Goal: Task Accomplishment & Management: Manage account settings

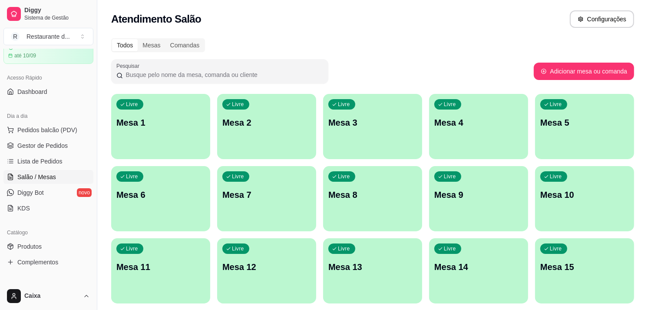
scroll to position [58, 0]
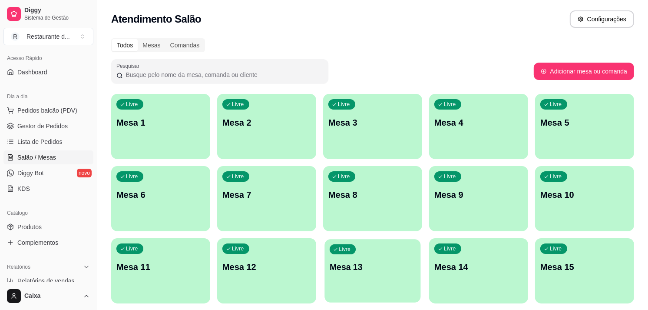
click at [407, 239] on div "Livre Mesa 13" at bounding box center [373, 265] width 96 height 53
click at [400, 243] on div "Livre Mesa 13" at bounding box center [373, 265] width 96 height 53
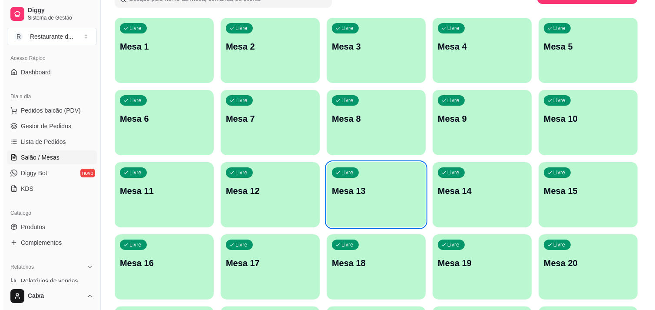
scroll to position [77, 0]
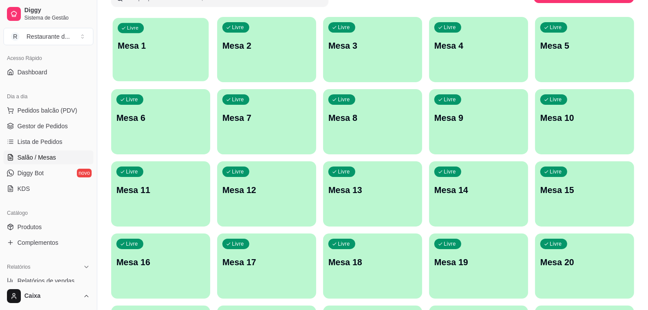
click at [190, 63] on div "Livre Mesa 1" at bounding box center [161, 44] width 96 height 53
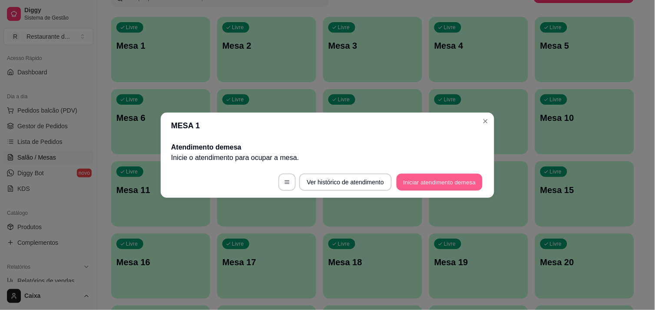
click at [450, 176] on button "Iniciar atendimento de mesa" at bounding box center [440, 181] width 86 height 17
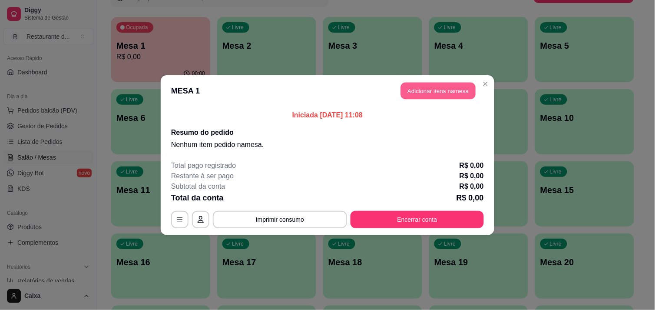
click at [431, 83] on button "Adicionar itens na mesa" at bounding box center [438, 90] width 75 height 17
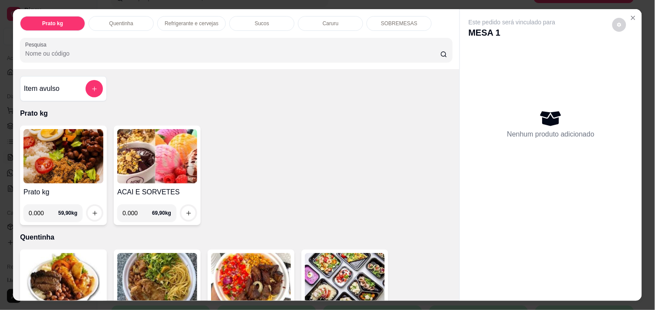
click at [43, 215] on input "0.000" at bounding box center [44, 212] width 30 height 17
click at [94, 209] on button "increase-product-quantity" at bounding box center [94, 212] width 13 height 13
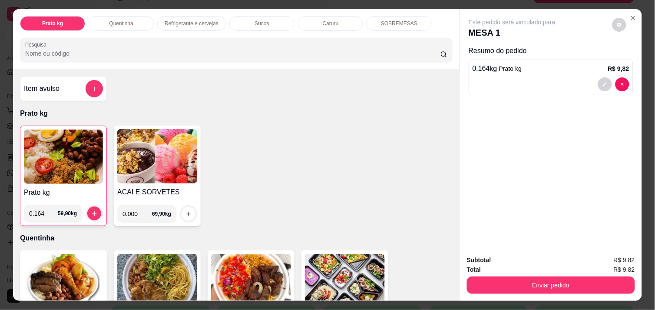
click at [36, 210] on input "0.164" at bounding box center [43, 213] width 29 height 17
type input "0.194"
click at [88, 210] on button "increase-product-quantity" at bounding box center [94, 213] width 13 height 13
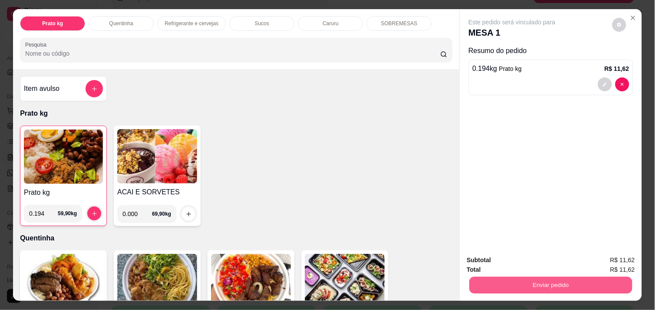
click at [528, 280] on button "Enviar pedido" at bounding box center [551, 284] width 163 height 17
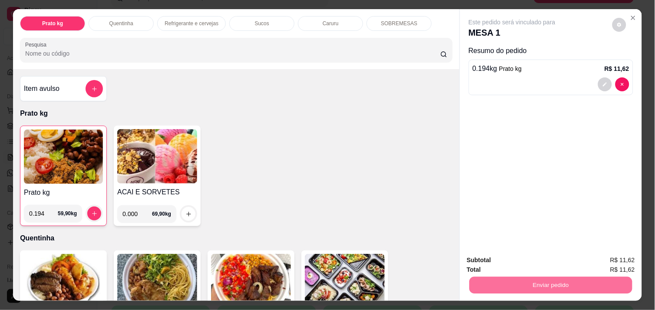
click at [513, 262] on button "Não registrar e enviar pedido" at bounding box center [522, 260] width 88 height 16
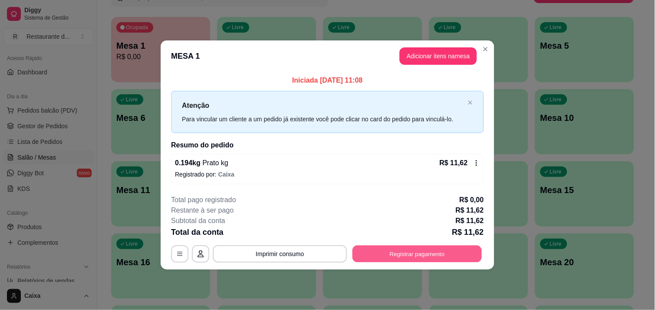
click at [412, 248] on button "Registrar pagamento" at bounding box center [417, 253] width 129 height 17
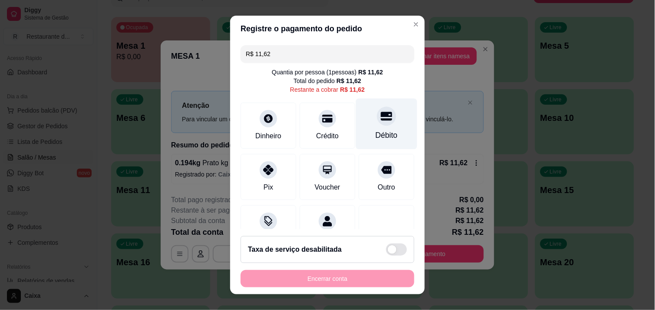
click at [366, 128] on div "Débito" at bounding box center [386, 123] width 61 height 51
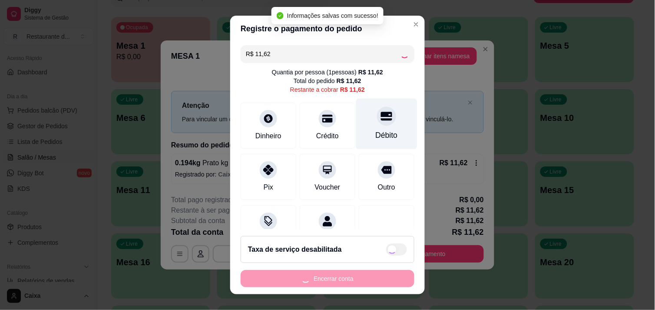
type input "R$ 0,00"
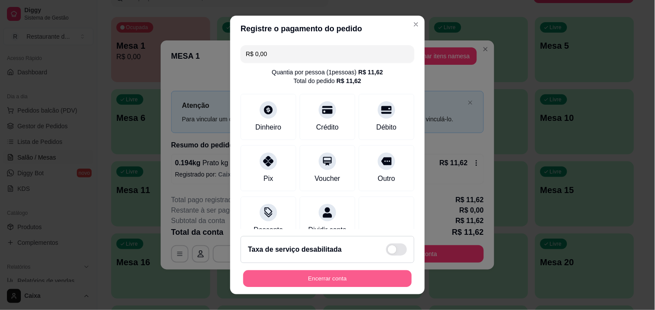
click at [346, 281] on button "Encerrar conta" at bounding box center [327, 278] width 169 height 17
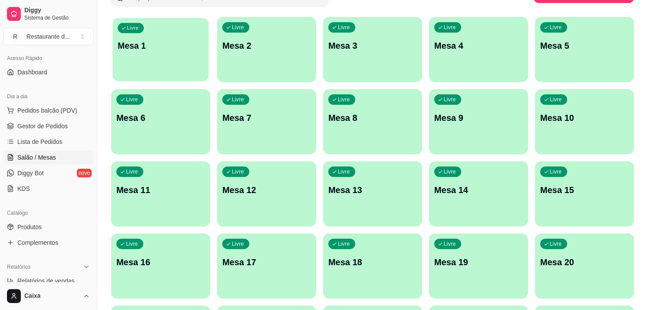
click at [172, 75] on div "button" at bounding box center [161, 76] width 96 height 10
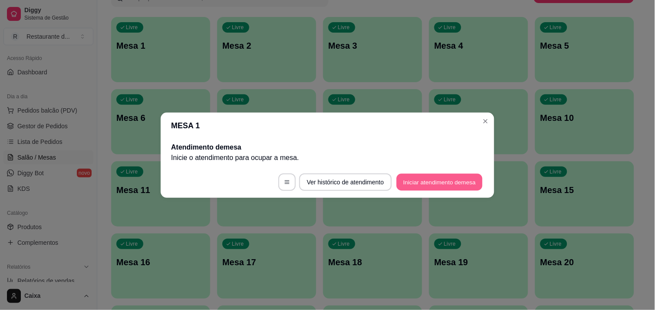
click at [471, 189] on button "Iniciar atendimento de mesa" at bounding box center [440, 181] width 86 height 17
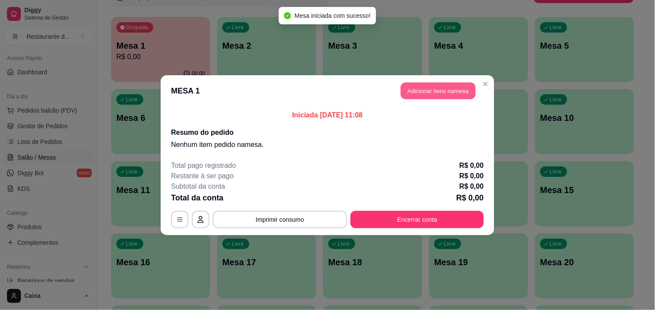
click at [445, 96] on button "Adicionar itens na mesa" at bounding box center [438, 90] width 75 height 17
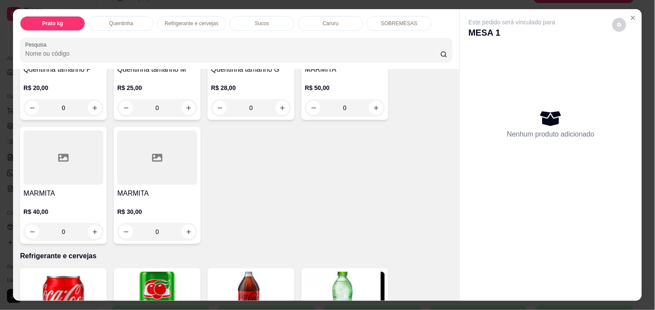
scroll to position [251, 0]
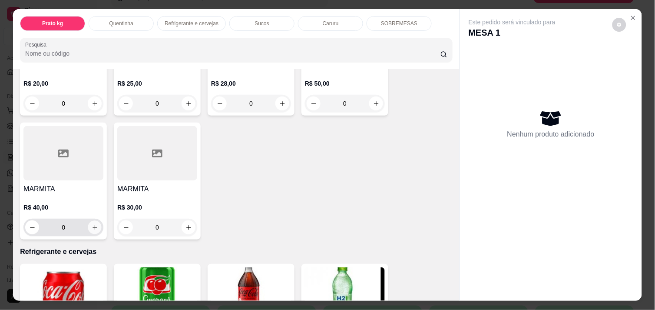
click at [91, 221] on button "increase-product-quantity" at bounding box center [94, 227] width 13 height 13
type input "1"
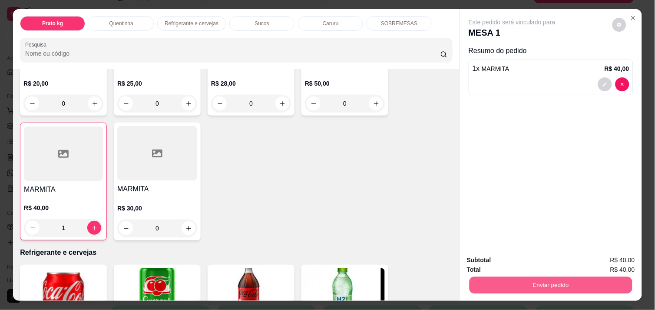
click at [581, 276] on button "Enviar pedido" at bounding box center [551, 284] width 163 height 17
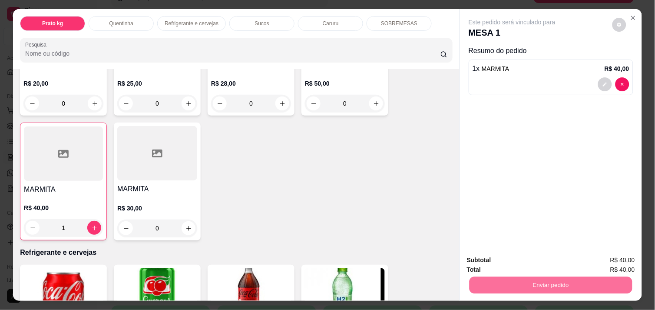
click at [533, 255] on button "Não registrar e enviar pedido" at bounding box center [522, 260] width 88 height 16
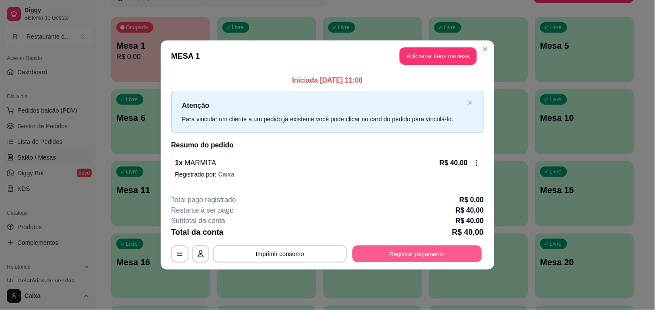
click at [421, 257] on button "Registrar pagamento" at bounding box center [417, 253] width 129 height 17
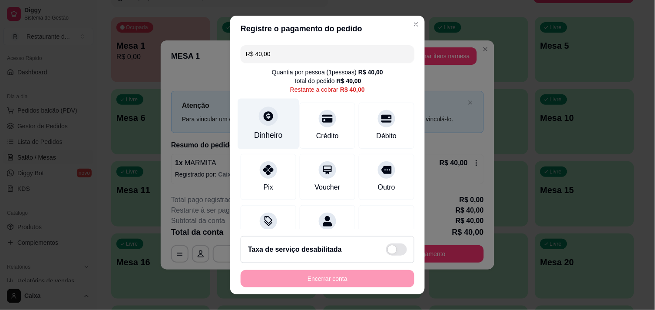
click at [272, 135] on div "Dinheiro" at bounding box center [268, 134] width 29 height 11
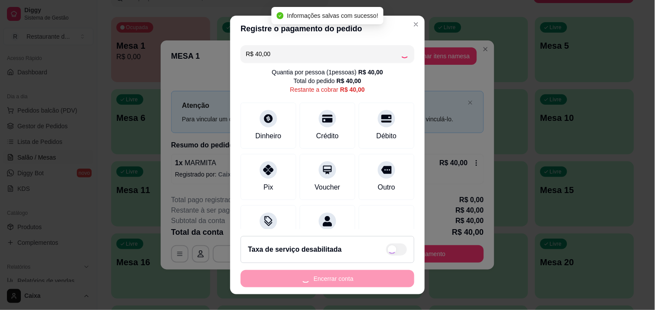
type input "R$ 0,00"
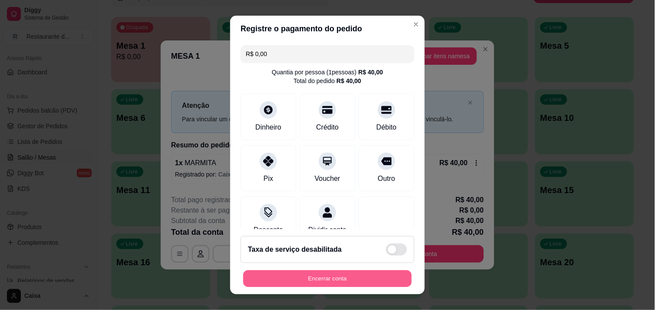
click at [316, 280] on button "Encerrar conta" at bounding box center [327, 278] width 169 height 17
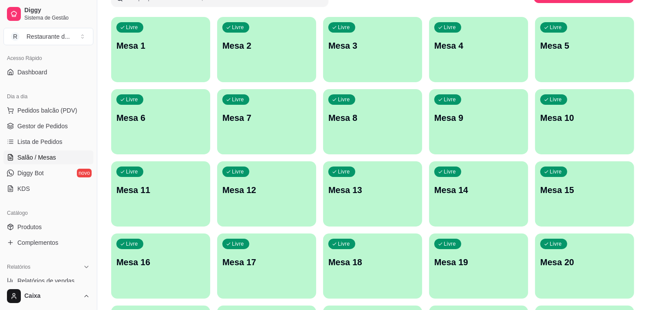
click at [316, 280] on div "Livre Mesa 1 Livre Mesa 2 Livre Mesa 3 Livre Mesa 4 Livre Mesa 5 Livre Mesa 6 L…" at bounding box center [372, 302] width 523 height 570
click at [172, 55] on div "Livre Mesa 1" at bounding box center [161, 44] width 96 height 53
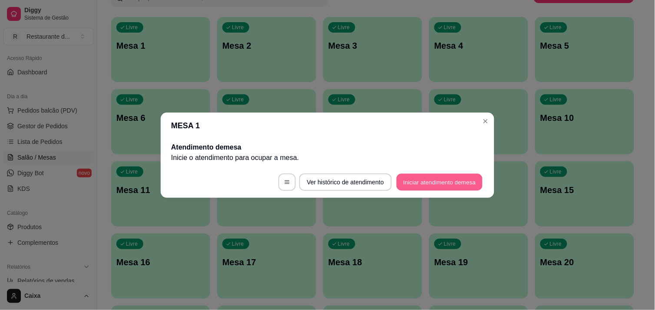
click at [464, 178] on button "Iniciar atendimento de mesa" at bounding box center [440, 181] width 86 height 17
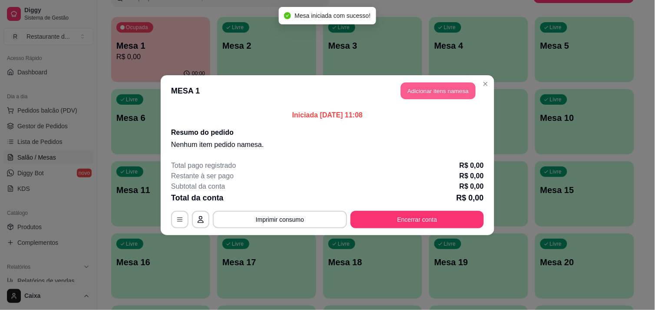
click at [432, 85] on button "Adicionar itens na mesa" at bounding box center [438, 90] width 75 height 17
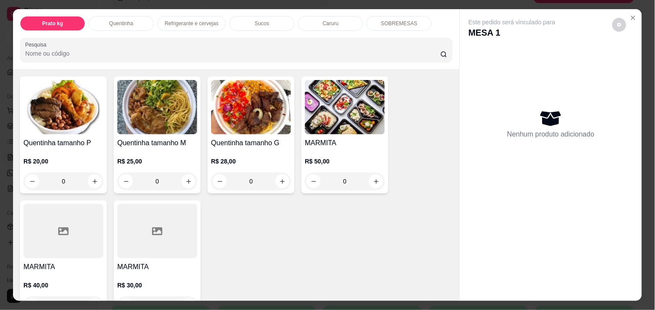
scroll to position [172, 0]
click at [375, 182] on button "increase-product-quantity" at bounding box center [376, 181] width 13 height 13
type input "1"
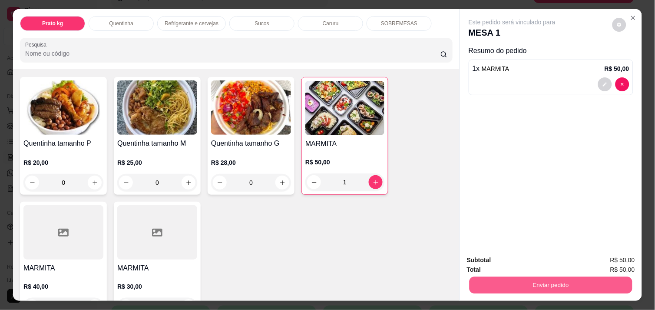
click at [520, 282] on button "Enviar pedido" at bounding box center [551, 284] width 163 height 17
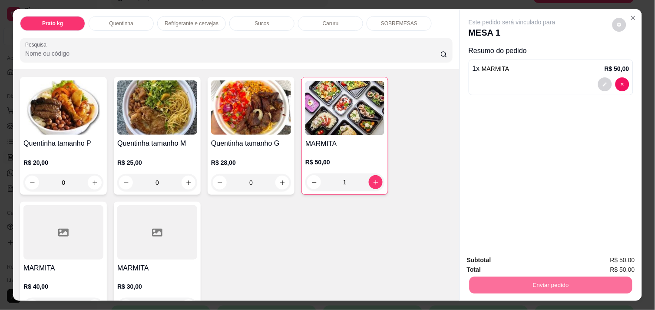
click at [515, 257] on button "Não registrar e enviar pedido" at bounding box center [522, 260] width 88 height 16
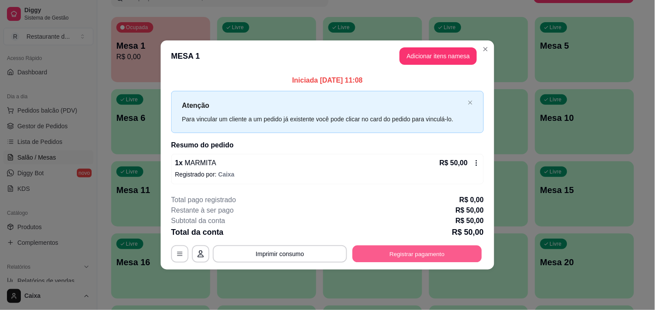
click at [431, 248] on button "Registrar pagamento" at bounding box center [417, 253] width 129 height 17
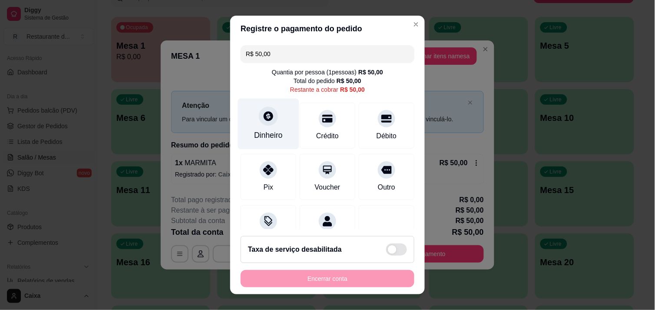
click at [268, 139] on div "Dinheiro" at bounding box center [268, 134] width 29 height 11
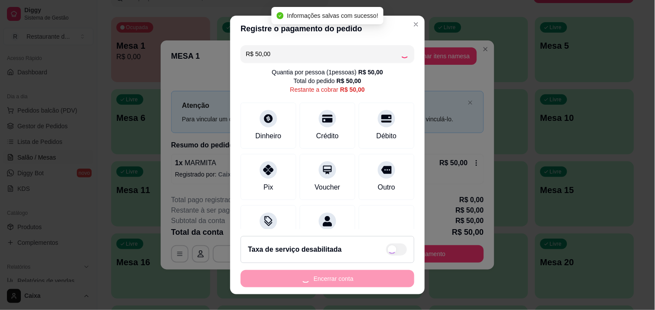
type input "R$ 0,00"
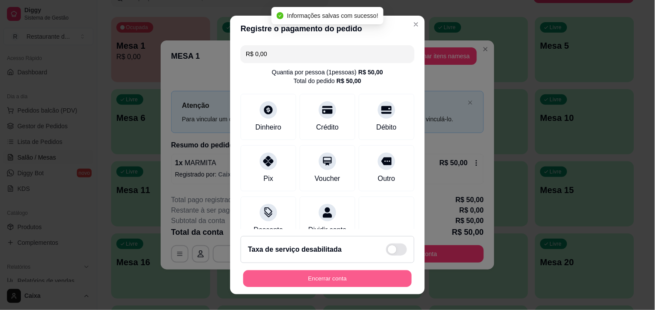
click at [348, 276] on button "Encerrar conta" at bounding box center [327, 278] width 169 height 17
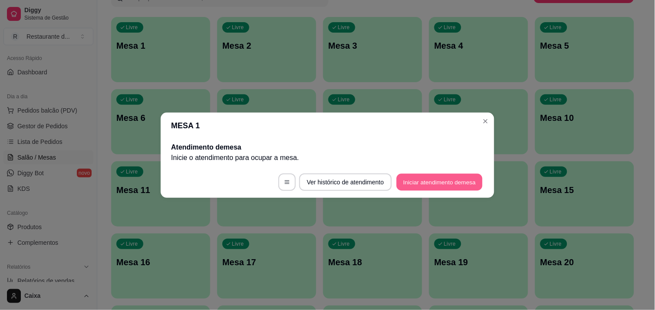
click at [437, 182] on button "Iniciar atendimento de mesa" at bounding box center [440, 181] width 86 height 17
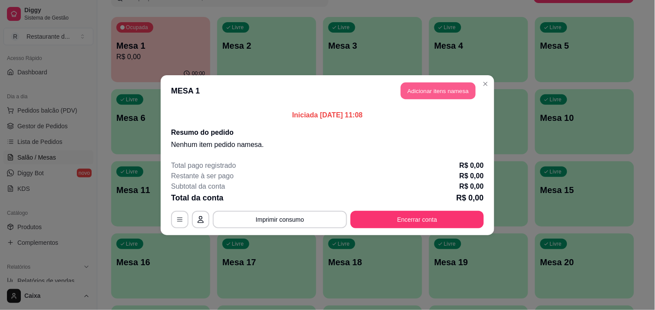
click at [447, 88] on button "Adicionar itens na mesa" at bounding box center [438, 90] width 75 height 17
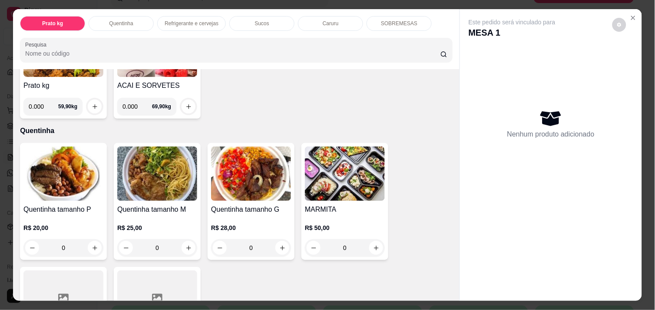
scroll to position [116, 0]
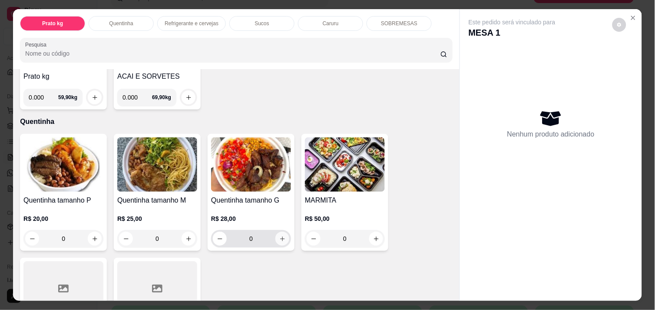
click at [280, 235] on icon "increase-product-quantity" at bounding box center [282, 238] width 7 height 7
type input "1"
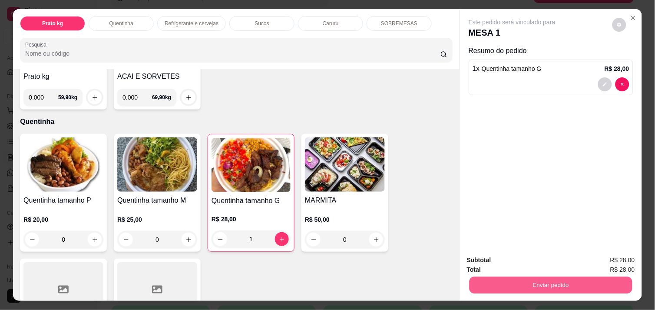
click at [479, 285] on button "Enviar pedido" at bounding box center [551, 284] width 163 height 17
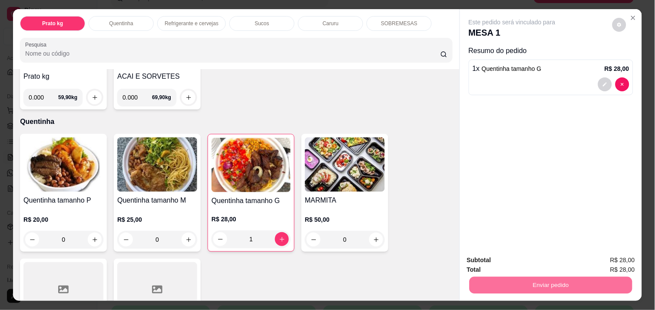
click at [495, 261] on button "Não registrar e enviar pedido" at bounding box center [522, 260] width 88 height 16
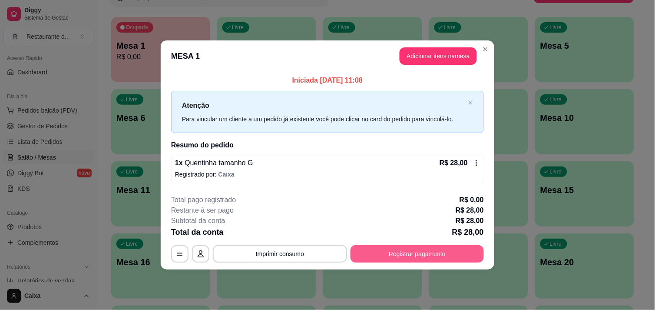
click at [452, 245] on div "**********" at bounding box center [327, 253] width 313 height 17
click at [434, 251] on button "Registrar pagamento" at bounding box center [417, 253] width 129 height 17
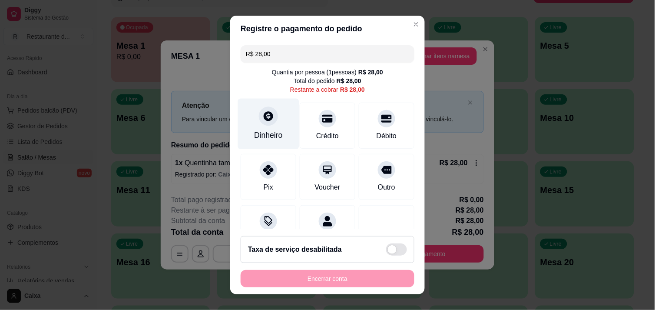
click at [262, 129] on div "Dinheiro" at bounding box center [268, 123] width 61 height 51
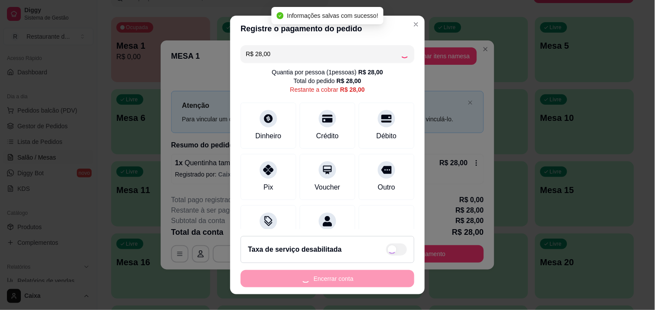
type input "R$ 0,00"
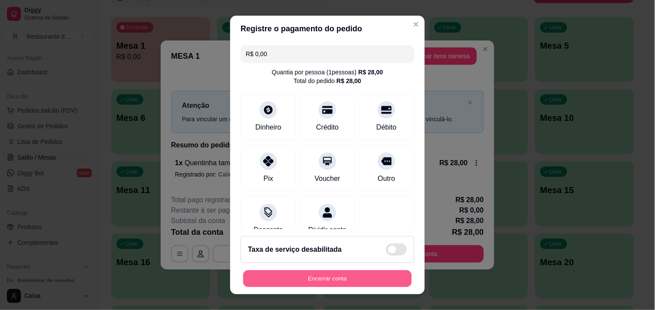
click at [347, 285] on button "Encerrar conta" at bounding box center [327, 278] width 169 height 17
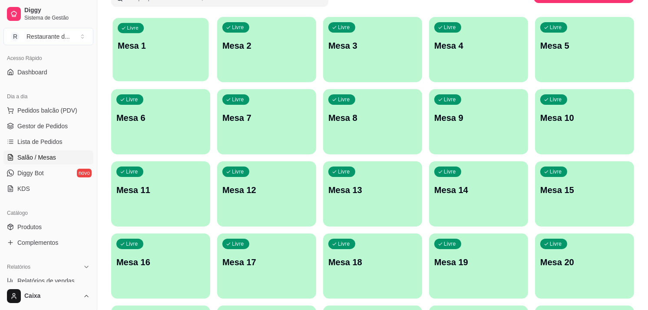
click at [139, 57] on div "Livre Mesa 1" at bounding box center [161, 44] width 96 height 53
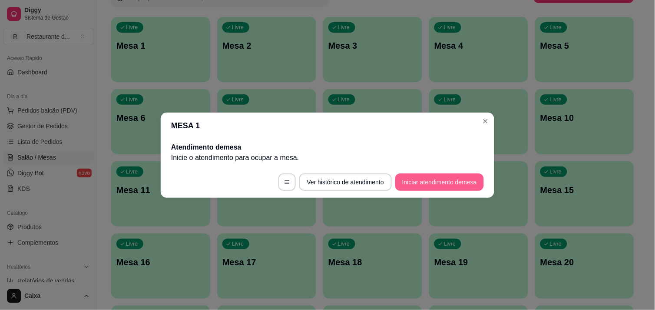
click at [455, 176] on button "Iniciar atendimento de mesa" at bounding box center [439, 181] width 89 height 17
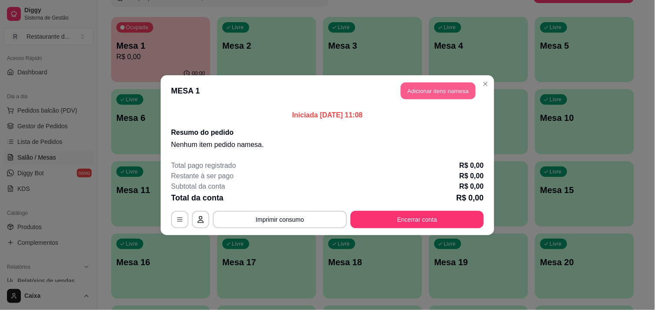
click at [460, 96] on button "Adicionar itens na mesa" at bounding box center [438, 90] width 75 height 17
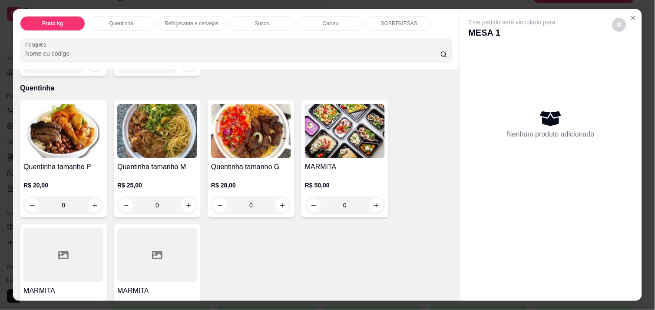
scroll to position [146, 0]
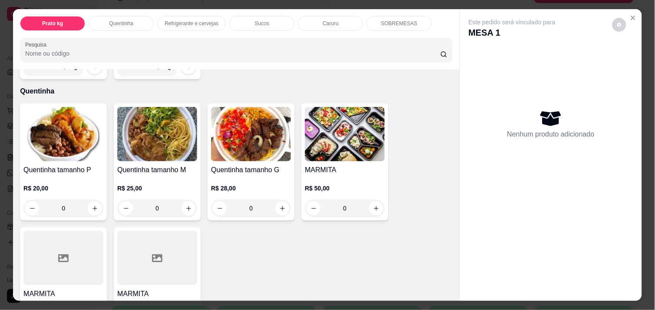
click at [81, 280] on div at bounding box center [63, 258] width 80 height 54
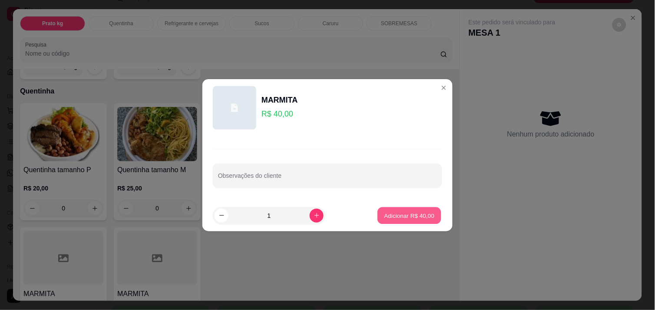
click at [396, 215] on p "Adicionar R$ 40,00" at bounding box center [409, 215] width 50 height 8
type input "1"
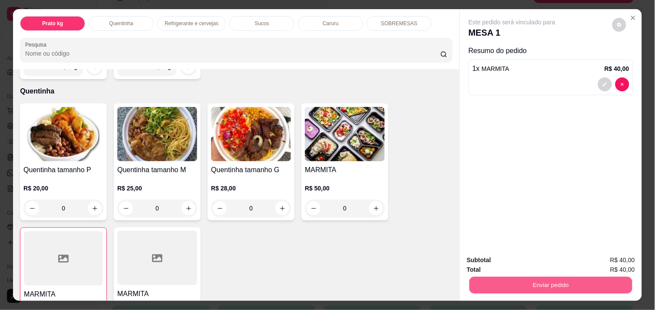
click at [554, 276] on button "Enviar pedido" at bounding box center [551, 284] width 163 height 17
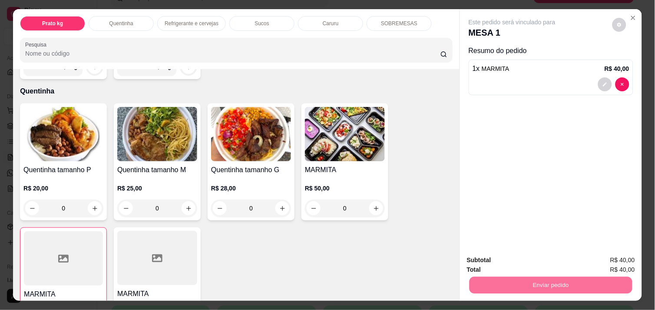
click at [529, 261] on button "Não registrar e enviar pedido" at bounding box center [522, 260] width 88 height 16
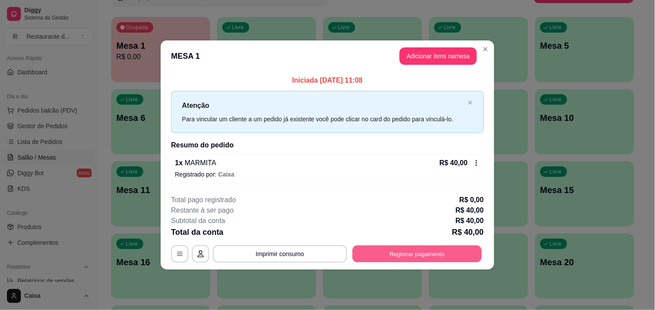
click at [433, 252] on button "Registrar pagamento" at bounding box center [417, 253] width 129 height 17
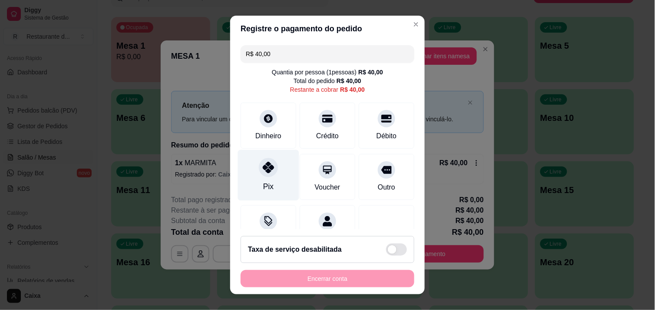
click at [268, 171] on icon at bounding box center [268, 167] width 11 height 11
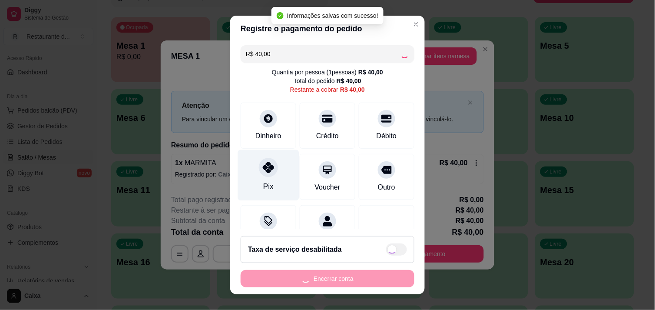
type input "R$ 0,00"
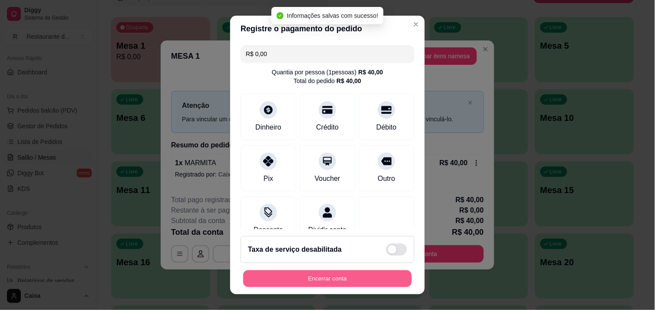
click at [331, 275] on button "Encerrar conta" at bounding box center [327, 278] width 169 height 17
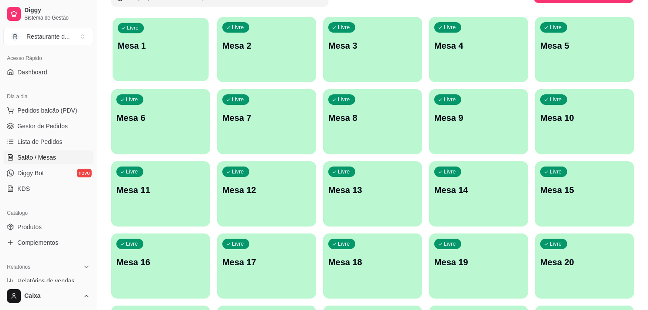
click at [158, 43] on p "Mesa 1" at bounding box center [161, 46] width 86 height 12
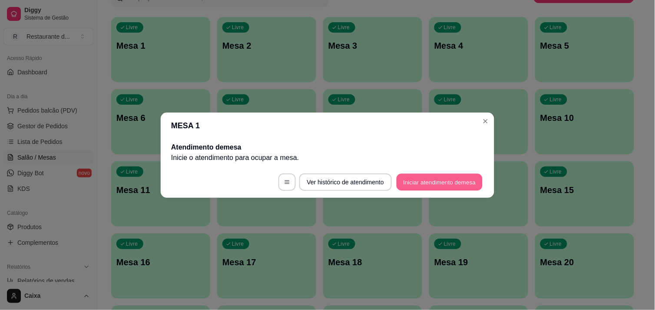
click at [452, 175] on button "Iniciar atendimento de mesa" at bounding box center [440, 181] width 86 height 17
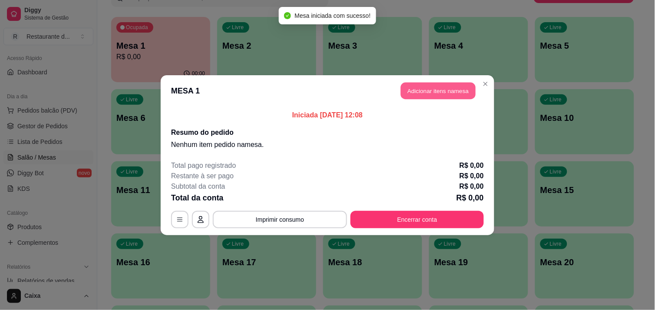
click at [454, 86] on button "Adicionar itens na mesa" at bounding box center [438, 90] width 75 height 17
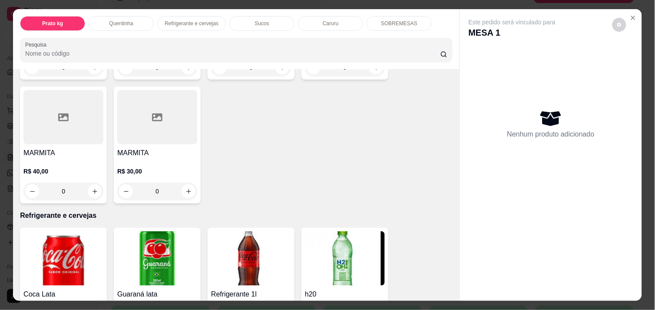
scroll to position [226, 0]
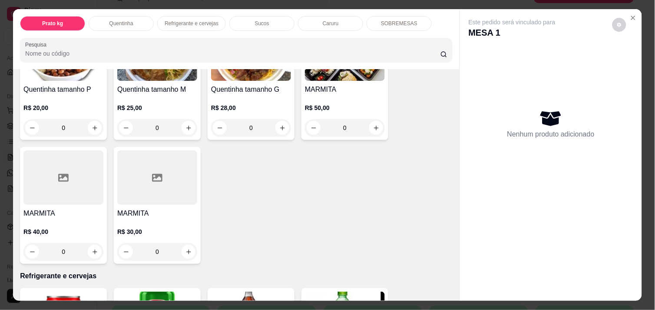
click at [174, 168] on div at bounding box center [157, 177] width 80 height 54
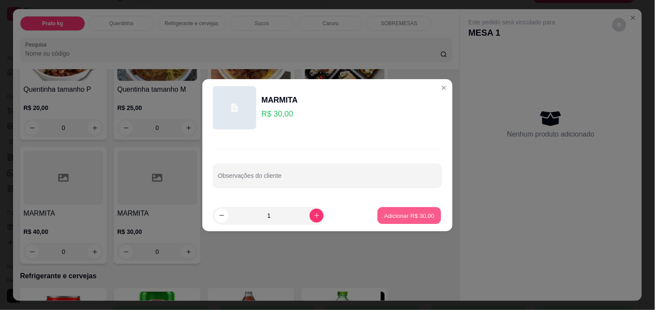
click at [395, 218] on p "Adicionar R$ 30,00" at bounding box center [409, 215] width 50 height 8
type input "1"
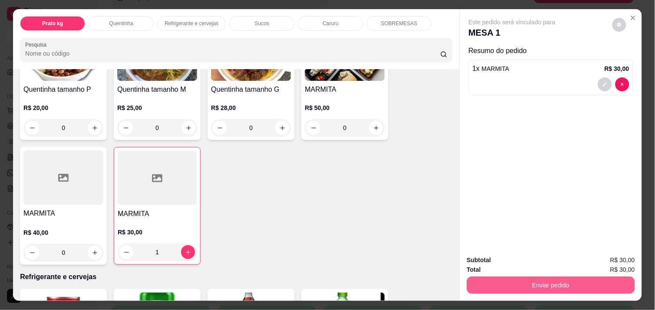
click at [545, 280] on button "Enviar pedido" at bounding box center [551, 284] width 168 height 17
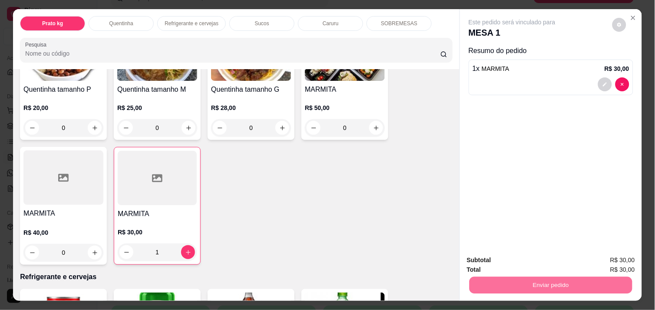
click at [520, 258] on button "Não registrar e enviar pedido" at bounding box center [522, 260] width 88 height 16
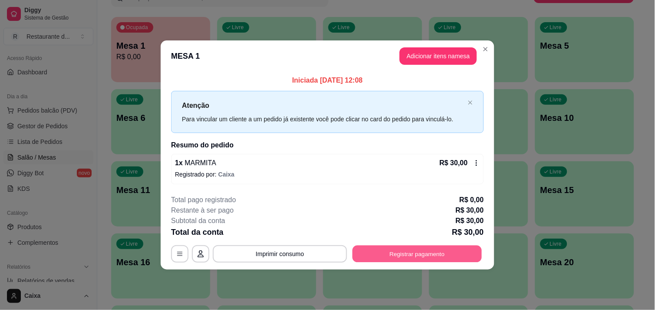
click at [432, 257] on button "Registrar pagamento" at bounding box center [417, 253] width 129 height 17
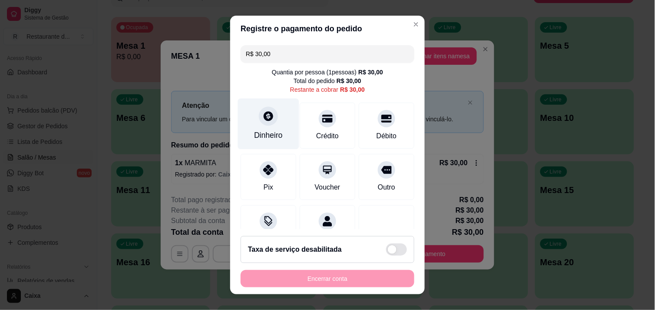
click at [265, 123] on div at bounding box center [268, 115] width 19 height 19
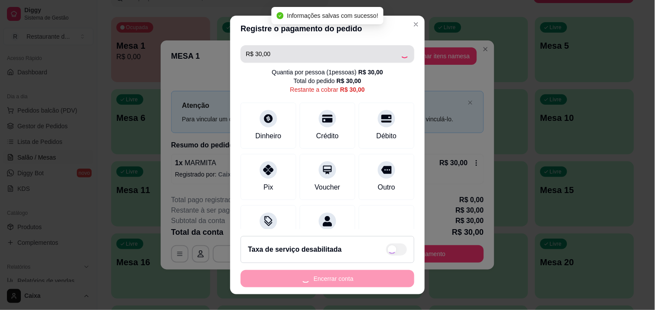
type input "R$ 0,00"
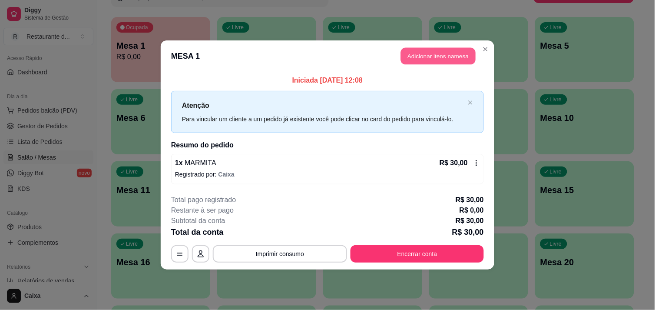
click at [435, 59] on button "Adicionar itens na mesa" at bounding box center [438, 56] width 75 height 17
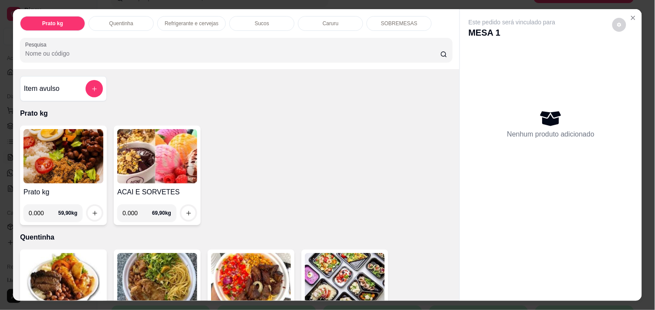
click at [460, 292] on div at bounding box center [551, 294] width 182 height 14
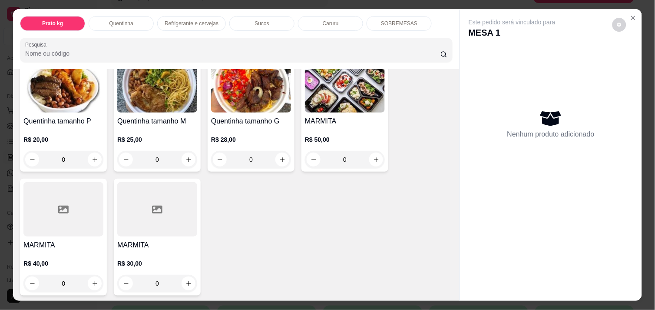
scroll to position [212, 0]
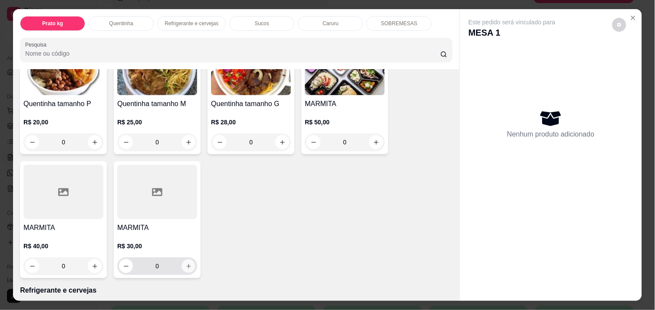
click at [182, 263] on button "increase-product-quantity" at bounding box center [188, 265] width 13 height 13
type input "1"
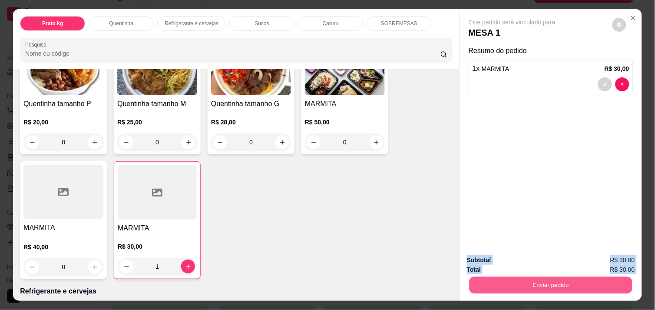
click at [513, 285] on button "Enviar pedido" at bounding box center [551, 284] width 163 height 17
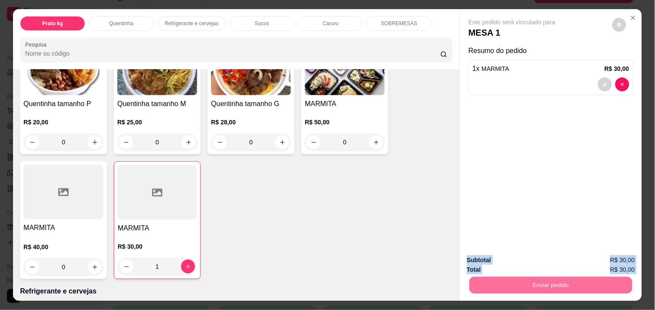
click at [494, 261] on button "Não registrar e enviar pedido" at bounding box center [522, 260] width 88 height 16
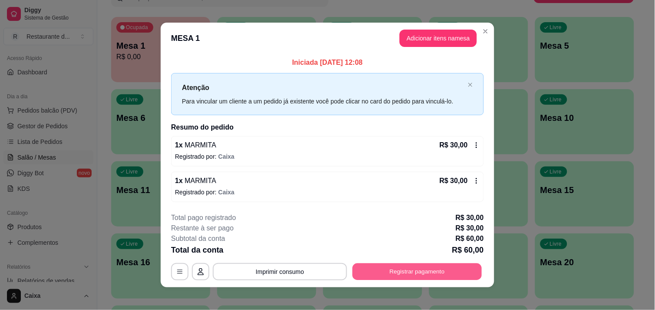
click at [409, 267] on button "Registrar pagamento" at bounding box center [417, 271] width 129 height 17
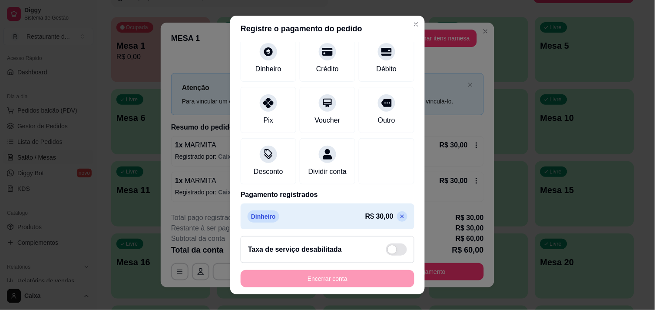
scroll to position [81, 0]
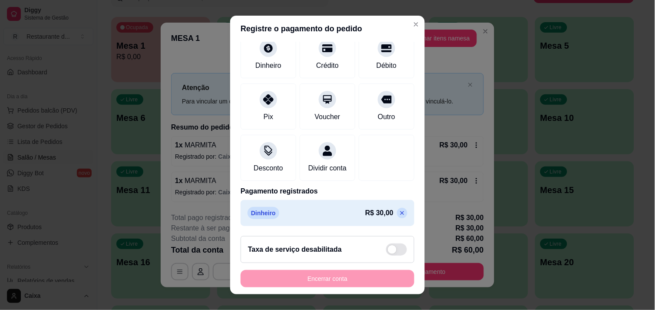
click at [397, 213] on p at bounding box center [402, 213] width 10 height 10
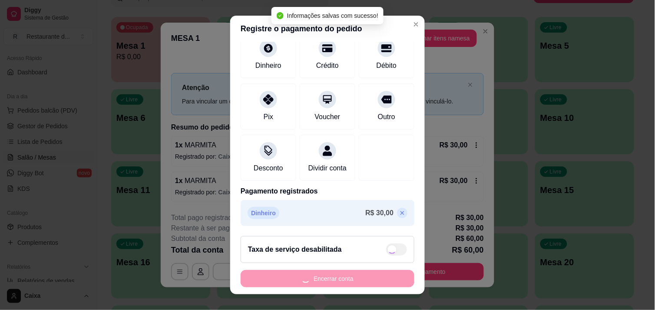
type input "R$ 60,00"
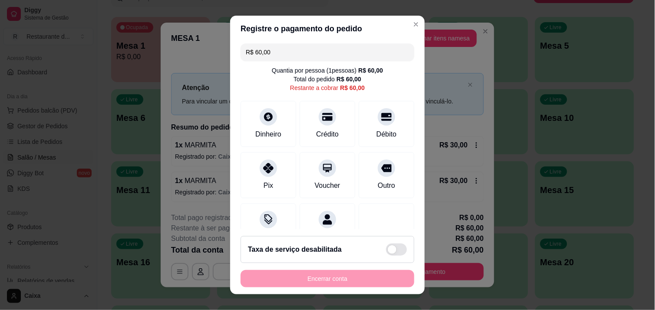
scroll to position [0, 0]
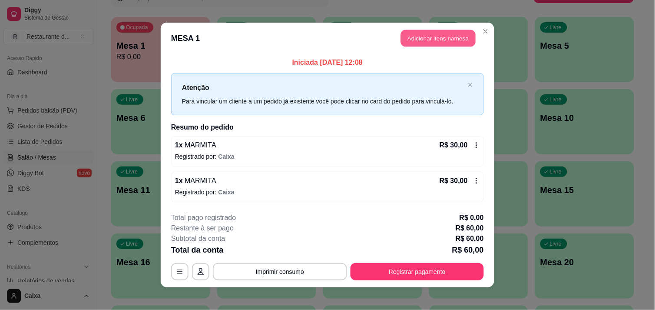
click at [427, 38] on button "Adicionar itens na mesa" at bounding box center [438, 38] width 75 height 17
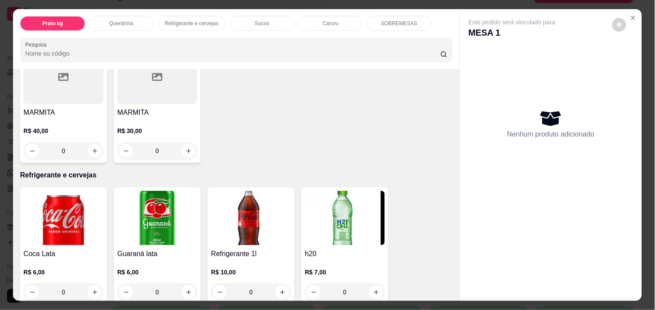
scroll to position [328, 0]
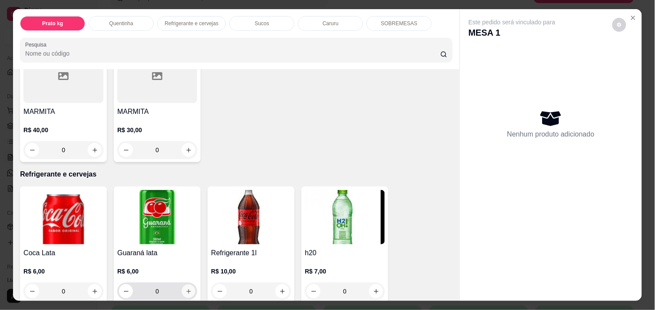
click at [186, 289] on icon "increase-product-quantity" at bounding box center [189, 291] width 7 height 7
type input "1"
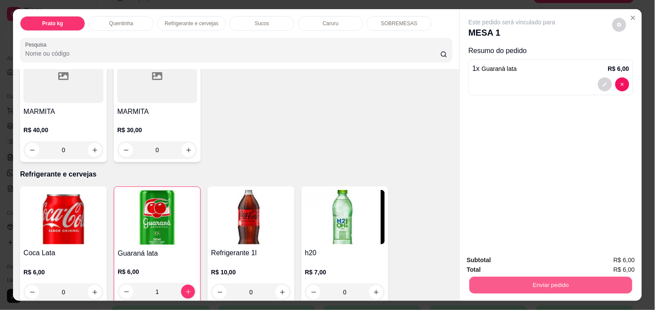
click at [493, 288] on button "Enviar pedido" at bounding box center [551, 284] width 163 height 17
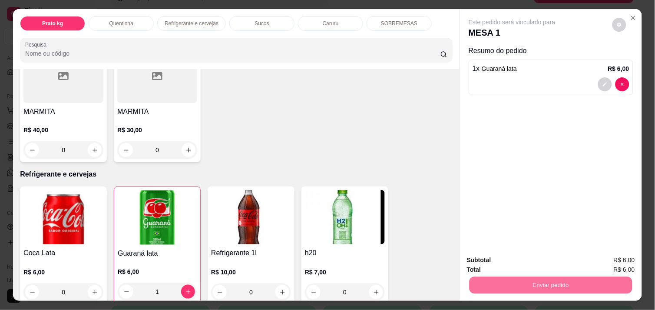
click at [500, 261] on button "Não registrar e enviar pedido" at bounding box center [522, 260] width 88 height 16
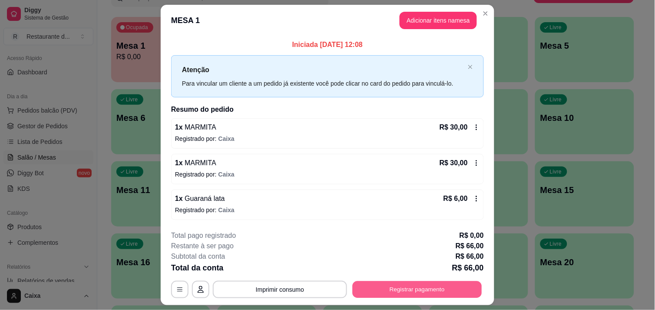
click at [434, 286] on button "Registrar pagamento" at bounding box center [417, 289] width 129 height 17
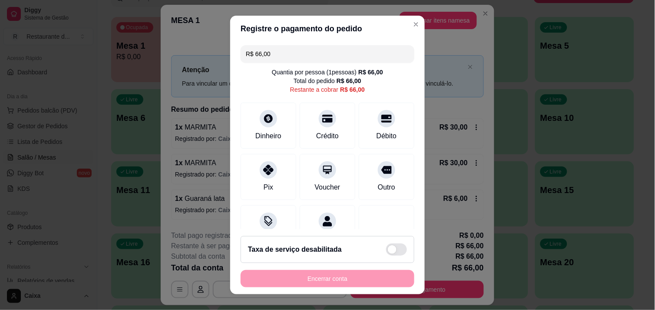
click at [322, 60] on input "R$ 66,00" at bounding box center [327, 53] width 163 height 17
click at [361, 121] on div "Débito" at bounding box center [386, 123] width 61 height 51
click at [262, 136] on div "Dinheiro" at bounding box center [268, 134] width 29 height 11
type input "R$ 0,00"
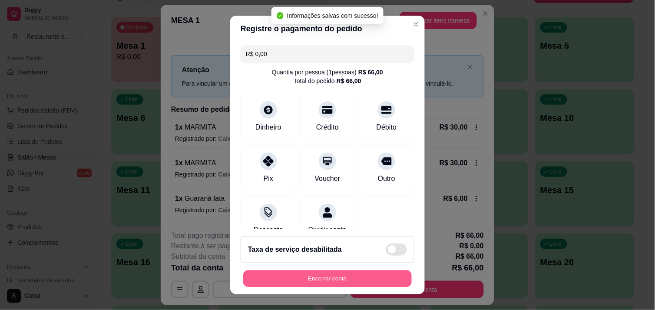
click at [338, 281] on button "Encerrar conta" at bounding box center [327, 278] width 169 height 17
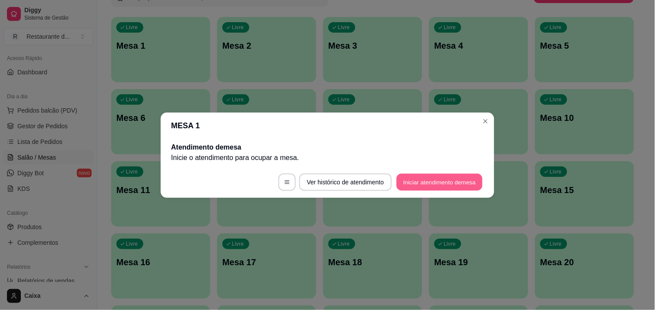
click at [441, 188] on button "Iniciar atendimento de mesa" at bounding box center [440, 181] width 86 height 17
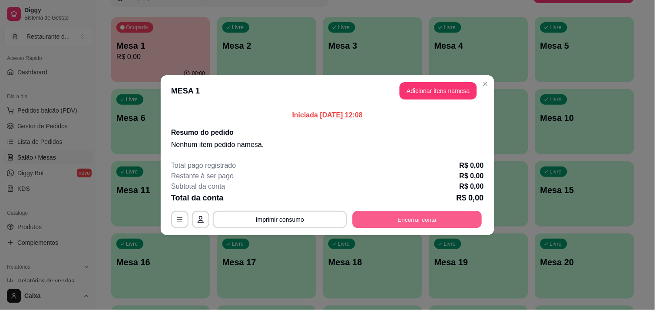
click at [420, 225] on button "Encerrar conta" at bounding box center [417, 219] width 129 height 17
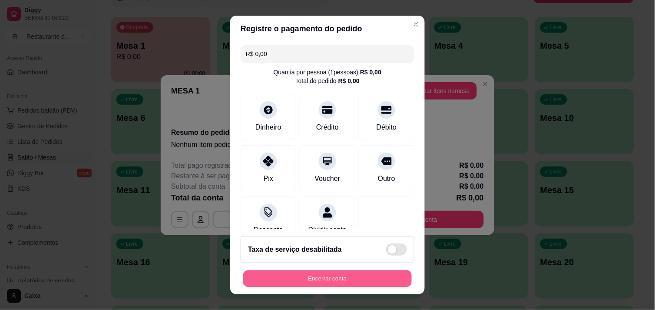
click at [359, 273] on button "Encerrar conta" at bounding box center [327, 278] width 169 height 17
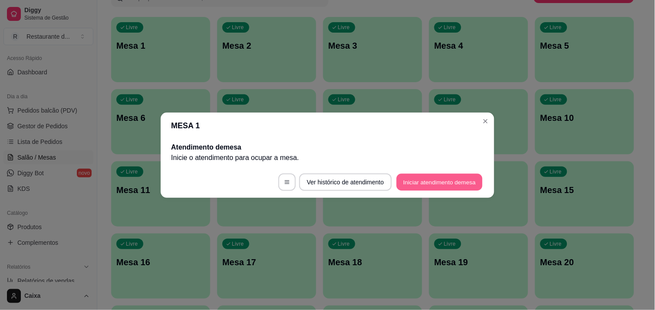
click at [454, 187] on button "Iniciar atendimento de mesa" at bounding box center [440, 181] width 86 height 17
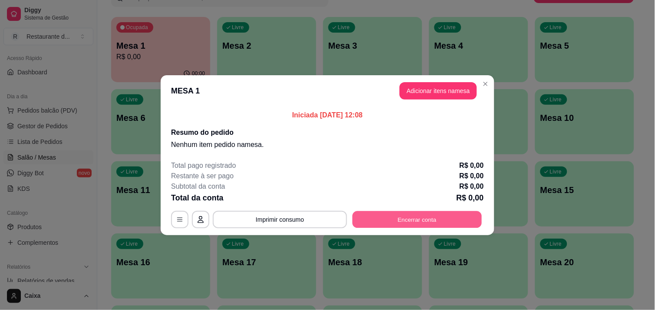
click at [436, 215] on button "Encerrar conta" at bounding box center [417, 219] width 129 height 17
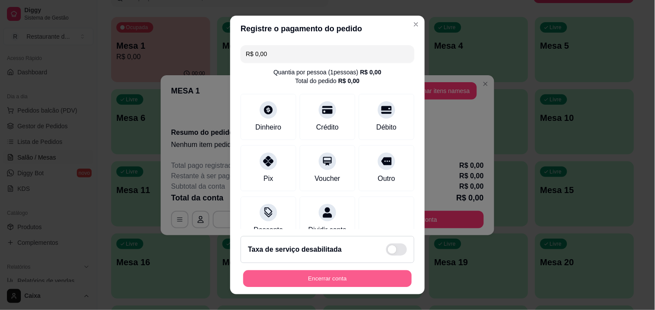
click at [365, 281] on button "Encerrar conta" at bounding box center [327, 278] width 169 height 17
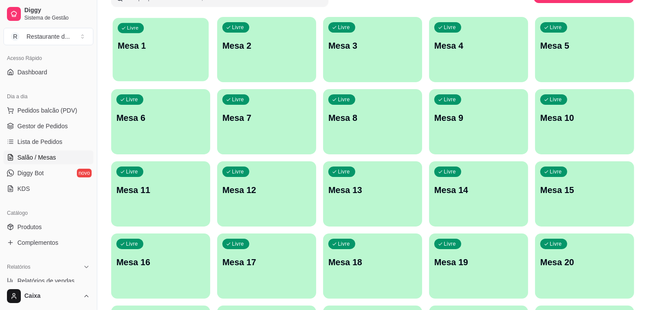
click at [186, 76] on div "button" at bounding box center [161, 76] width 96 height 10
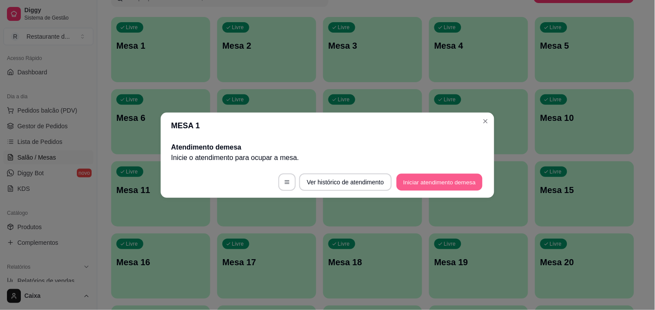
click at [450, 182] on button "Iniciar atendimento de mesa" at bounding box center [440, 181] width 86 height 17
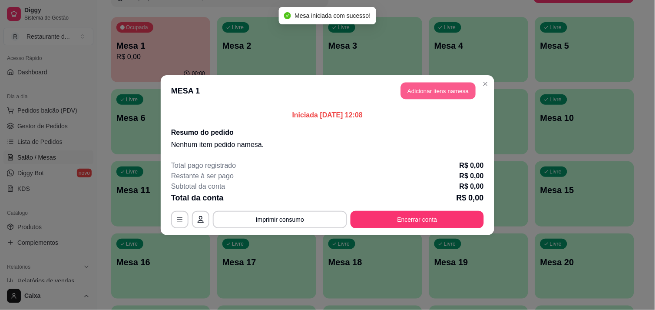
click at [465, 85] on button "Adicionar itens na mesa" at bounding box center [438, 90] width 75 height 17
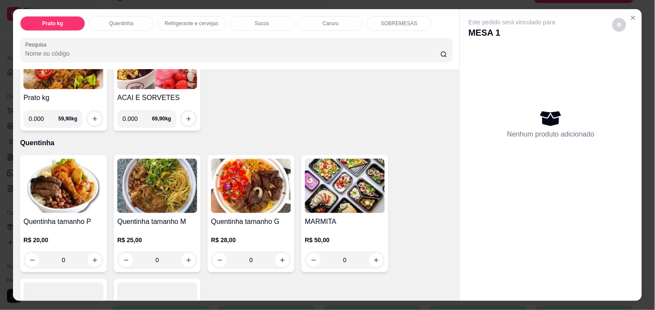
scroll to position [109, 0]
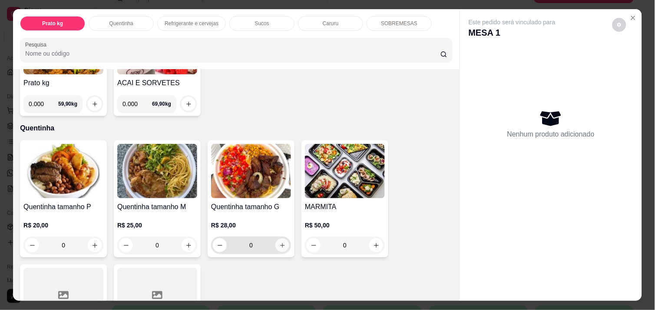
click at [280, 242] on icon "increase-product-quantity" at bounding box center [282, 245] width 7 height 7
type input "1"
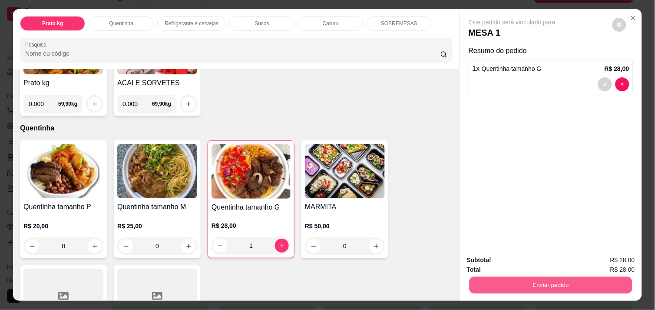
click at [531, 276] on button "Enviar pedido" at bounding box center [551, 284] width 163 height 17
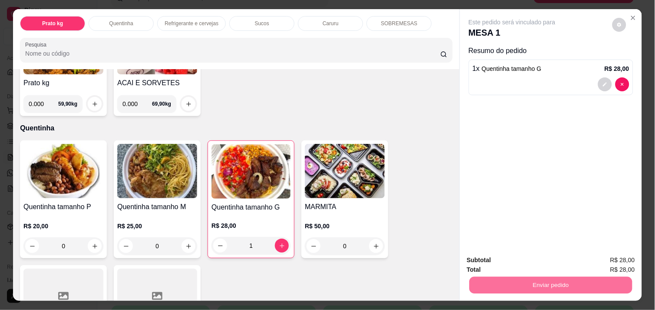
click at [537, 257] on button "Não registrar e enviar pedido" at bounding box center [522, 260] width 88 height 16
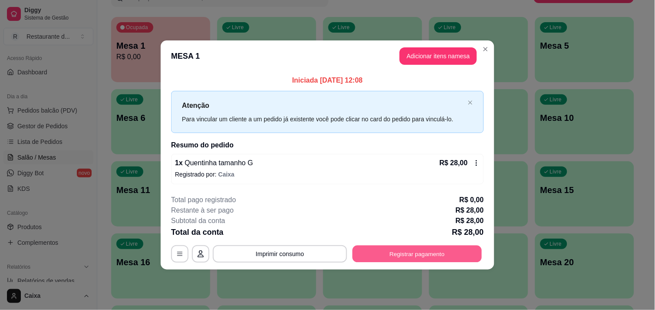
click at [412, 251] on button "Registrar pagamento" at bounding box center [417, 253] width 129 height 17
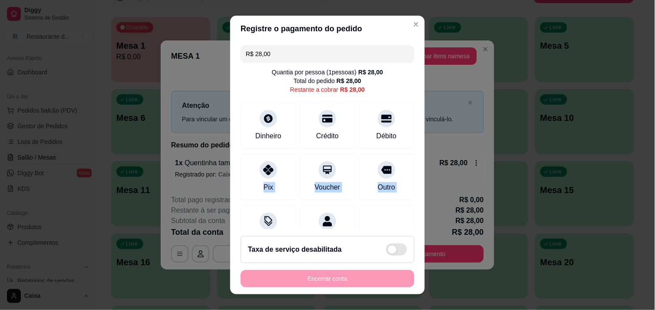
scroll to position [36, 0]
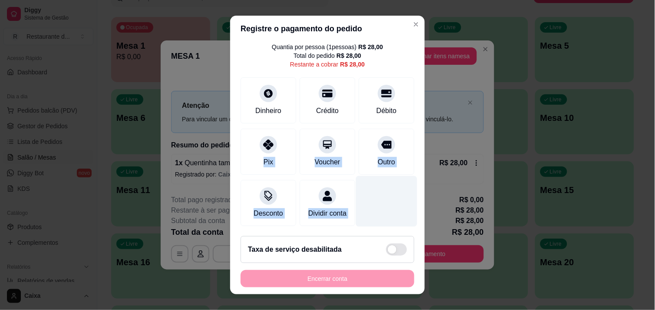
drag, startPoint x: 275, startPoint y: 172, endPoint x: 357, endPoint y: 206, distance: 88.8
click at [357, 206] on div "R$ 28,00 Quantia por pessoa ( 1 pessoas) R$ 28,00 Total do pedido R$ 28,00 Rest…" at bounding box center [327, 136] width 195 height 188
click at [357, 206] on div at bounding box center [386, 201] width 61 height 51
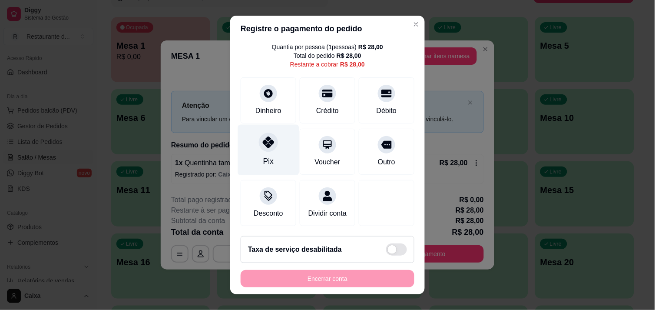
click at [275, 148] on div "Pix" at bounding box center [268, 149] width 61 height 51
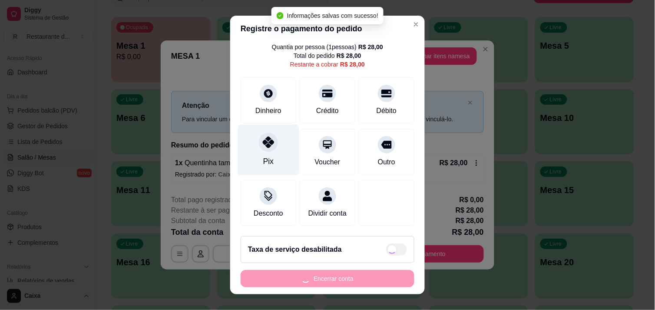
type input "R$ 0,00"
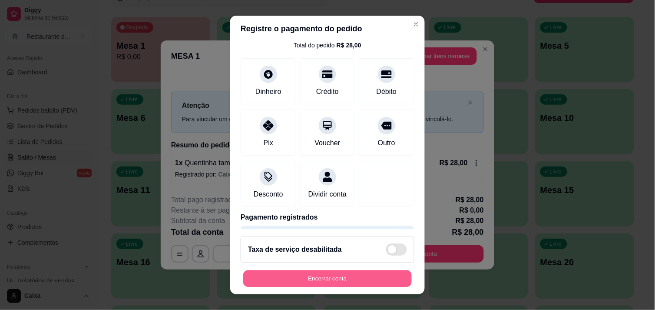
click at [321, 278] on button "Encerrar conta" at bounding box center [327, 278] width 169 height 17
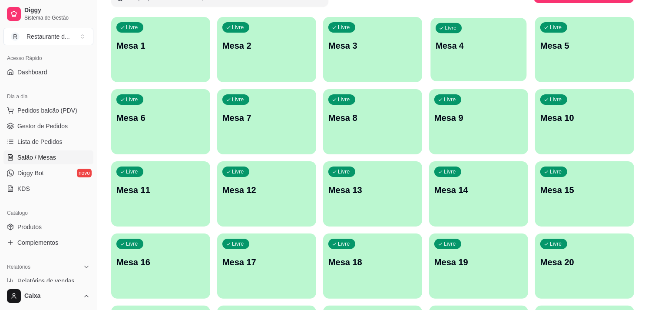
click at [488, 45] on p "Mesa 4" at bounding box center [479, 46] width 86 height 12
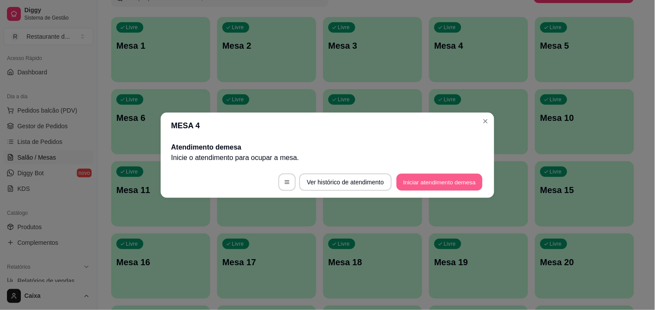
click at [435, 177] on button "Iniciar atendimento de mesa" at bounding box center [440, 181] width 86 height 17
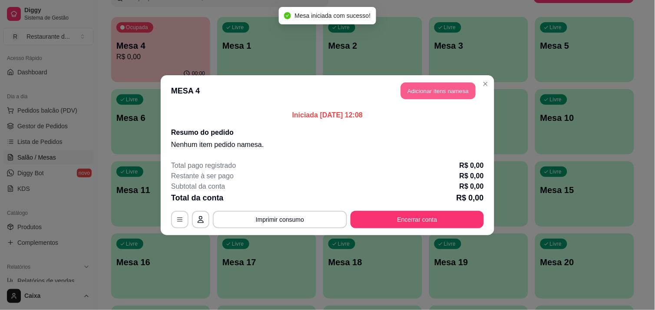
click at [440, 90] on button "Adicionar itens na mesa" at bounding box center [438, 90] width 75 height 17
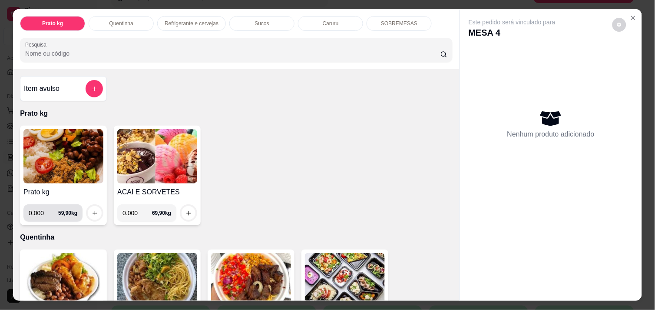
click at [76, 206] on div "0.000 59,90 kg" at bounding box center [52, 212] width 59 height 17
type input "0.388"
click at [78, 157] on img at bounding box center [63, 156] width 80 height 54
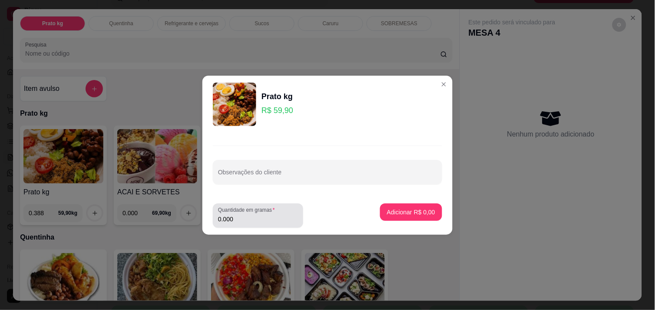
click at [254, 219] on input "0.000" at bounding box center [258, 219] width 80 height 9
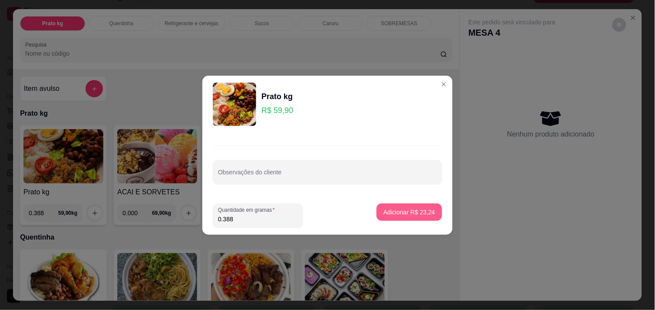
type input "0.388"
click at [412, 213] on p "Adicionar R$ 23,24" at bounding box center [409, 212] width 50 height 8
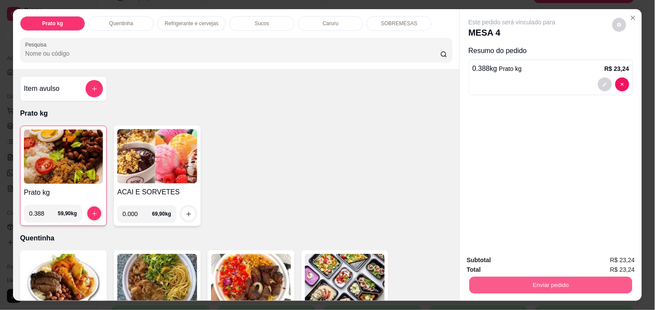
click at [526, 277] on button "Enviar pedido" at bounding box center [551, 284] width 163 height 17
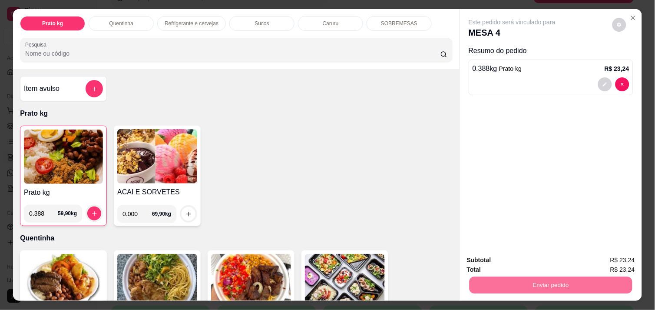
click at [535, 256] on button "Não registrar e enviar pedido" at bounding box center [522, 260] width 88 height 16
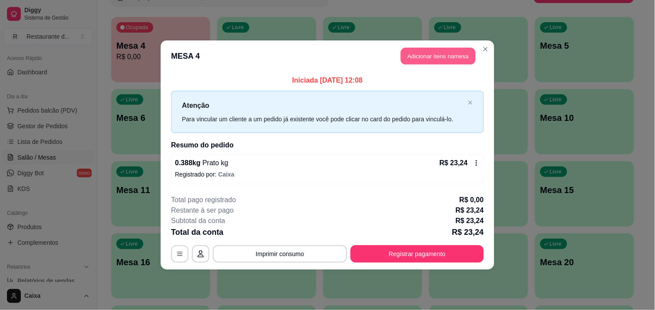
click at [443, 57] on button "Adicionar itens na mesa" at bounding box center [438, 56] width 75 height 17
click at [443, 57] on div "Prato kg Quentinha Refrigerante e cervejas Sucos Caruru SOBREMESAS Pesquisa" at bounding box center [235, 37] width 453 height 61
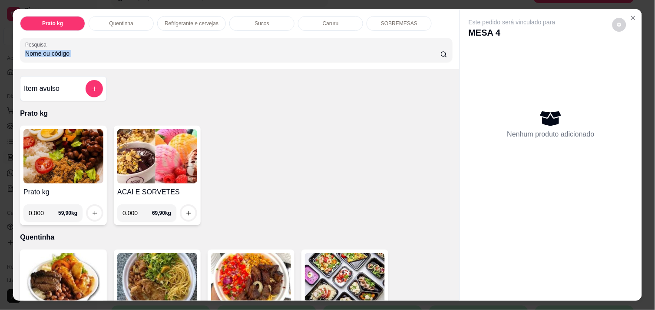
click at [54, 166] on img at bounding box center [63, 156] width 80 height 54
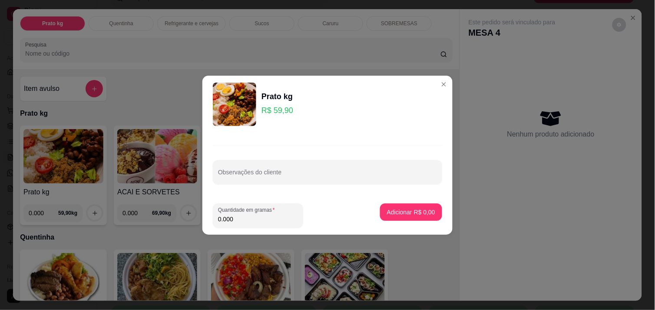
click at [247, 219] on input "0.000" at bounding box center [258, 219] width 80 height 9
type input "0.474"
click at [418, 212] on p "Adicionar R$ 28,39" at bounding box center [409, 212] width 50 height 8
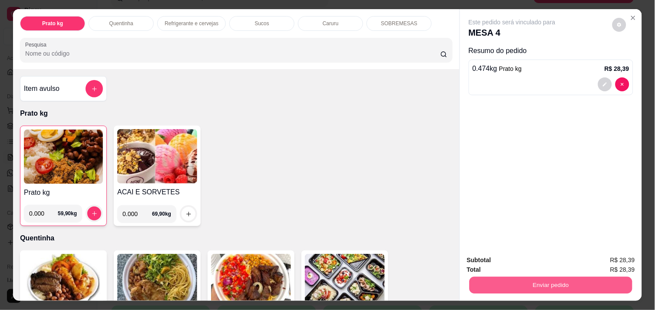
click at [512, 276] on button "Enviar pedido" at bounding box center [551, 284] width 163 height 17
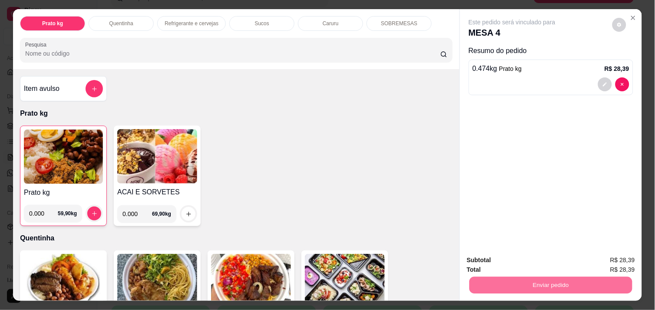
click at [526, 259] on button "Não registrar e enviar pedido" at bounding box center [522, 260] width 90 height 17
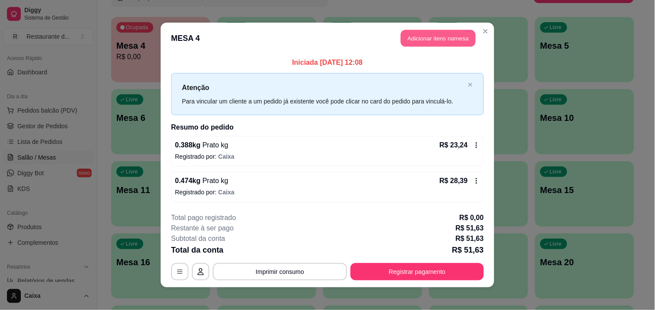
click at [433, 34] on button "Adicionar itens na mesa" at bounding box center [438, 38] width 75 height 17
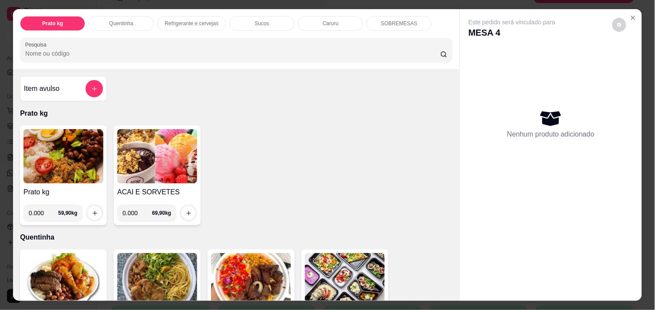
click at [58, 134] on img at bounding box center [63, 156] width 80 height 54
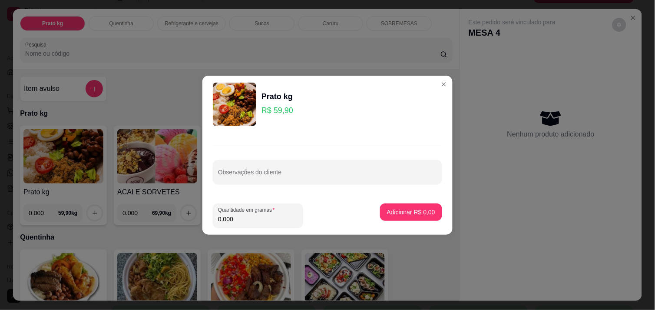
click at [244, 219] on input "0.000" at bounding box center [258, 219] width 80 height 9
type input "0.706"
click at [409, 210] on p "Adicionar R$ 42,29" at bounding box center [409, 212] width 50 height 8
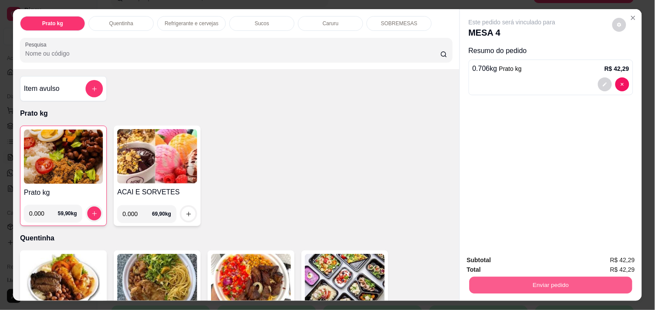
click at [580, 276] on button "Enviar pedido" at bounding box center [551, 284] width 163 height 17
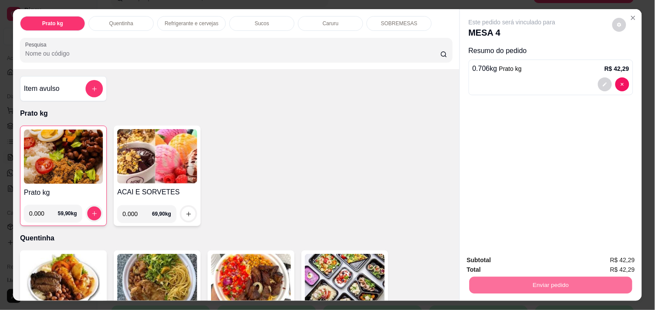
click at [518, 255] on button "Não registrar e enviar pedido" at bounding box center [522, 260] width 88 height 16
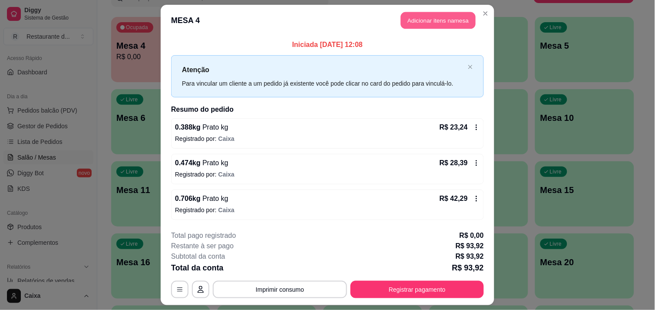
click at [444, 22] on button "Adicionar itens na mesa" at bounding box center [438, 20] width 75 height 17
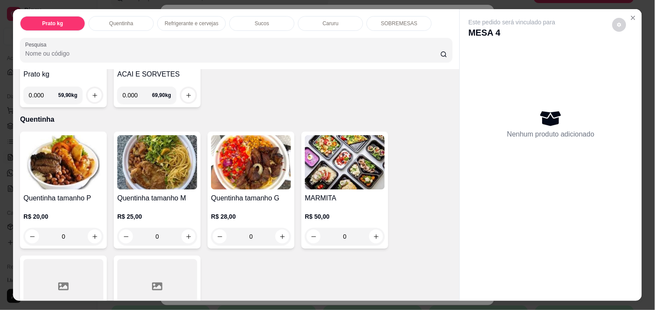
scroll to position [0, 0]
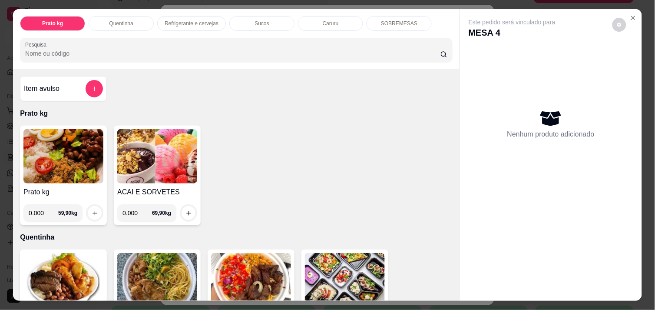
click at [75, 163] on img at bounding box center [63, 156] width 80 height 54
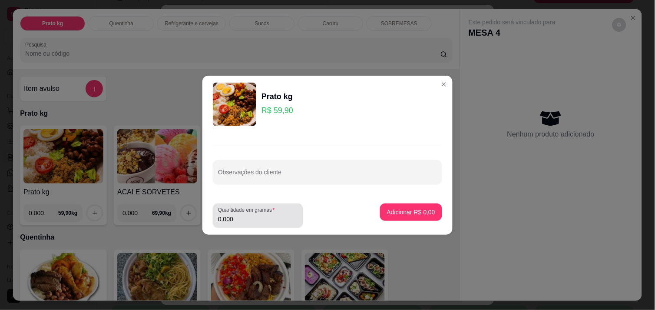
click at [242, 219] on input "0.000" at bounding box center [258, 219] width 80 height 9
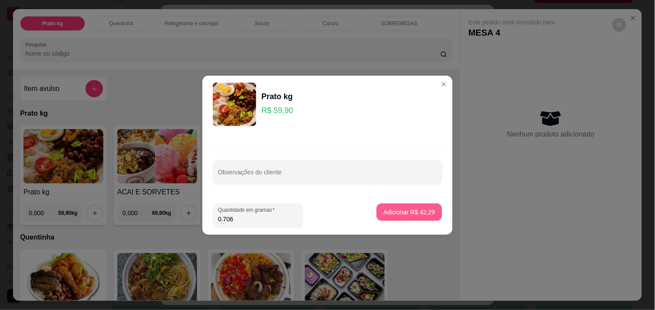
type input "0.706"
click at [410, 209] on p "Adicionar R$ 42,29" at bounding box center [409, 212] width 50 height 8
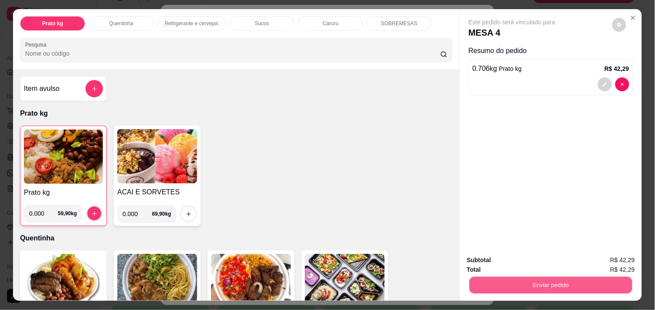
click at [529, 283] on button "Enviar pedido" at bounding box center [551, 284] width 163 height 17
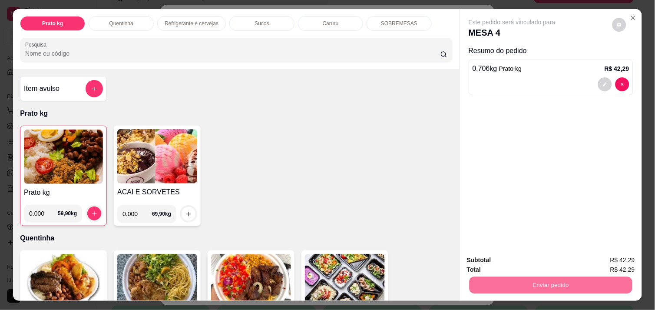
click at [509, 263] on button "Não registrar e enviar pedido" at bounding box center [522, 260] width 90 height 17
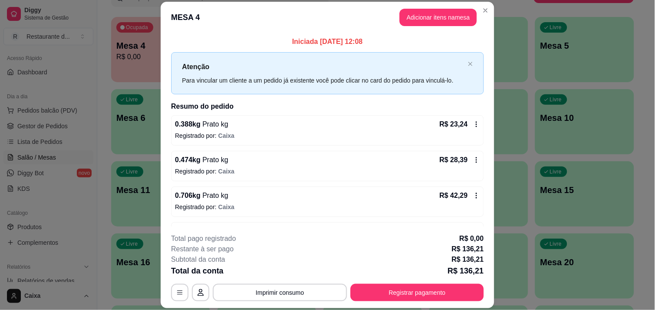
scroll to position [29, 0]
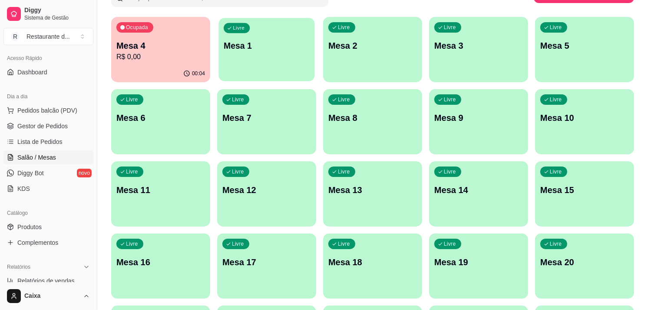
click at [294, 75] on div "button" at bounding box center [267, 76] width 96 height 10
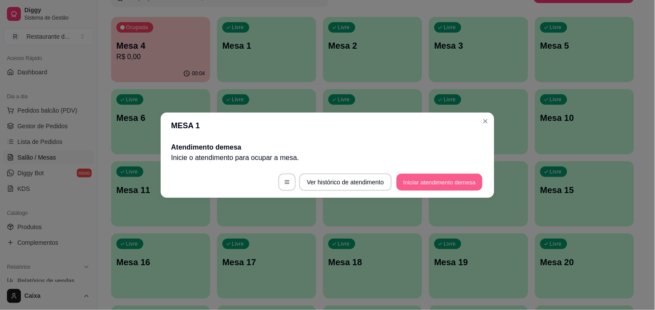
click at [444, 184] on button "Iniciar atendimento de mesa" at bounding box center [440, 181] width 86 height 17
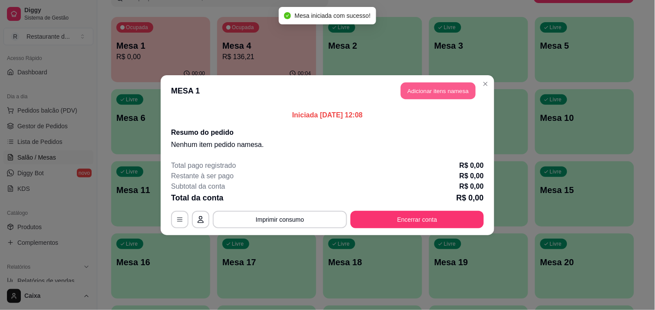
click at [431, 87] on button "Adicionar itens na mesa" at bounding box center [438, 90] width 75 height 17
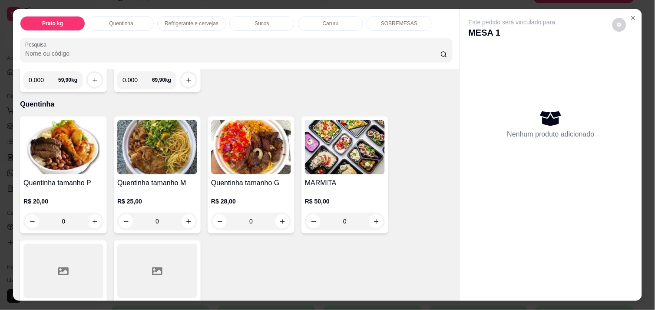
scroll to position [135, 0]
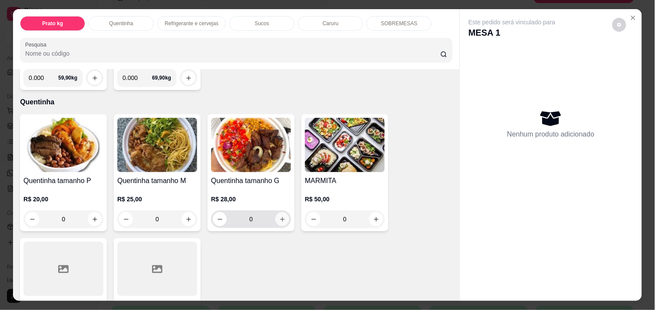
click at [279, 216] on icon "increase-product-quantity" at bounding box center [282, 219] width 7 height 7
type input "1"
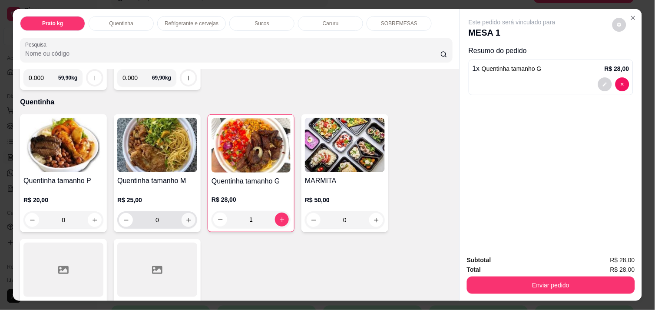
click at [186, 218] on icon "increase-product-quantity" at bounding box center [189, 220] width 7 height 7
type input "1"
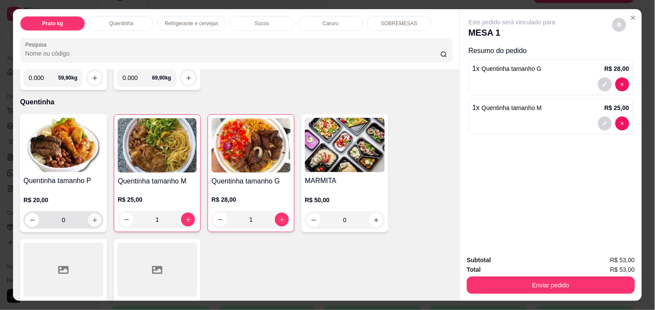
click at [88, 217] on button "increase-product-quantity" at bounding box center [94, 219] width 13 height 13
type input "1"
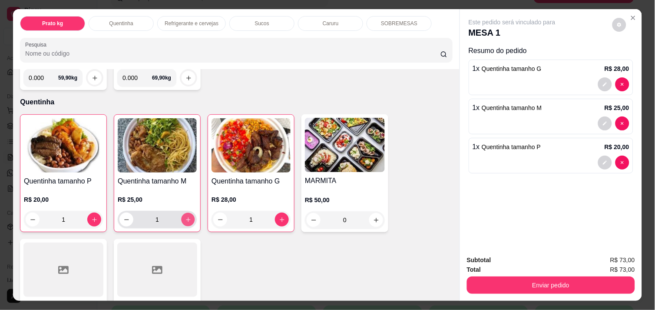
click at [186, 217] on icon "increase-product-quantity" at bounding box center [188, 219] width 4 height 4
type input "2"
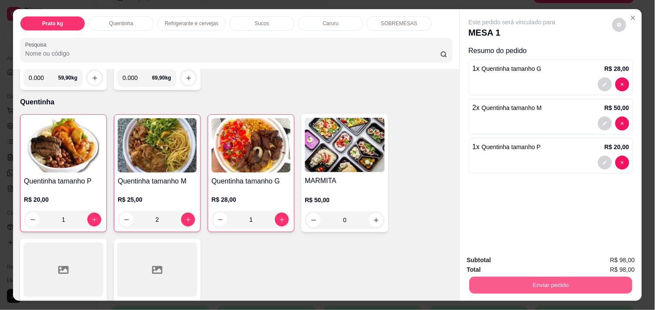
click at [544, 278] on button "Enviar pedido" at bounding box center [551, 284] width 163 height 17
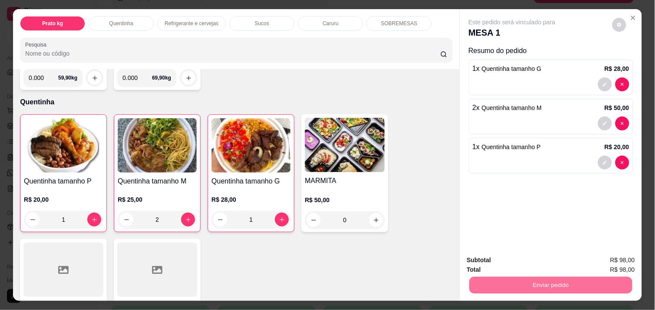
click at [504, 257] on button "Não registrar e enviar pedido" at bounding box center [522, 260] width 88 height 16
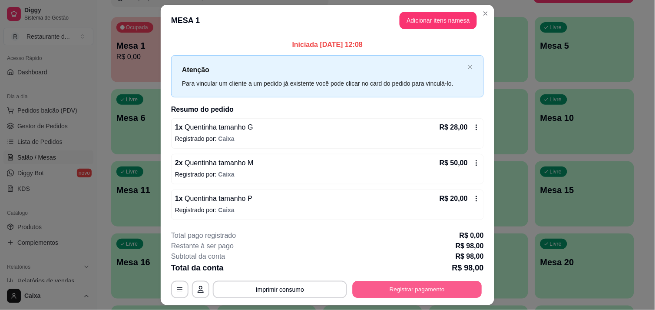
click at [444, 281] on button "Registrar pagamento" at bounding box center [417, 289] width 129 height 17
click at [414, 288] on button "Registrar pagamento" at bounding box center [417, 289] width 129 height 17
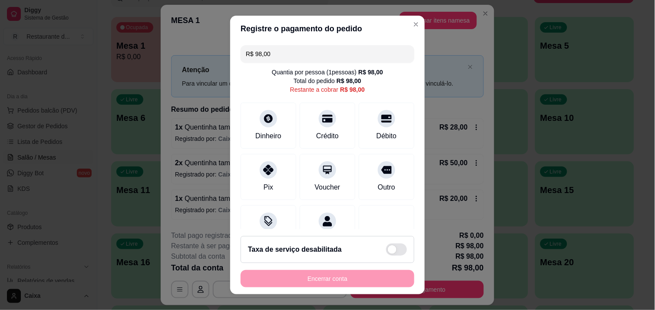
click at [327, 60] on input "R$ 98,00" at bounding box center [327, 53] width 163 height 17
click at [257, 129] on div "Dinheiro" at bounding box center [268, 134] width 29 height 11
click at [321, 59] on input "R$ 73,00" at bounding box center [327, 53] width 163 height 17
click at [251, 189] on div "Pix" at bounding box center [268, 174] width 61 height 51
click at [301, 49] on input "R$ 45,00" at bounding box center [327, 53] width 163 height 17
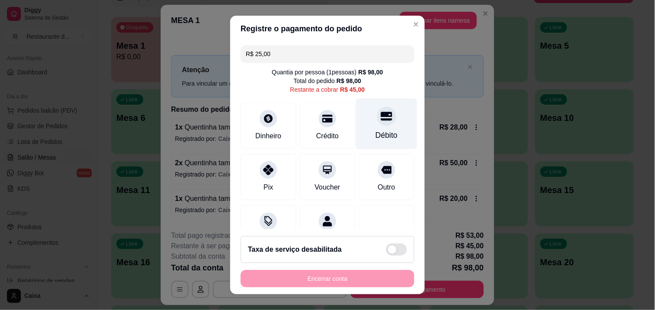
click at [377, 123] on div at bounding box center [386, 115] width 19 height 19
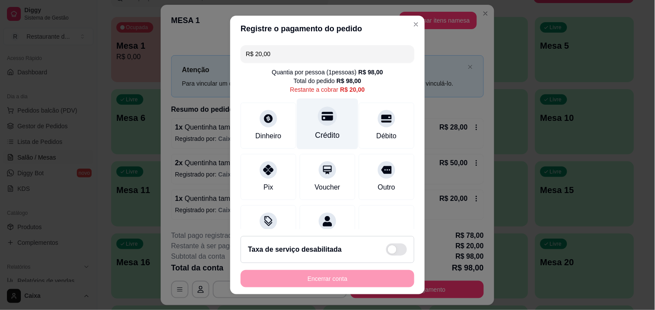
click at [331, 129] on div "Crédito" at bounding box center [327, 123] width 61 height 51
type input "R$ 0,00"
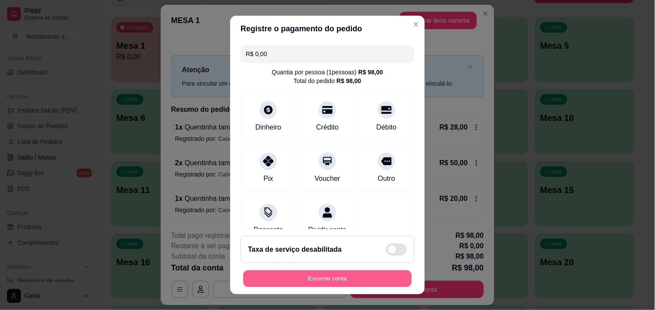
click at [314, 277] on button "Encerrar conta" at bounding box center [327, 278] width 169 height 17
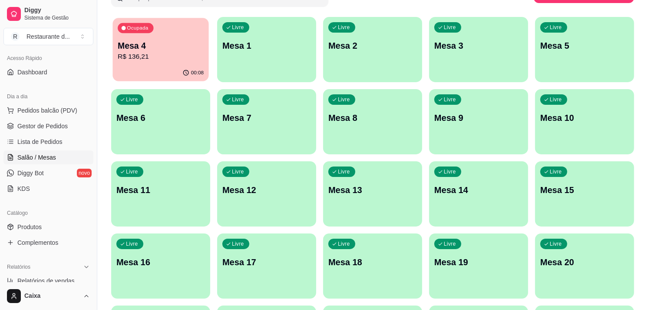
click at [158, 57] on p "R$ 136,21" at bounding box center [161, 57] width 86 height 10
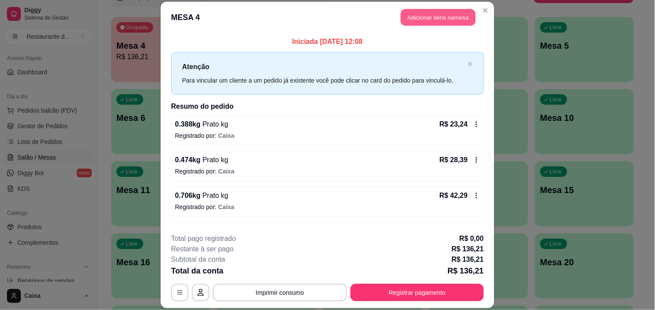
click at [424, 17] on button "Adicionar itens na mesa" at bounding box center [438, 17] width 75 height 17
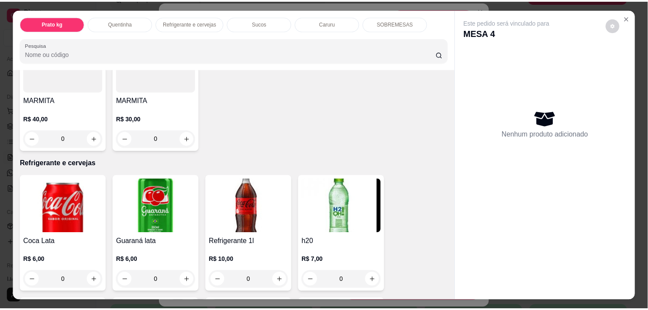
scroll to position [367, 0]
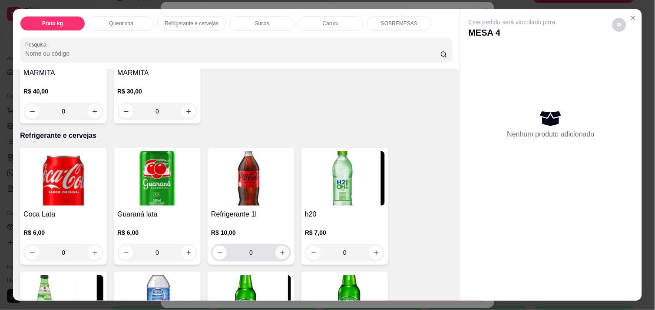
click at [279, 250] on icon "increase-product-quantity" at bounding box center [282, 252] width 7 height 7
type input "1"
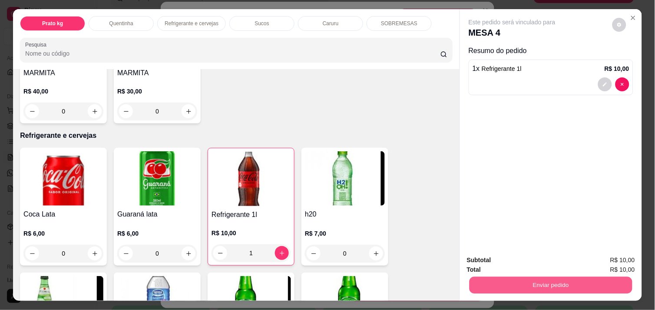
click at [513, 284] on button "Enviar pedido" at bounding box center [551, 284] width 163 height 17
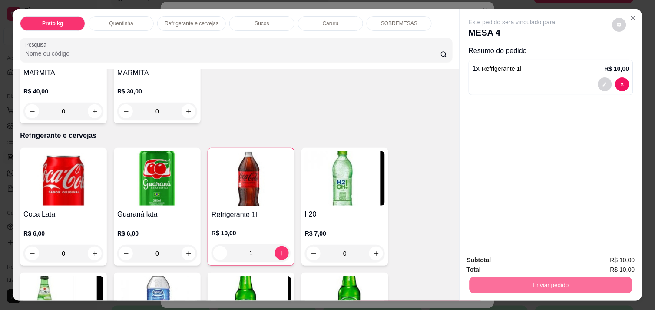
click at [497, 262] on button "Não registrar e enviar pedido" at bounding box center [522, 260] width 90 height 17
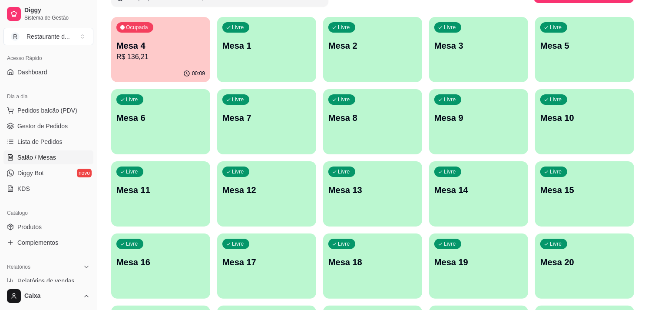
click at [87, 275] on div "Relatórios Relatórios de vendas Relatório de clientes Relatório de mesas Relató…" at bounding box center [48, 297] width 97 height 82
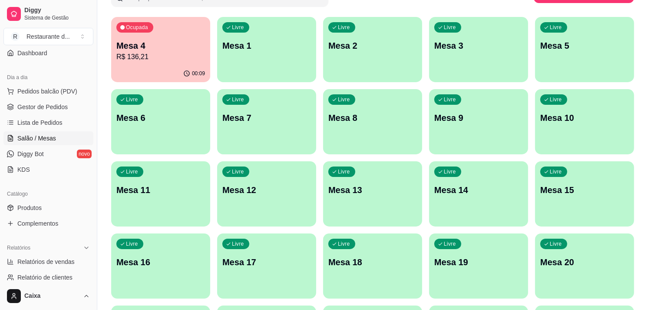
scroll to position [96, 0]
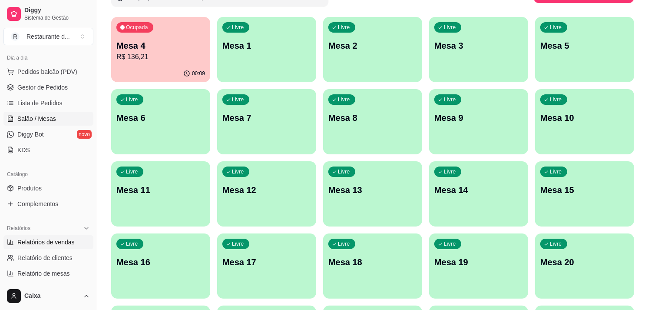
click at [53, 244] on span "Relatórios de vendas" at bounding box center [45, 242] width 57 height 9
select select "ALL"
select select "0"
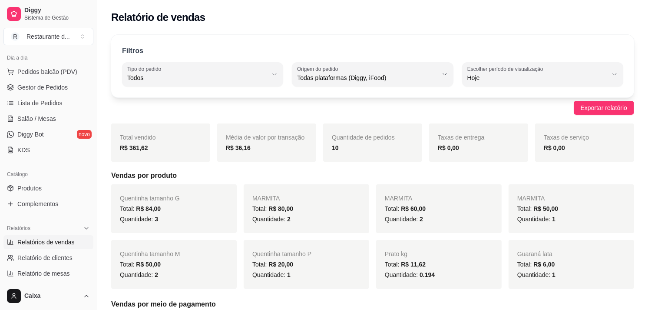
click at [484, 219] on div "Quantidade: 2" at bounding box center [439, 219] width 108 height 10
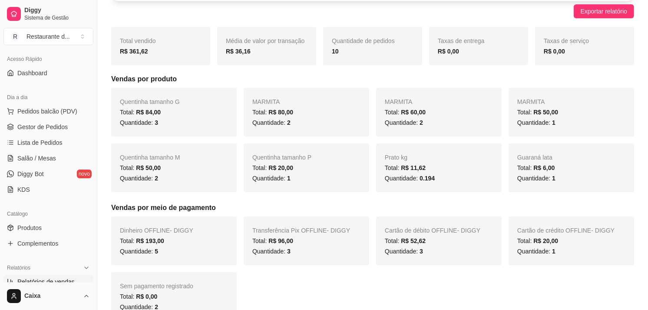
scroll to position [38, 0]
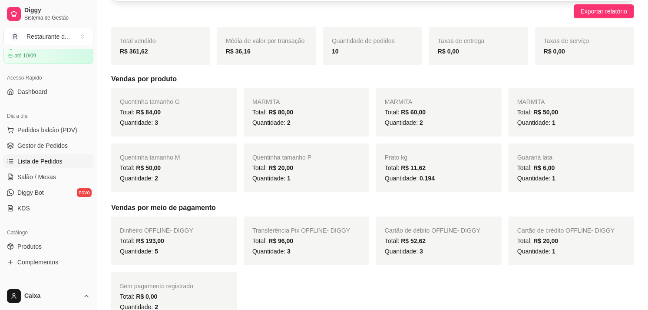
click at [64, 166] on link "Lista de Pedidos" at bounding box center [48, 161] width 90 height 14
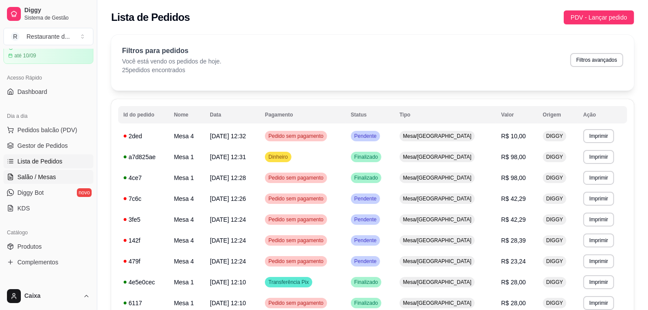
click at [47, 175] on span "Salão / Mesas" at bounding box center [36, 176] width 39 height 9
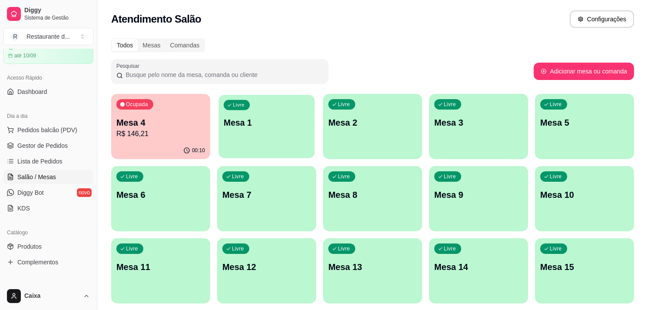
click at [271, 126] on p "Mesa 1" at bounding box center [267, 123] width 86 height 12
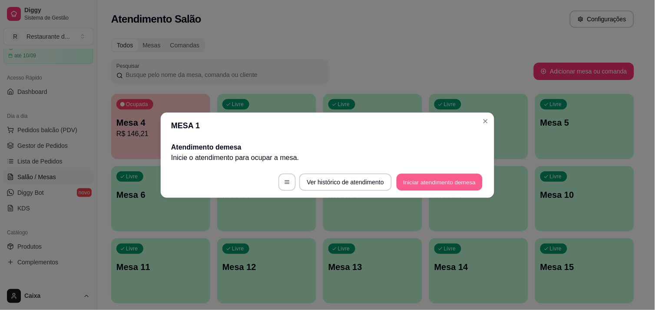
click at [444, 179] on button "Iniciar atendimento de mesa" at bounding box center [440, 181] width 86 height 17
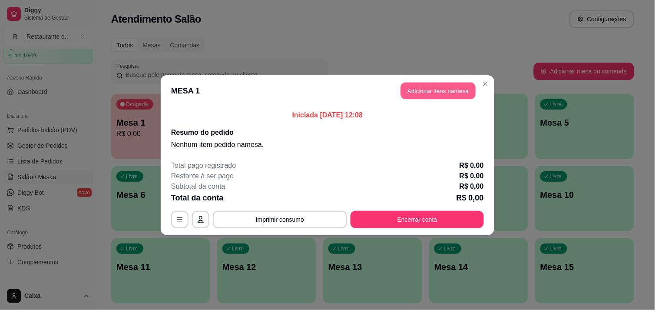
click at [455, 95] on button "Adicionar itens na mesa" at bounding box center [438, 90] width 75 height 17
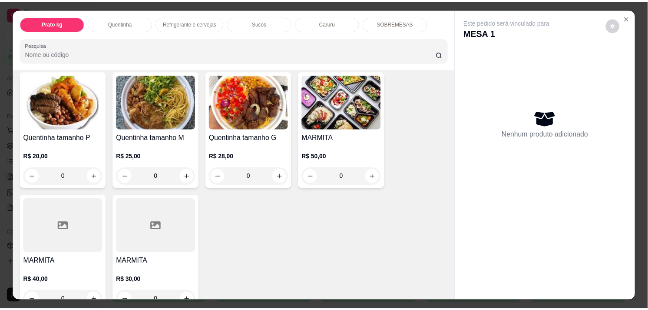
scroll to position [175, 0]
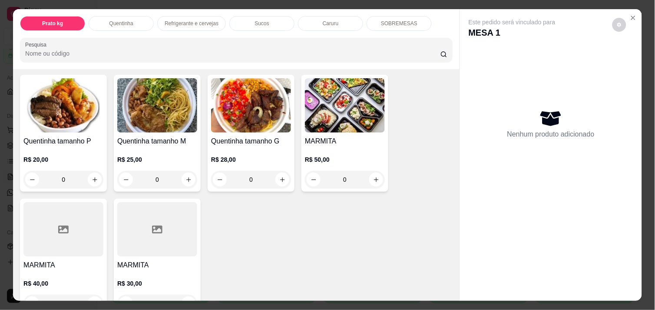
click at [262, 146] on div "R$ 28,00 0" at bounding box center [251, 167] width 80 height 42
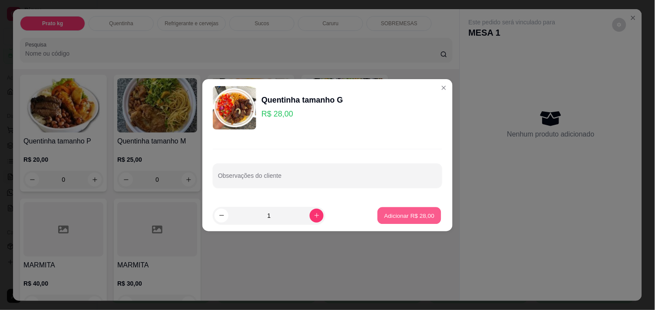
click at [420, 219] on p "Adicionar R$ 28,00" at bounding box center [409, 215] width 50 height 8
type input "1"
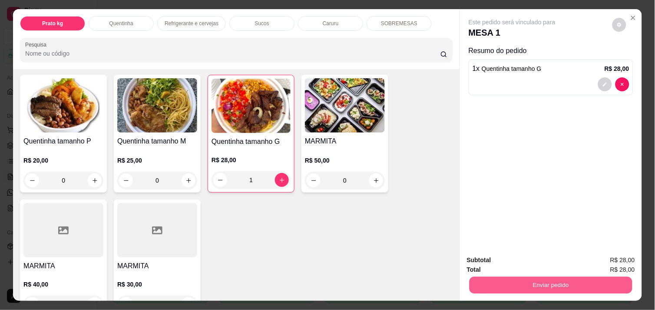
click at [563, 277] on button "Enviar pedido" at bounding box center [551, 284] width 163 height 17
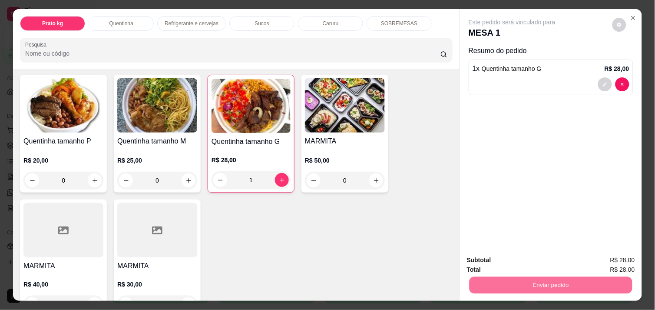
click at [540, 257] on button "Não registrar e enviar pedido" at bounding box center [522, 260] width 88 height 16
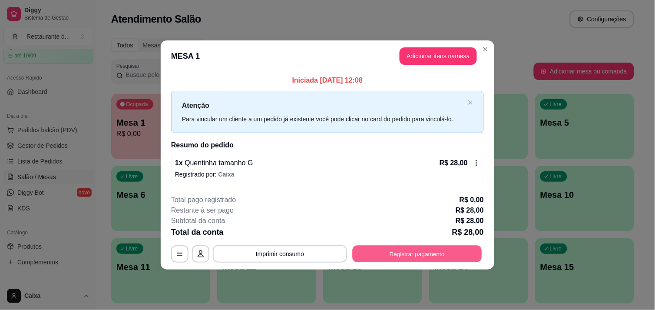
click at [423, 258] on button "Registrar pagamento" at bounding box center [417, 253] width 129 height 17
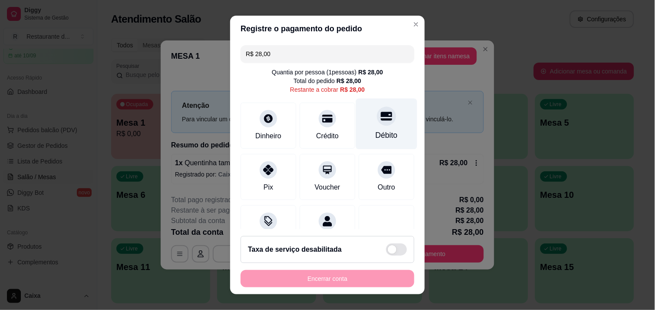
click at [377, 120] on div at bounding box center [386, 115] width 19 height 19
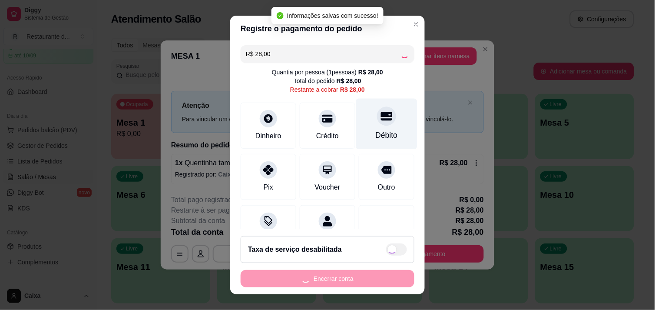
type input "R$ 0,00"
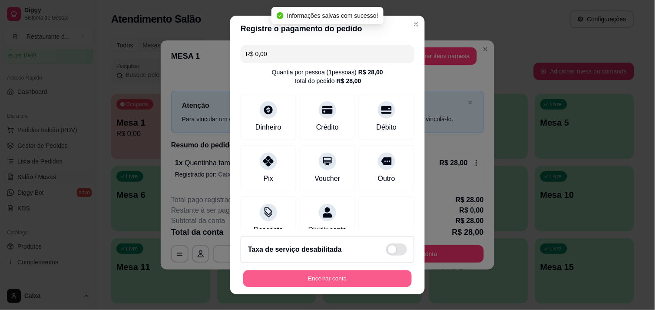
click at [365, 285] on button "Encerrar conta" at bounding box center [327, 278] width 169 height 17
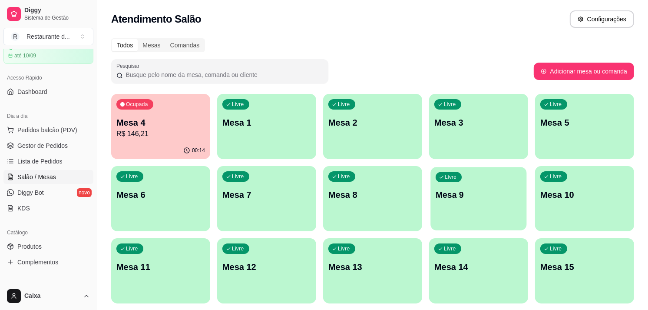
click at [453, 177] on p "Livre" at bounding box center [451, 177] width 12 height 7
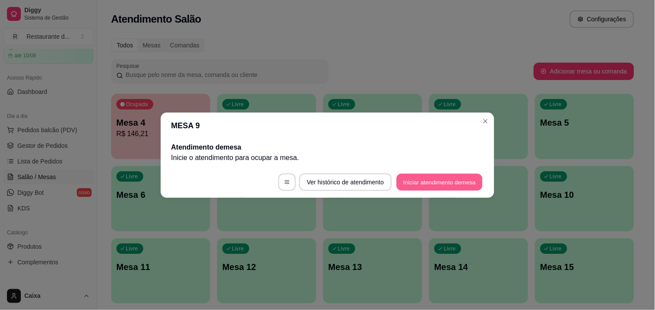
click at [453, 177] on button "Iniciar atendimento de mesa" at bounding box center [440, 181] width 86 height 17
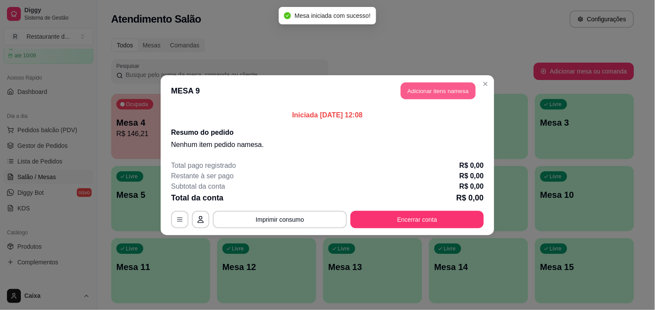
click at [442, 93] on button "Adicionar itens na mesa" at bounding box center [438, 90] width 75 height 17
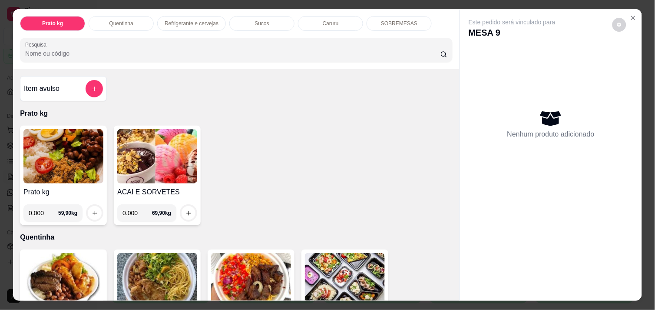
click at [60, 189] on h4 "Prato kg" at bounding box center [63, 192] width 80 height 10
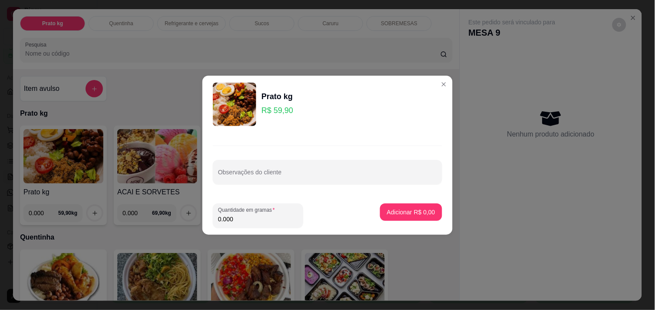
click at [253, 222] on input "0.000" at bounding box center [258, 219] width 80 height 9
type input "0.318"
click at [422, 209] on p "Adicionar R$ 19,05" at bounding box center [409, 212] width 50 height 8
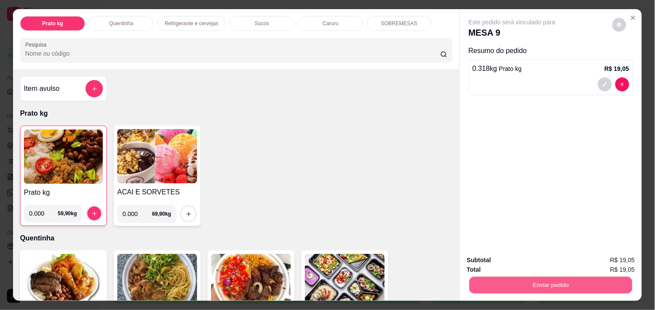
click at [546, 278] on button "Enviar pedido" at bounding box center [551, 284] width 163 height 17
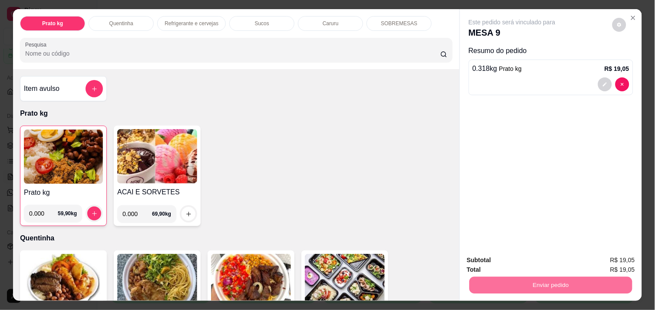
click at [544, 257] on button "Não registrar e enviar pedido" at bounding box center [522, 260] width 88 height 16
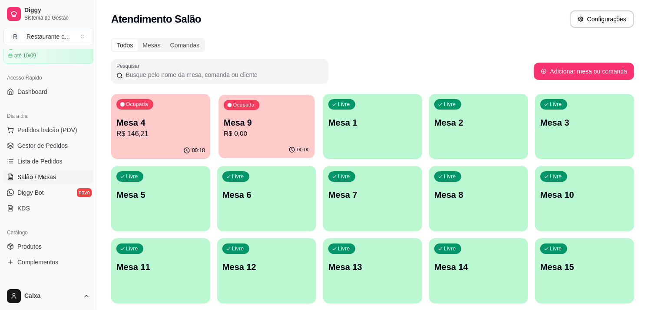
click at [266, 135] on p "R$ 0,00" at bounding box center [267, 134] width 86 height 10
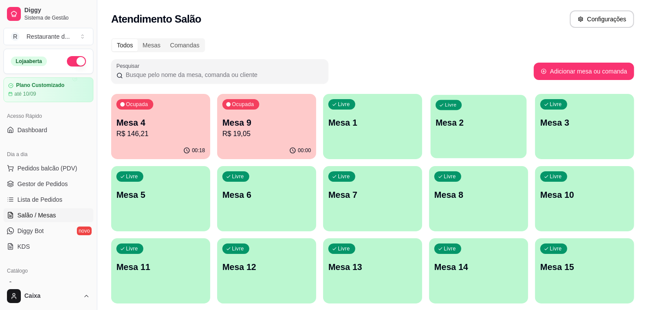
click at [432, 127] on div "Livre Mesa 2" at bounding box center [479, 121] width 96 height 53
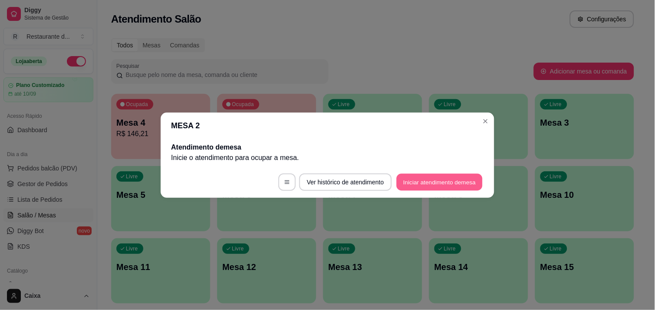
click at [461, 184] on button "Iniciar atendimento de mesa" at bounding box center [440, 181] width 86 height 17
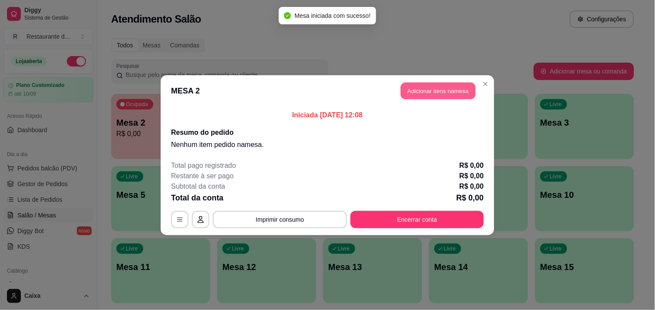
click at [449, 84] on button "Adicionar itens na mesa" at bounding box center [438, 90] width 75 height 17
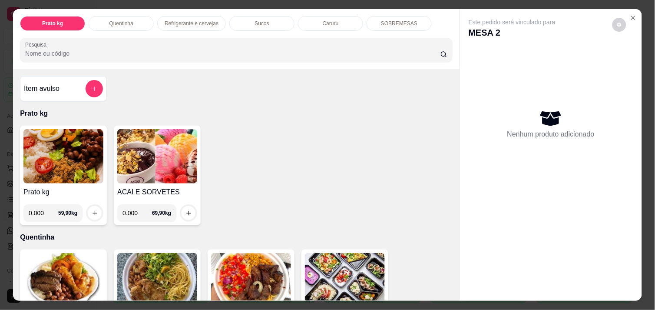
click at [42, 209] on input "0.000" at bounding box center [44, 212] width 30 height 17
type input "0.542"
click at [91, 206] on button "increase-product-quantity" at bounding box center [94, 212] width 13 height 13
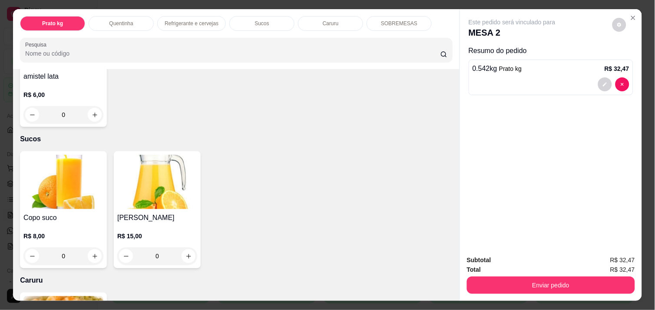
scroll to position [772, 0]
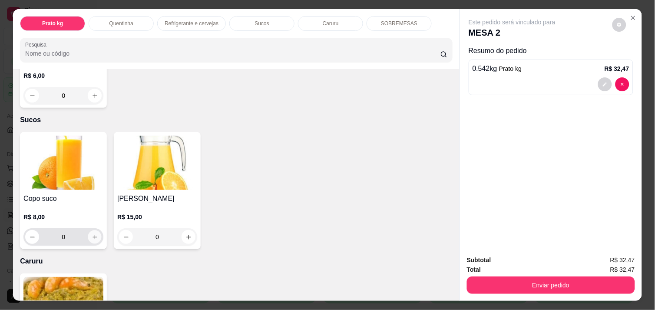
click at [88, 232] on button "increase-product-quantity" at bounding box center [94, 236] width 13 height 13
type input "1"
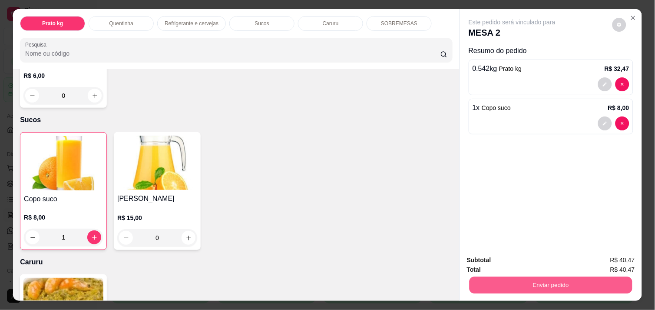
click at [470, 278] on button "Enviar pedido" at bounding box center [551, 284] width 163 height 17
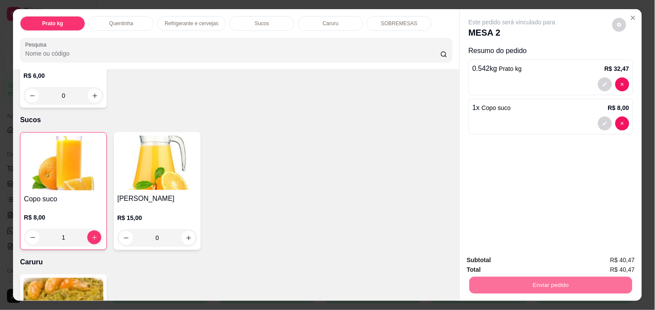
click at [479, 262] on button "Não registrar e enviar pedido" at bounding box center [522, 260] width 88 height 16
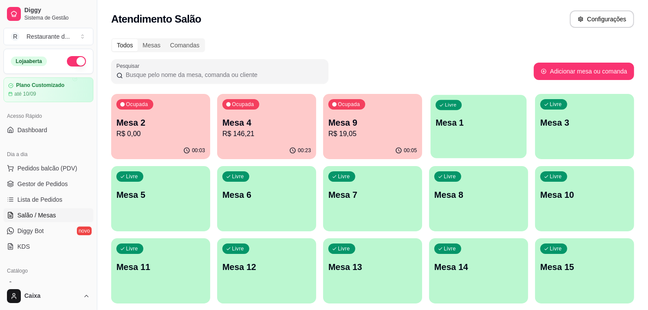
click at [456, 146] on div "Livre Mesa 1" at bounding box center [479, 121] width 96 height 53
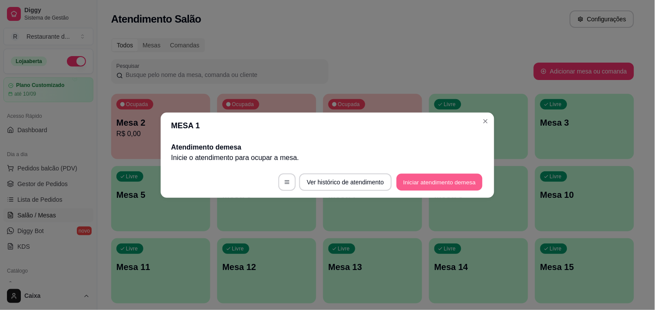
click at [446, 179] on button "Iniciar atendimento de mesa" at bounding box center [440, 181] width 86 height 17
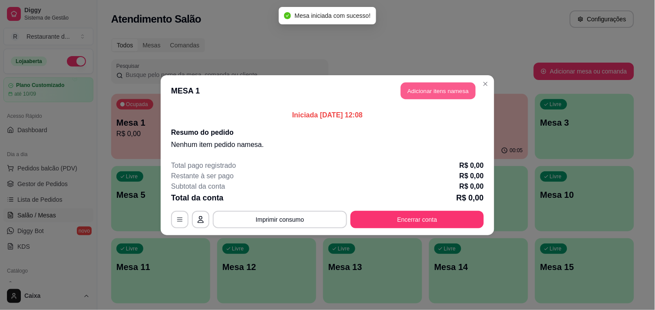
click at [436, 89] on button "Adicionar itens na mesa" at bounding box center [438, 90] width 75 height 17
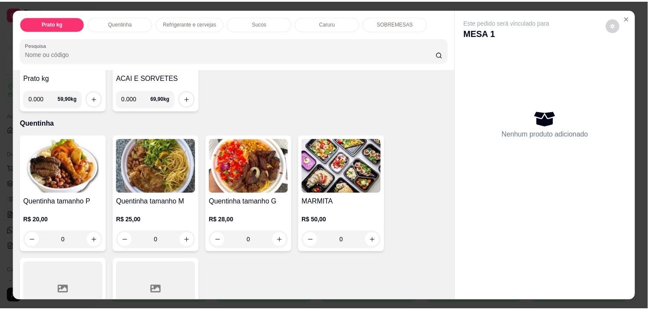
scroll to position [116, 0]
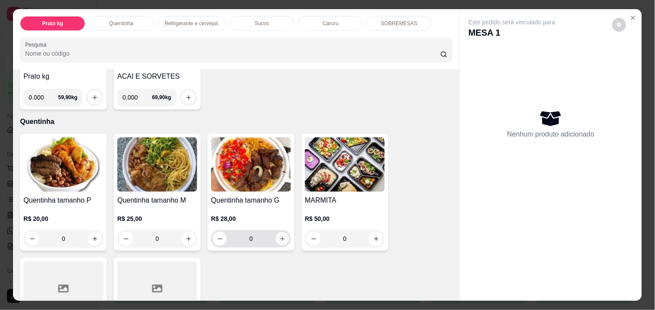
click at [282, 237] on button "increase-product-quantity" at bounding box center [282, 238] width 13 height 13
type input "1"
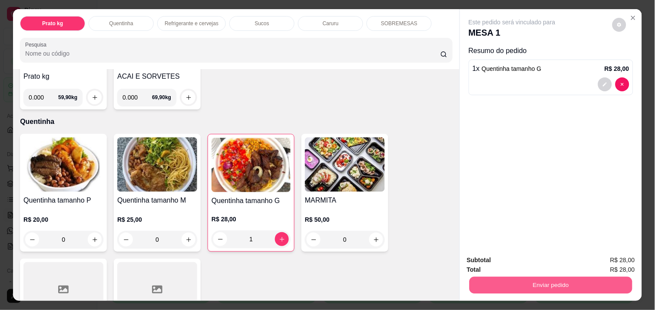
click at [545, 276] on button "Enviar pedido" at bounding box center [551, 284] width 163 height 17
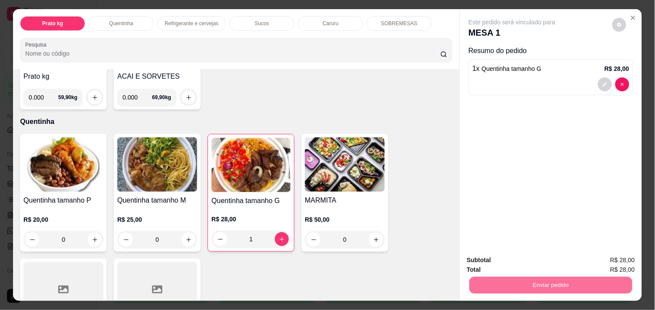
click at [524, 259] on button "Não registrar e enviar pedido" at bounding box center [522, 260] width 88 height 16
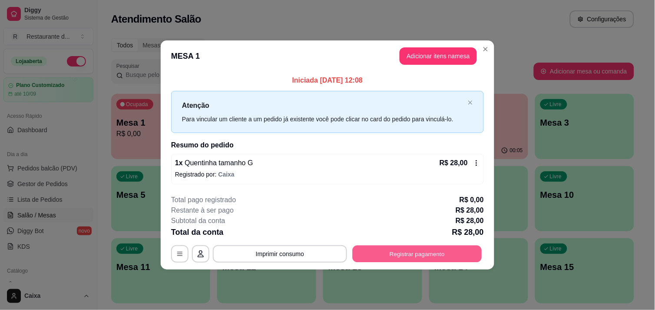
click at [404, 260] on button "Registrar pagamento" at bounding box center [417, 253] width 129 height 17
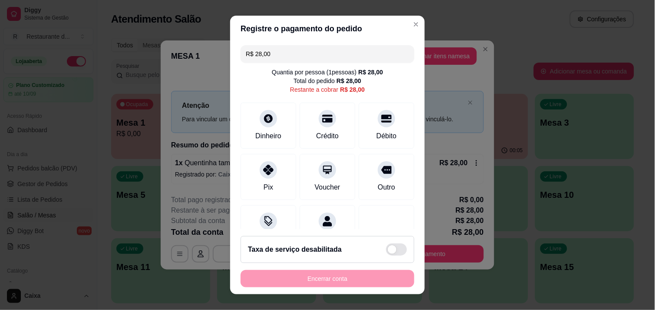
click at [270, 49] on input "R$ 28,00" at bounding box center [327, 53] width 163 height 17
click at [264, 119] on icon at bounding box center [269, 116] width 10 height 10
click at [381, 121] on icon at bounding box center [386, 115] width 11 height 11
type input "R$ 0,00"
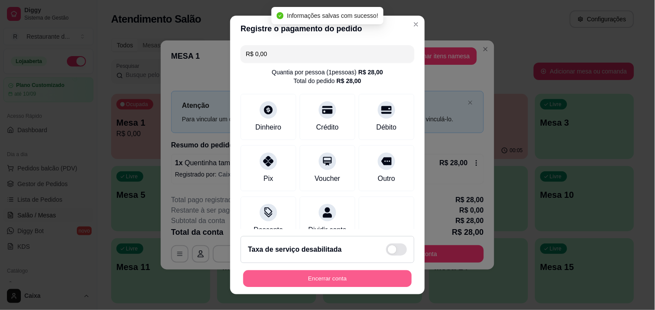
click at [333, 275] on button "Encerrar conta" at bounding box center [327, 278] width 169 height 17
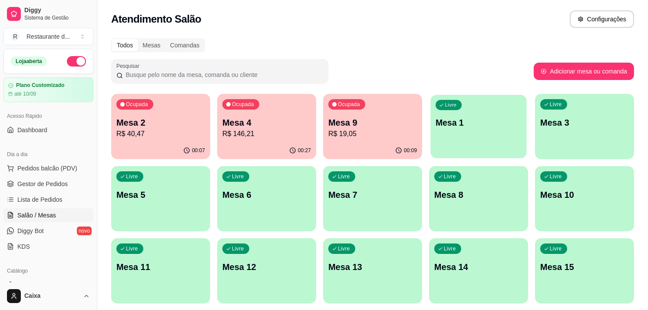
click at [456, 150] on div "button" at bounding box center [479, 153] width 96 height 10
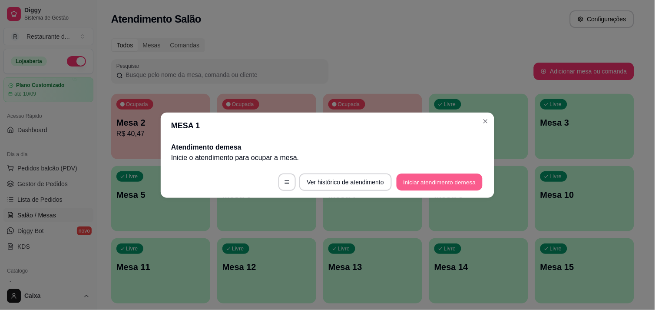
click at [448, 175] on button "Iniciar atendimento de mesa" at bounding box center [440, 181] width 86 height 17
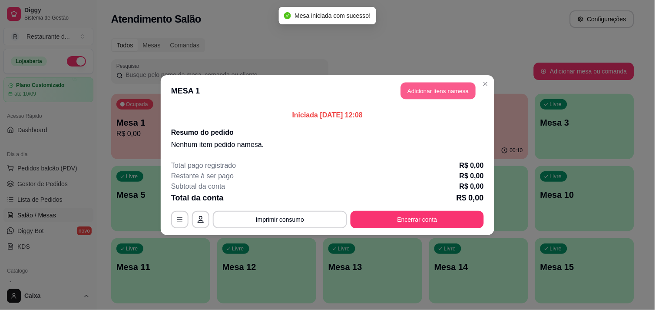
click at [455, 89] on button "Adicionar itens na mesa" at bounding box center [438, 90] width 75 height 17
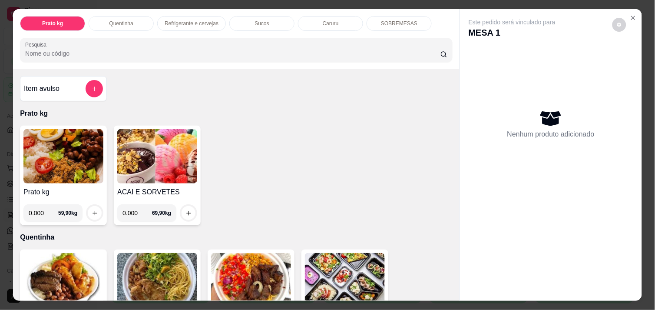
click at [161, 170] on img at bounding box center [157, 156] width 80 height 54
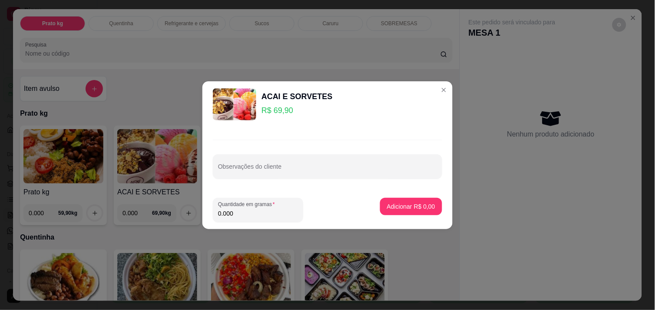
click at [249, 212] on input "0.000" at bounding box center [258, 213] width 80 height 9
type input "0.726"
click at [404, 203] on p "Adicionar R$ 50,75" at bounding box center [409, 206] width 50 height 8
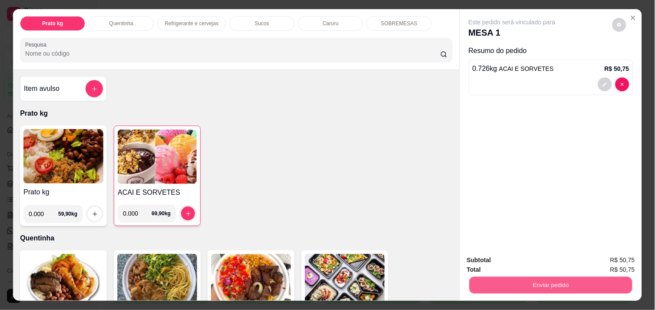
click at [549, 279] on button "Enviar pedido" at bounding box center [551, 284] width 163 height 17
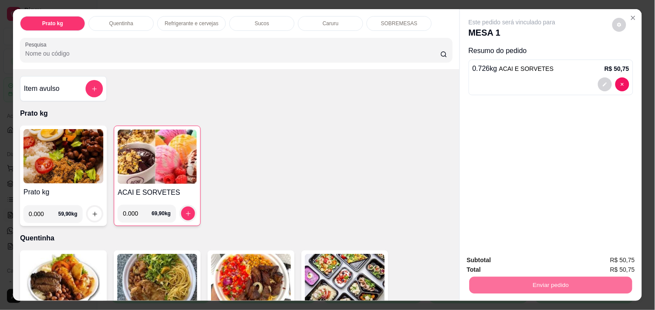
click at [537, 257] on button "Não registrar e enviar pedido" at bounding box center [522, 260] width 90 height 17
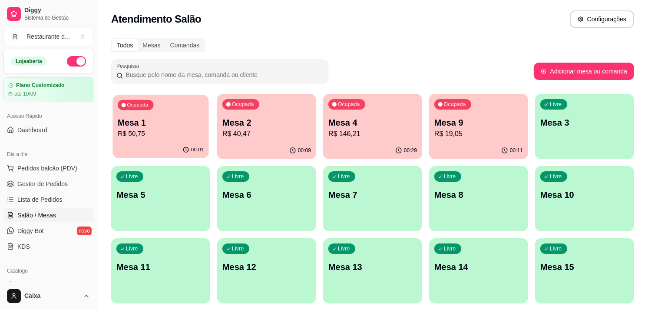
click at [154, 126] on p "Mesa 1" at bounding box center [161, 123] width 86 height 12
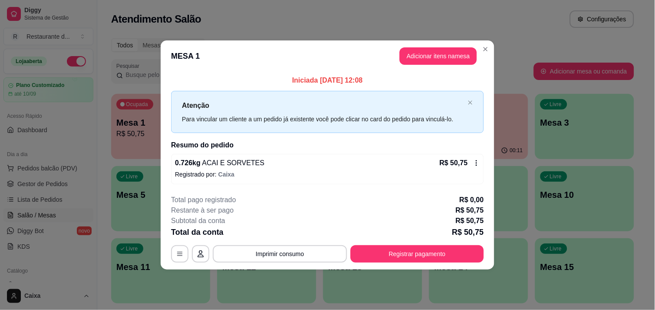
click at [470, 162] on div "R$ 50,75" at bounding box center [460, 163] width 40 height 10
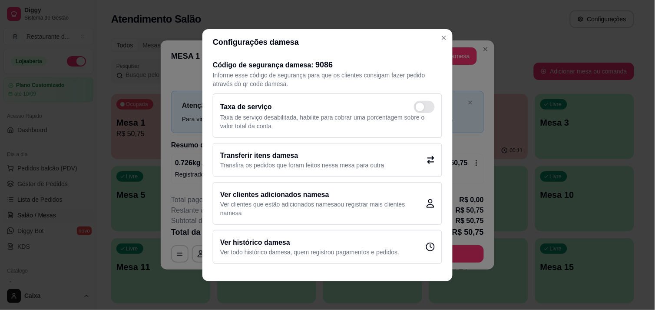
click at [429, 163] on div "Transferir itens da mesa Transfira os pedidos que foram feitos nessa mesa para …" at bounding box center [327, 160] width 229 height 34
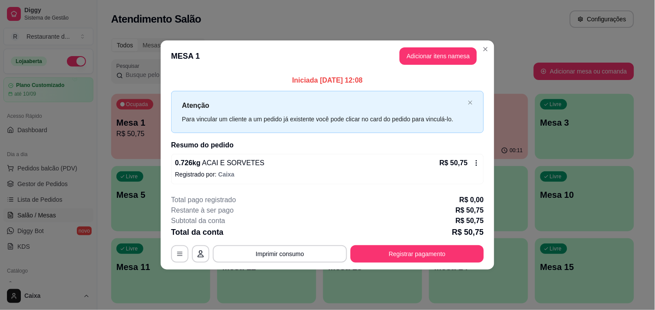
click at [478, 162] on icon at bounding box center [476, 162] width 7 height 7
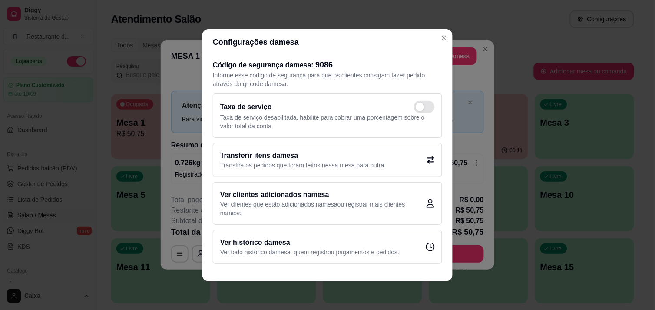
click at [406, 159] on div "Transferir itens da mesa Transfira os pedidos que foram feitos nessa mesa para …" at bounding box center [327, 160] width 229 height 34
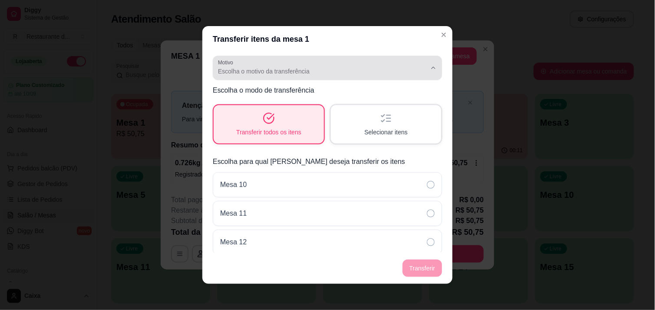
click at [430, 66] on icon "button" at bounding box center [433, 67] width 7 height 7
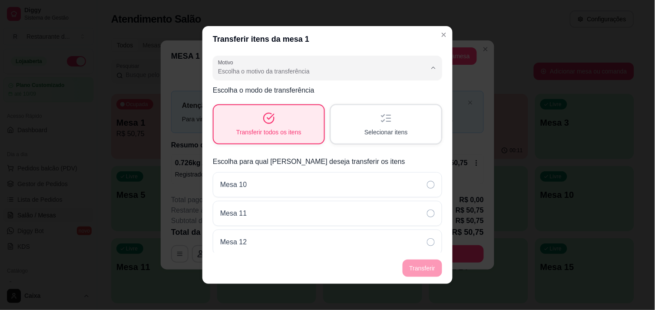
click at [320, 105] on span "Mudança de mesa" at bounding box center [317, 106] width 192 height 8
type input "TABLE_TRANSFER"
select select "TABLE_TRANSFER"
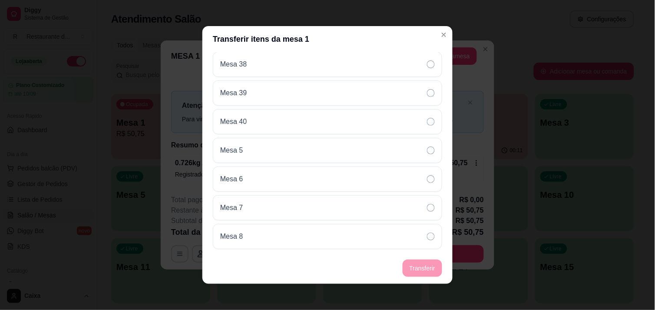
scroll to position [954, 0]
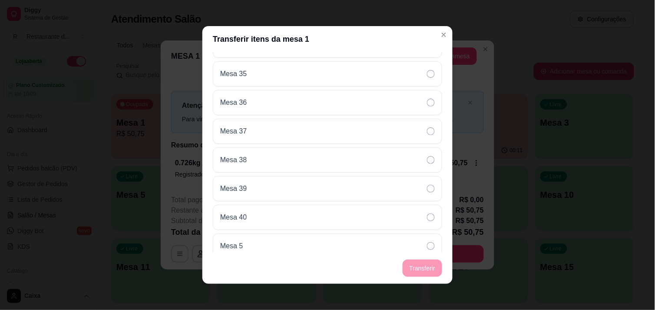
drag, startPoint x: 446, startPoint y: 50, endPoint x: 444, endPoint y: 57, distance: 7.9
click at [444, 57] on section "Transferir itens da mesa 1 TABLE_TRANSFER Motivo Pedido lançado na mesa errada …" at bounding box center [327, 155] width 250 height 258
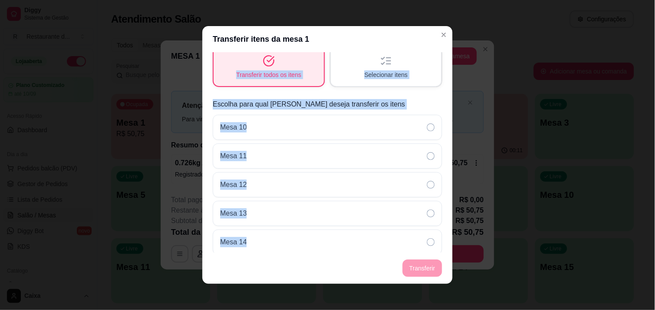
scroll to position [0, 0]
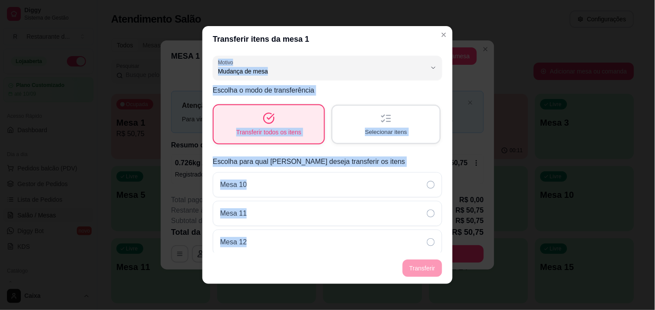
click at [362, 117] on div "Selecionar itens" at bounding box center [386, 124] width 107 height 37
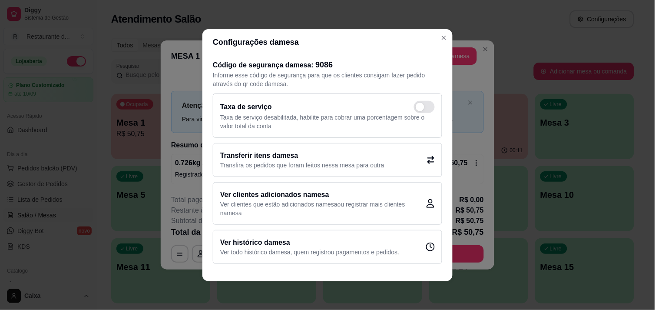
click at [414, 159] on div "Transferir itens da mesa Transfira os pedidos que foram feitos nessa mesa para …" at bounding box center [327, 160] width 229 height 34
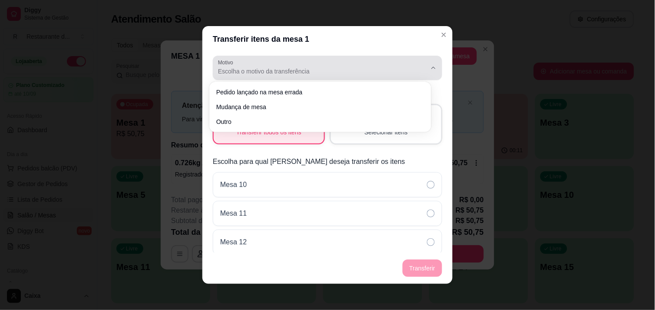
click at [430, 68] on icon "button" at bounding box center [433, 67] width 7 height 7
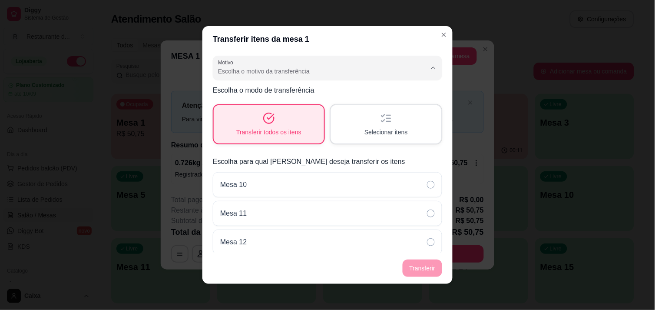
click at [347, 107] on span "Mudança de mesa" at bounding box center [317, 106] width 192 height 8
type input "TABLE_TRANSFER"
select select "TABLE_TRANSFER"
click at [354, 117] on div "Selecionar itens" at bounding box center [386, 124] width 107 height 37
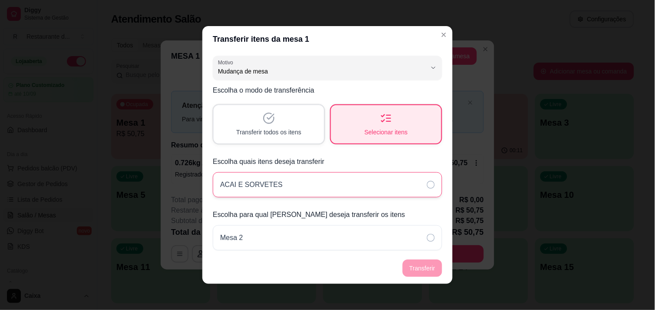
click at [411, 182] on div "ACAI E SORVETES" at bounding box center [327, 184] width 229 height 25
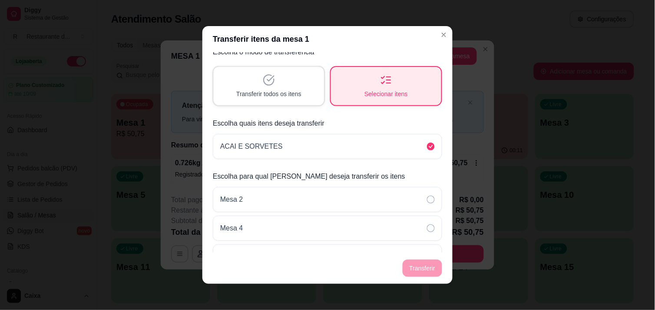
scroll to position [58, 0]
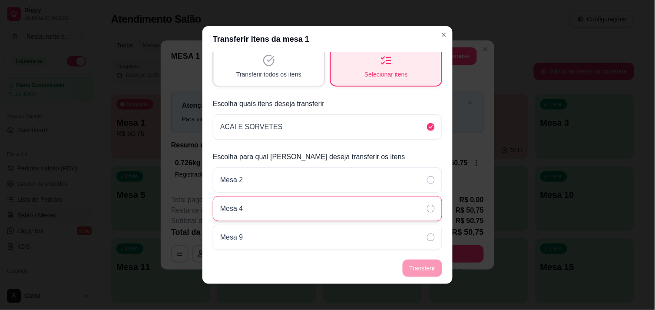
click at [413, 211] on div "Mesa 4" at bounding box center [327, 208] width 229 height 25
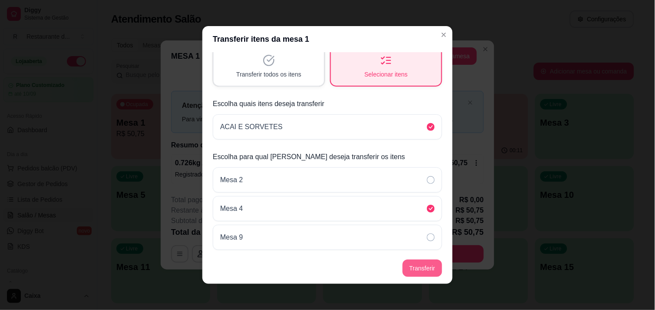
click at [417, 268] on button "Transferir" at bounding box center [423, 267] width 40 height 17
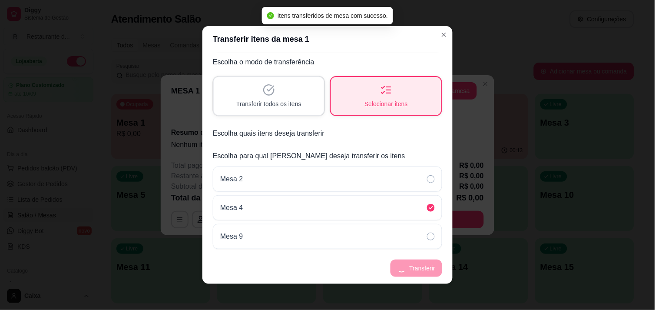
scroll to position [27, 0]
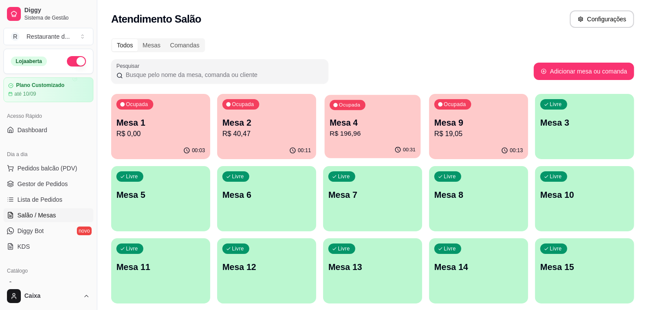
click at [387, 97] on div "Ocupada Mesa 4 R$ 196,96" at bounding box center [373, 118] width 96 height 47
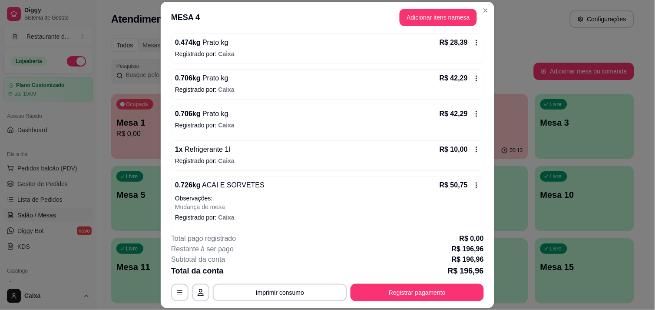
scroll to position [122, 0]
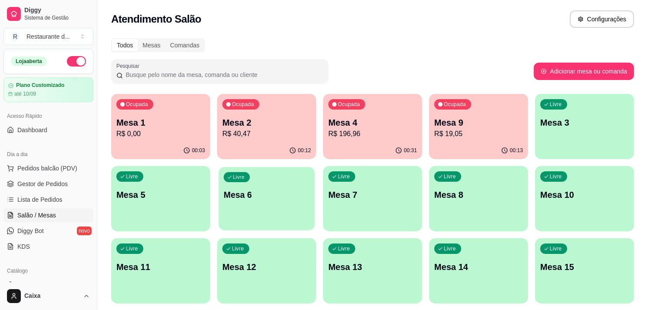
click at [295, 196] on p "Mesa 6" at bounding box center [267, 195] width 86 height 12
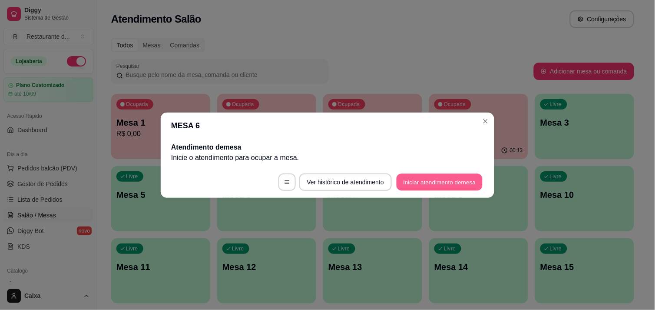
click at [453, 179] on button "Iniciar atendimento de mesa" at bounding box center [440, 181] width 86 height 17
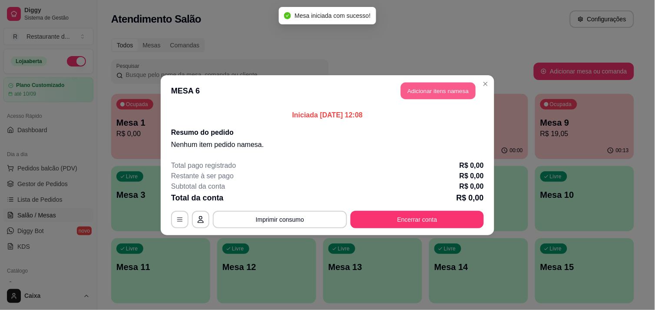
click at [444, 93] on button "Adicionar itens na mesa" at bounding box center [438, 90] width 75 height 17
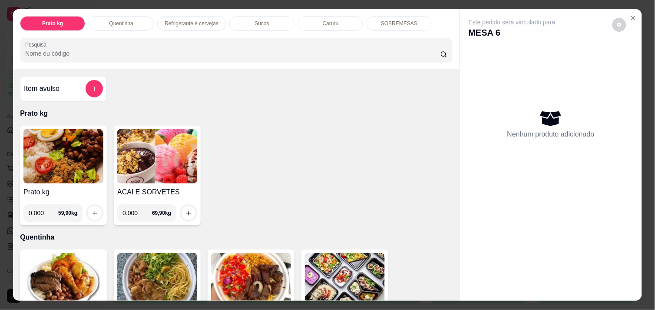
click at [36, 131] on img at bounding box center [63, 156] width 80 height 54
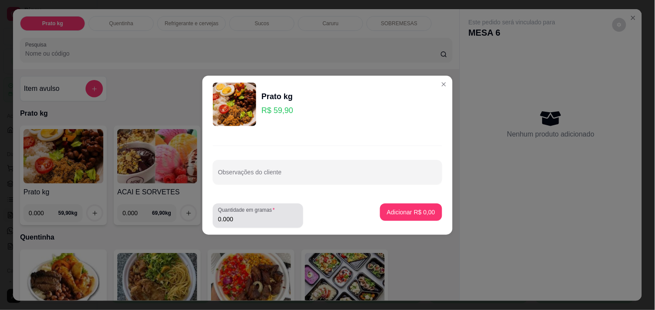
click at [288, 214] on div "0.000" at bounding box center [258, 215] width 80 height 17
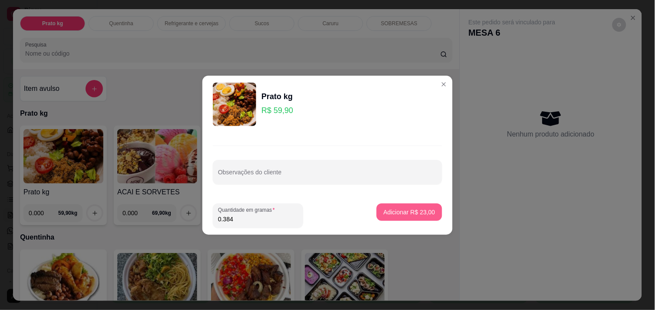
type input "0.384"
click at [424, 210] on p "Adicionar R$ 23,00" at bounding box center [409, 212] width 50 height 8
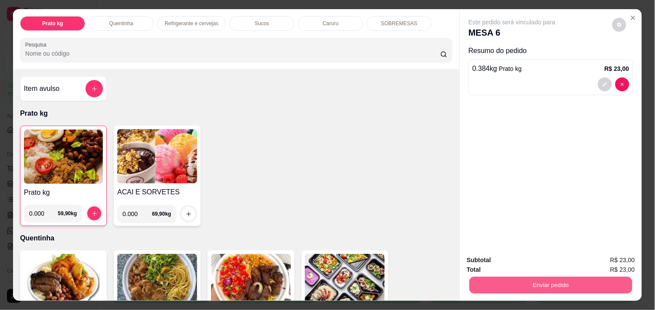
click at [553, 281] on button "Enviar pedido" at bounding box center [551, 284] width 163 height 17
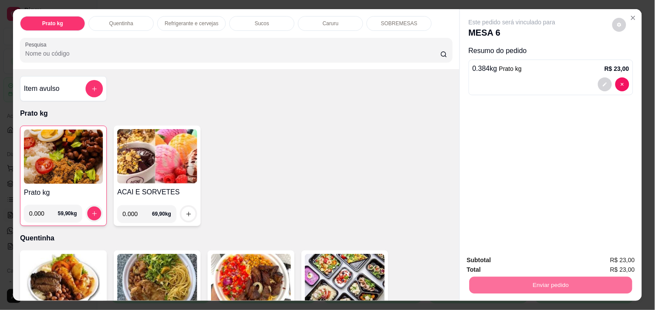
click at [529, 264] on button "Não registrar e enviar pedido" at bounding box center [522, 260] width 88 height 16
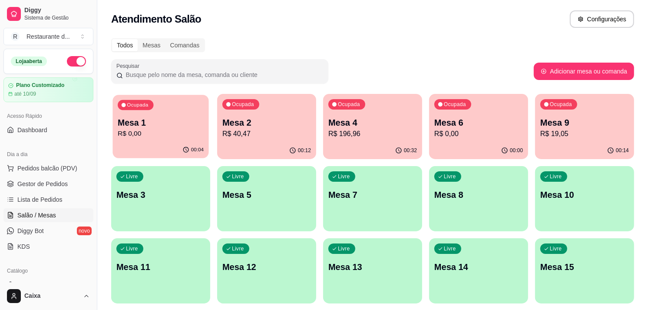
click at [181, 156] on div "00:04" at bounding box center [161, 150] width 96 height 17
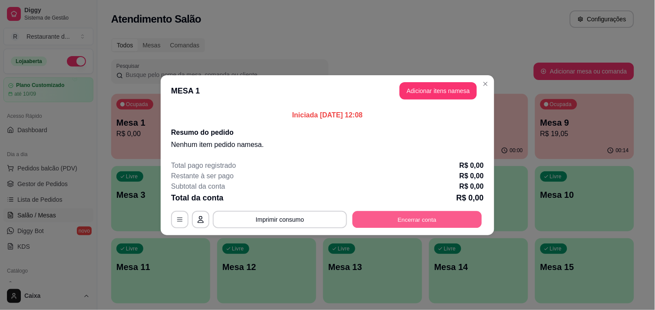
click at [414, 222] on button "Encerrar conta" at bounding box center [417, 219] width 129 height 17
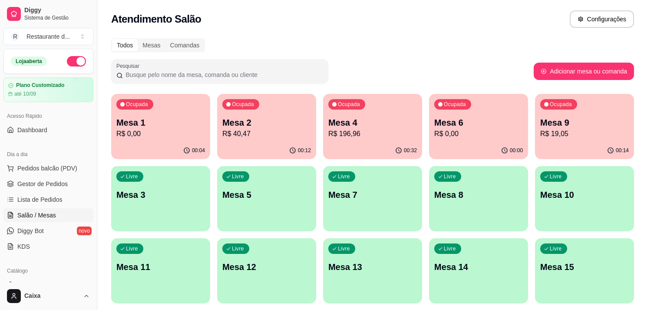
click at [176, 208] on div "Livre Mesa 3" at bounding box center [160, 193] width 99 height 55
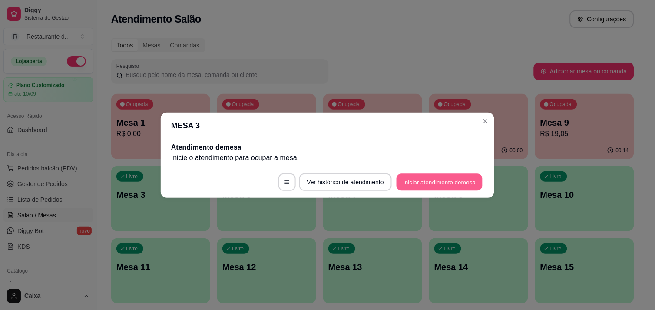
click at [434, 181] on button "Iniciar atendimento de mesa" at bounding box center [440, 181] width 86 height 17
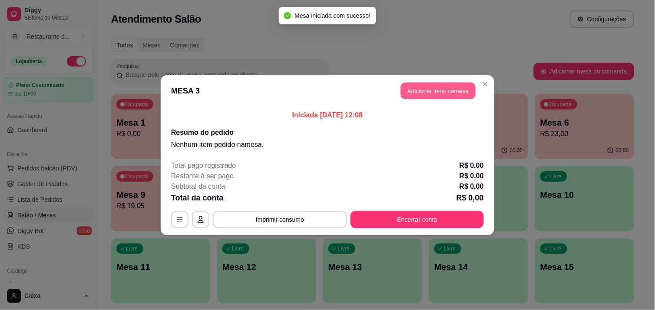
click at [421, 93] on button "Adicionar itens na mesa" at bounding box center [438, 90] width 75 height 17
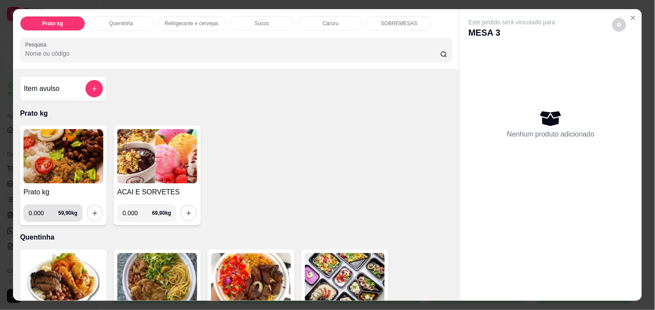
click at [60, 217] on div "0.000 59,90 kg" at bounding box center [53, 212] width 49 height 17
type input "0.480"
click at [56, 160] on img at bounding box center [63, 156] width 80 height 54
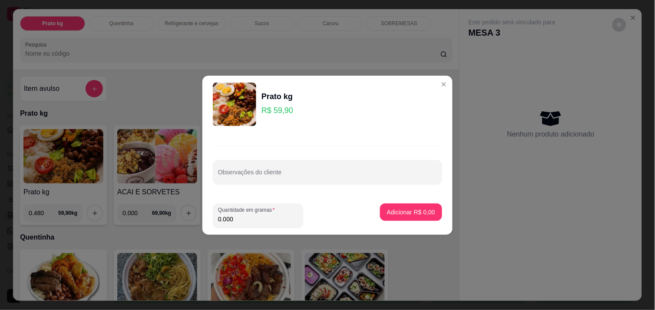
click at [256, 222] on input "0.000" at bounding box center [258, 219] width 80 height 9
type input "0.480"
click at [419, 214] on p "Adicionar R$ 28,75" at bounding box center [409, 212] width 50 height 8
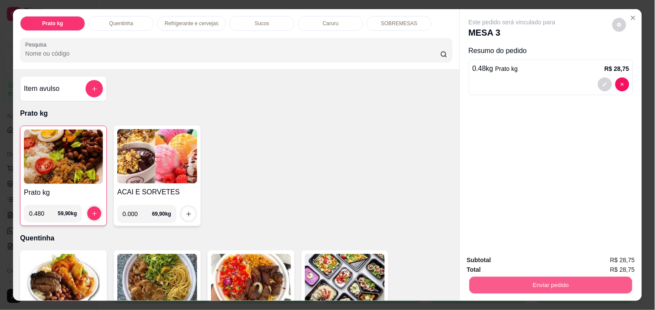
click at [533, 276] on button "Enviar pedido" at bounding box center [551, 284] width 163 height 17
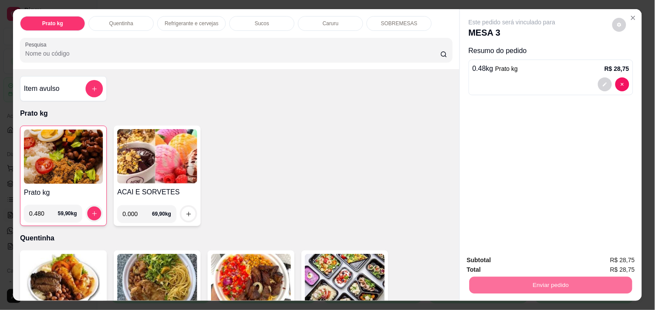
click at [537, 257] on button "Não registrar e enviar pedido" at bounding box center [522, 260] width 88 height 16
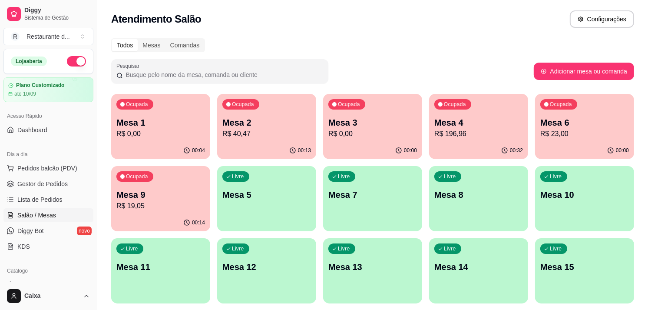
click at [574, 120] on p "Mesa 6" at bounding box center [584, 122] width 89 height 12
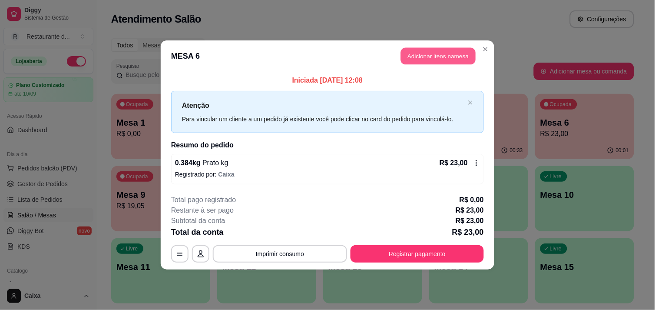
click at [461, 52] on button "Adicionar itens na mesa" at bounding box center [438, 56] width 75 height 17
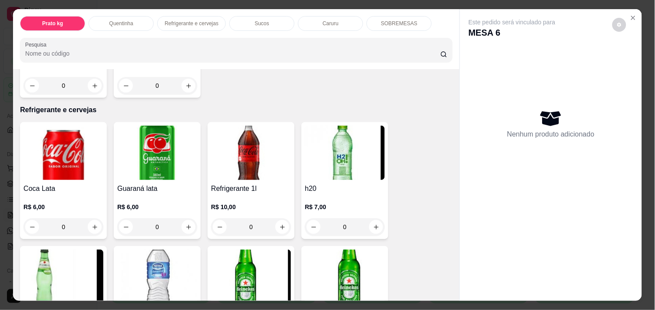
scroll to position [418, 0]
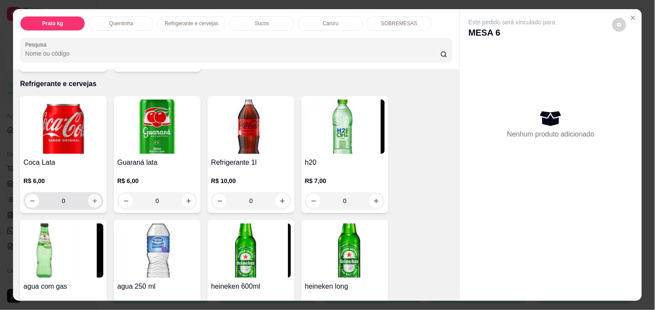
click at [93, 198] on icon "increase-product-quantity" at bounding box center [95, 201] width 7 height 7
type input "1"
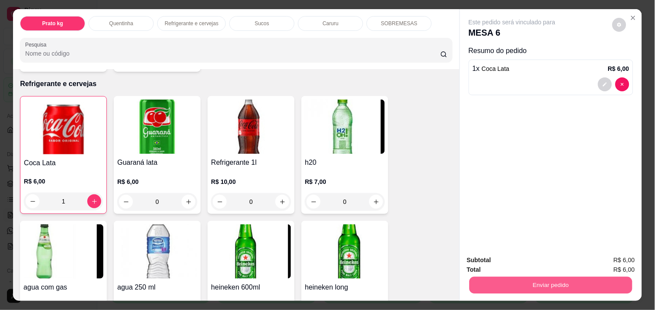
click at [579, 285] on button "Enviar pedido" at bounding box center [551, 284] width 163 height 17
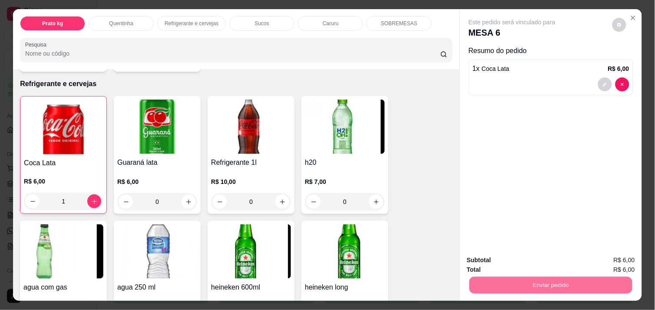
click at [544, 262] on button "Não registrar e enviar pedido" at bounding box center [522, 260] width 88 height 16
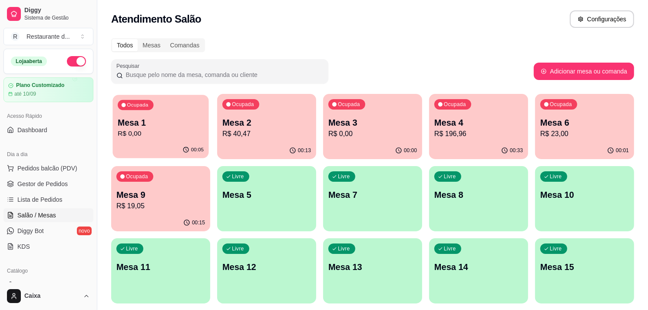
click at [180, 138] on p "R$ 0,00" at bounding box center [161, 134] width 86 height 10
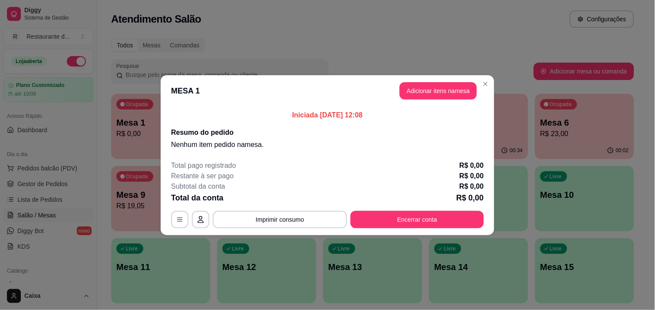
click at [404, 209] on div "Total pago registrado R$ 0,00 Restante à ser pago R$ 0,00 Subtotal da conta R$ …" at bounding box center [327, 194] width 313 height 68
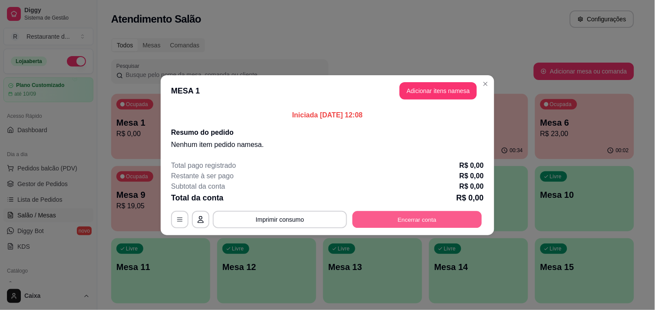
click at [407, 213] on button "Encerrar conta" at bounding box center [417, 219] width 129 height 17
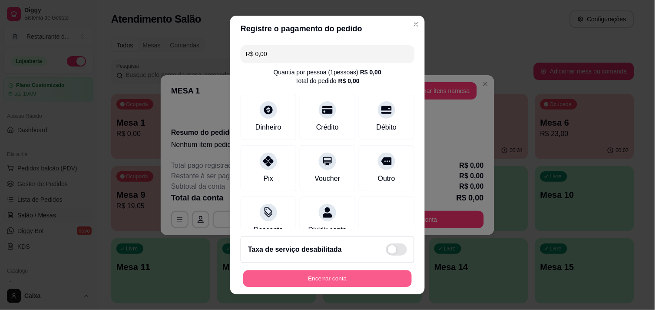
click at [315, 277] on button "Encerrar conta" at bounding box center [327, 278] width 169 height 17
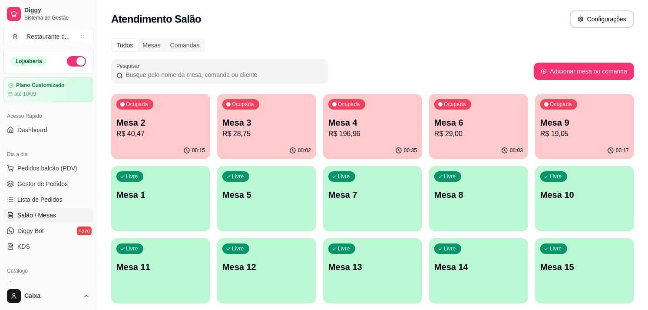
click at [315, 277] on div "Livre Mesa 12" at bounding box center [266, 265] width 99 height 55
click at [366, 226] on div "button" at bounding box center [373, 225] width 96 height 10
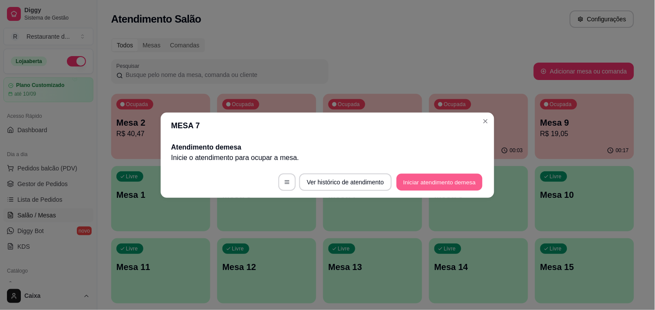
click at [428, 187] on button "Iniciar atendimento de mesa" at bounding box center [440, 181] width 86 height 17
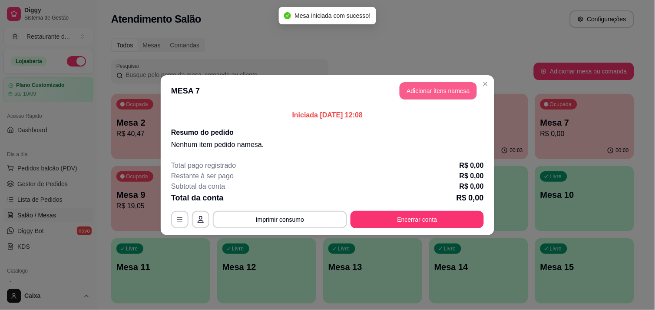
click at [437, 84] on button "Adicionar itens na mesa" at bounding box center [438, 90] width 77 height 17
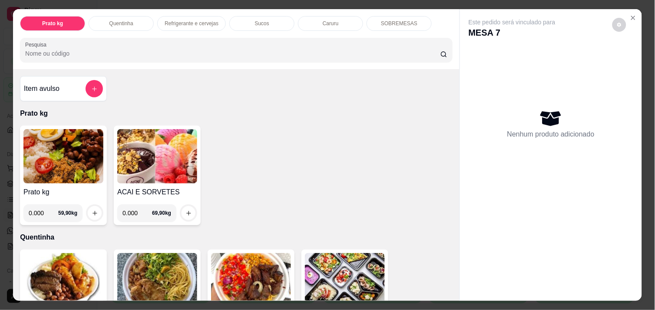
click at [44, 213] on input "0.000" at bounding box center [44, 212] width 30 height 17
type input "0.632"
click at [88, 212] on button "increase-product-quantity" at bounding box center [95, 213] width 14 height 14
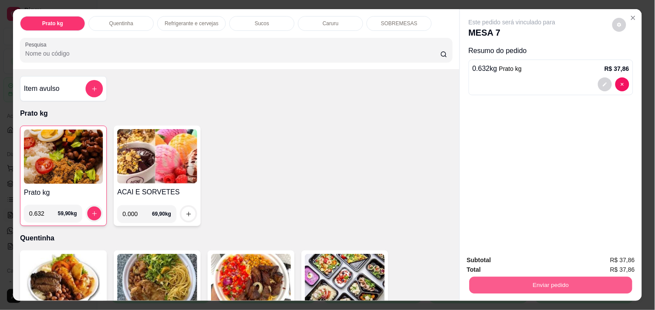
click at [501, 284] on button "Enviar pedido" at bounding box center [551, 284] width 163 height 17
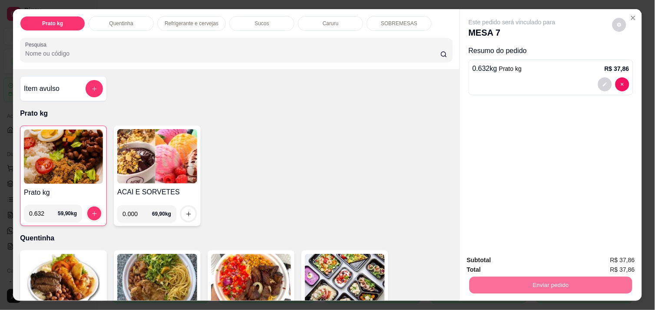
click at [540, 262] on button "Não registrar e enviar pedido" at bounding box center [522, 260] width 88 height 16
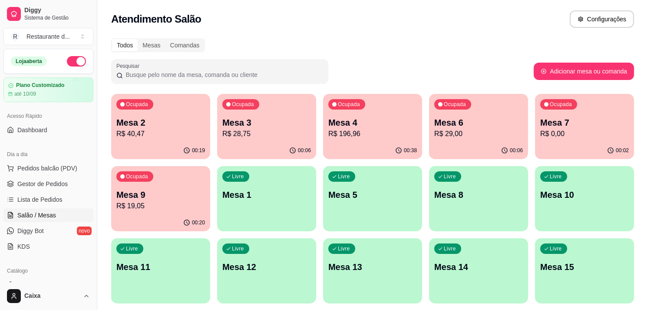
click at [540, 262] on div "Livre Mesa 15" at bounding box center [584, 265] width 99 height 55
click at [609, 132] on p "R$ 0,00" at bounding box center [585, 134] width 86 height 10
click at [374, 205] on div "Livre Mesa 5" at bounding box center [373, 193] width 96 height 53
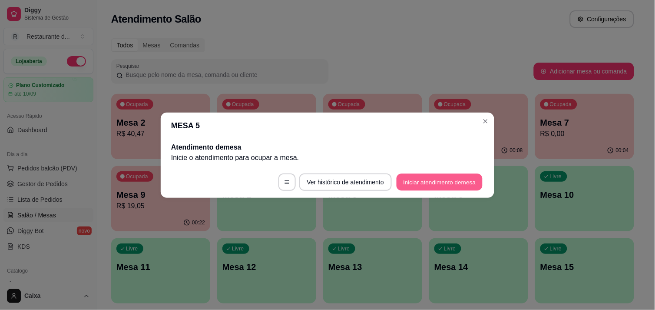
click at [439, 179] on button "Iniciar atendimento de mesa" at bounding box center [440, 181] width 86 height 17
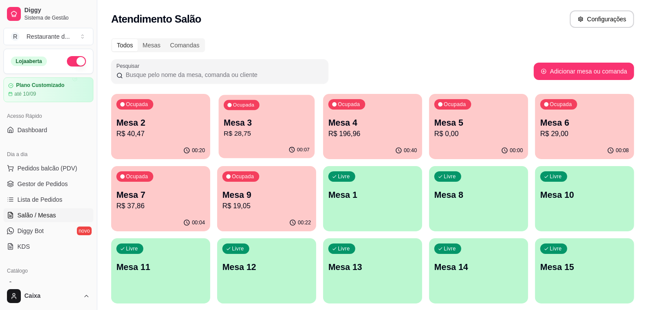
click at [280, 123] on p "Mesa 3" at bounding box center [267, 123] width 86 height 12
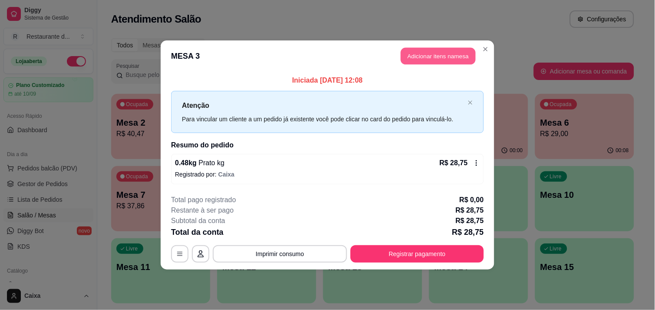
click at [426, 60] on button "Adicionar itens na mesa" at bounding box center [438, 56] width 75 height 17
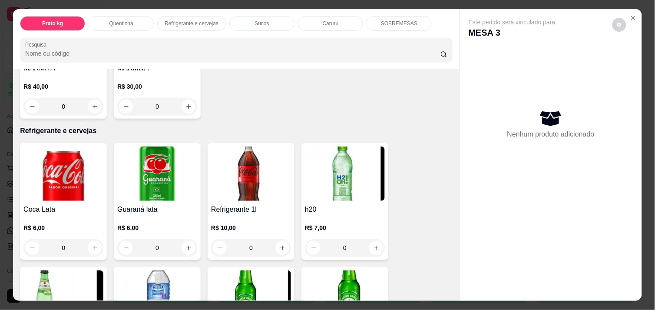
scroll to position [424, 0]
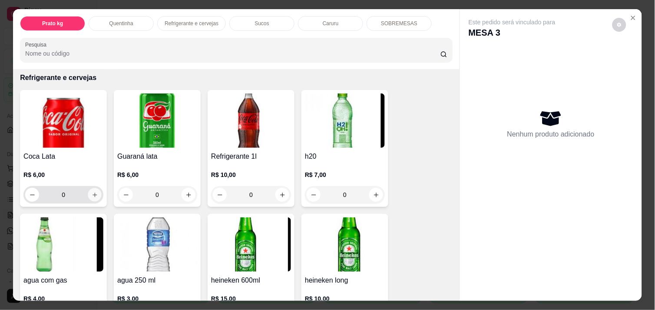
click at [88, 191] on button "increase-product-quantity" at bounding box center [94, 194] width 13 height 13
type input "1"
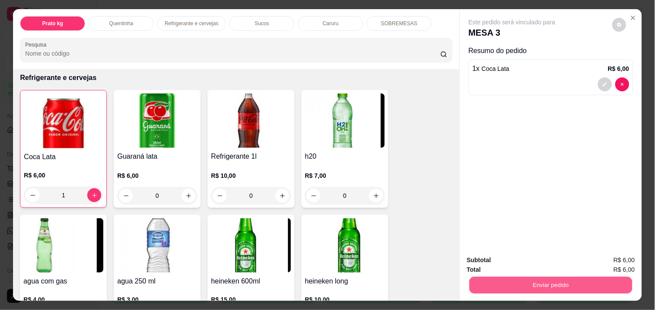
click at [510, 276] on button "Enviar pedido" at bounding box center [551, 284] width 163 height 17
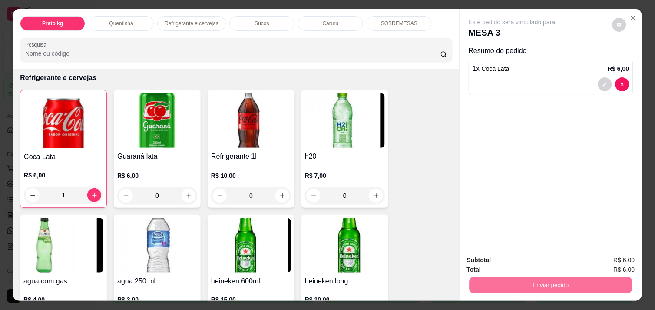
click at [511, 263] on button "Não registrar e enviar pedido" at bounding box center [522, 260] width 88 height 16
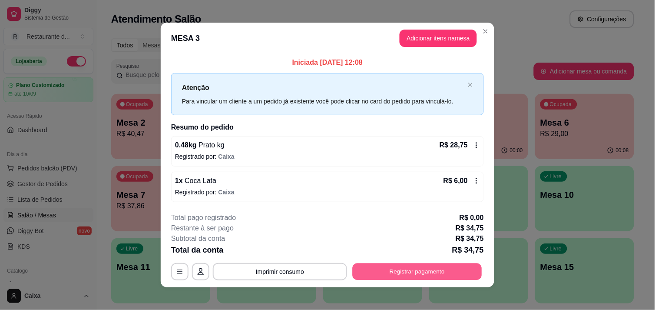
click at [450, 264] on button "Registrar pagamento" at bounding box center [417, 271] width 129 height 17
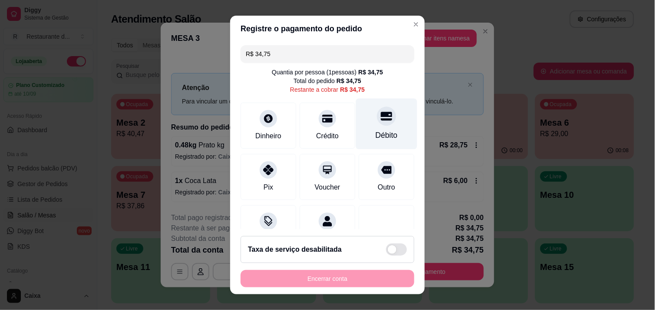
click at [379, 127] on div "Débito" at bounding box center [386, 123] width 61 height 51
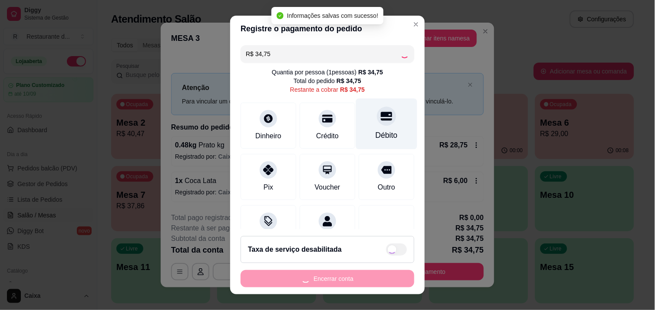
type input "R$ 0,00"
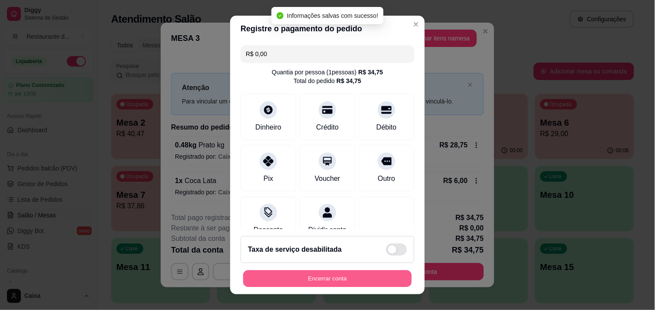
click at [341, 281] on button "Encerrar conta" at bounding box center [327, 278] width 169 height 17
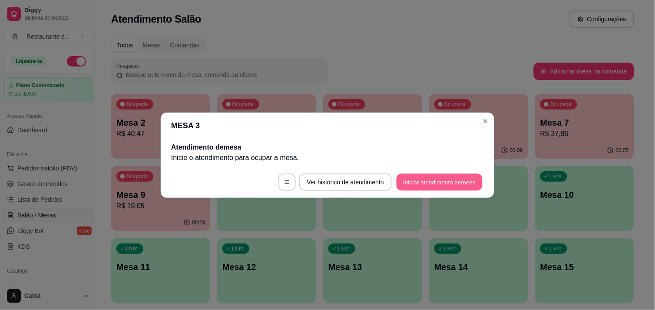
click at [422, 186] on button "Iniciar atendimento de mesa" at bounding box center [440, 181] width 86 height 17
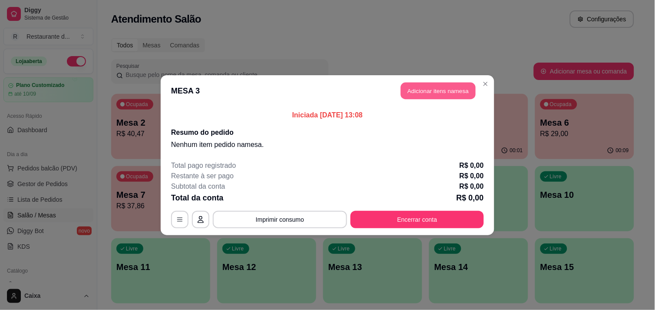
click at [441, 86] on button "Adicionar itens na mesa" at bounding box center [438, 90] width 75 height 17
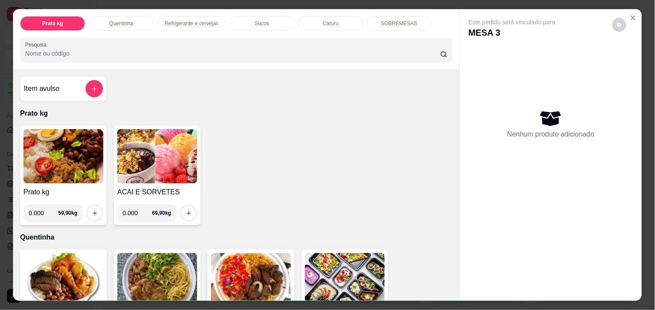
click at [42, 209] on input "0.000" at bounding box center [44, 212] width 30 height 17
type input "0.418"
click at [92, 212] on icon "increase-product-quantity" at bounding box center [95, 213] width 7 height 7
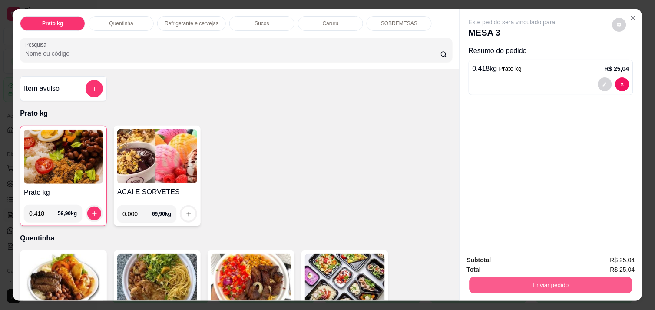
click at [496, 286] on button "Enviar pedido" at bounding box center [551, 284] width 163 height 17
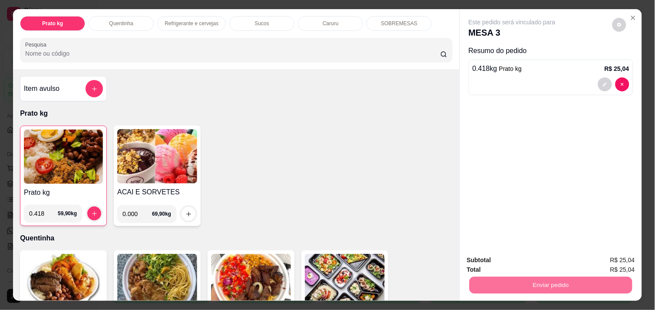
click at [507, 257] on button "Não registrar e enviar pedido" at bounding box center [522, 260] width 88 height 16
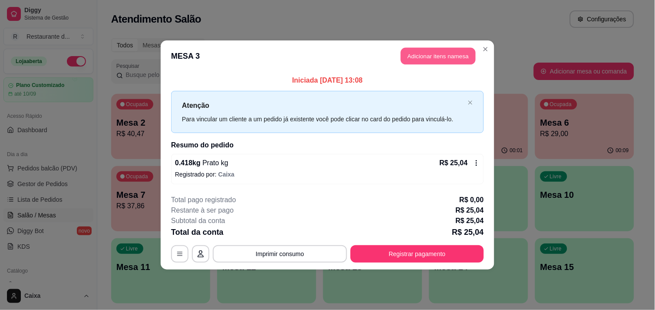
click at [447, 59] on button "Adicionar itens na mesa" at bounding box center [438, 56] width 75 height 17
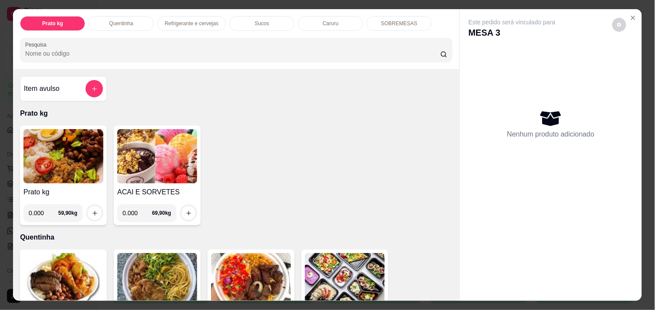
click at [41, 212] on input "0.000" at bounding box center [44, 212] width 30 height 17
type input "0.452"
click at [88, 207] on button "increase-product-quantity" at bounding box center [95, 213] width 14 height 14
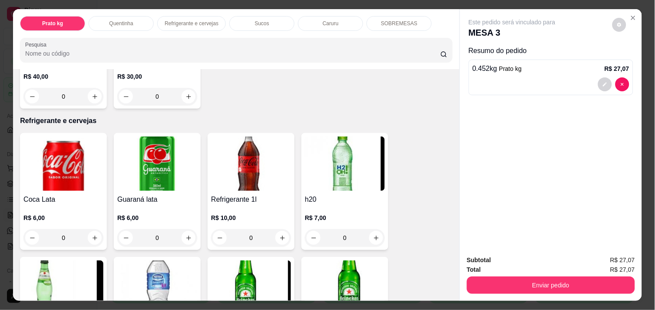
scroll to position [386, 0]
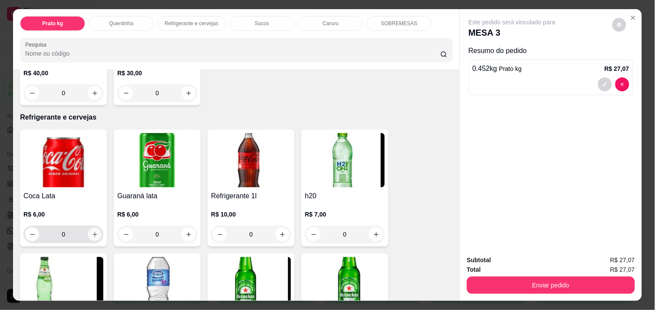
click at [88, 233] on button "increase-product-quantity" at bounding box center [94, 234] width 13 height 13
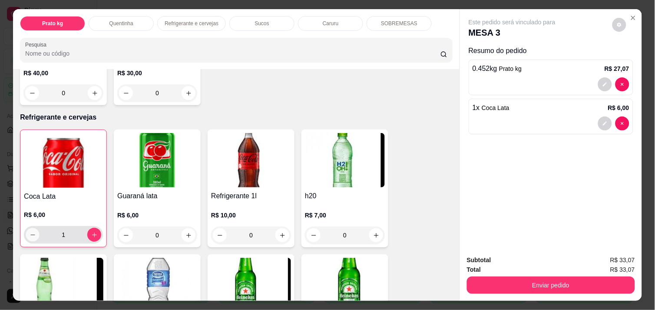
click at [26, 232] on button "decrease-product-quantity" at bounding box center [32, 234] width 13 height 13
type input "0"
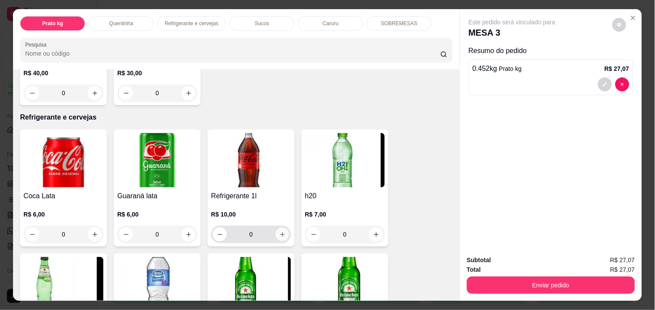
click at [282, 233] on button "increase-product-quantity" at bounding box center [282, 234] width 13 height 13
type input "1"
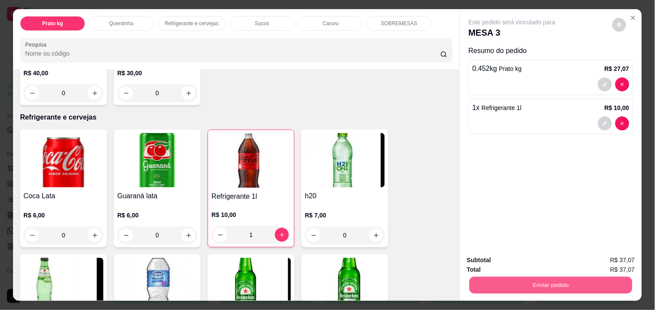
click at [507, 278] on button "Enviar pedido" at bounding box center [551, 284] width 163 height 17
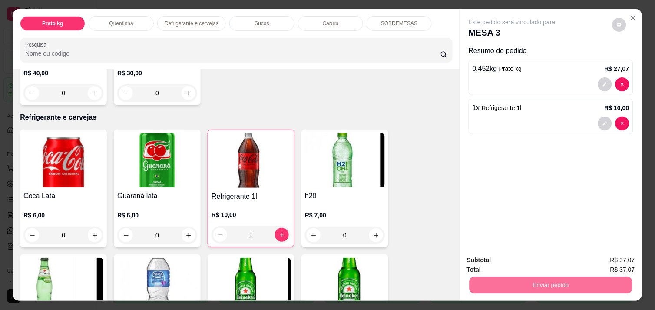
click at [511, 253] on button "Não registrar e enviar pedido" at bounding box center [522, 260] width 88 height 16
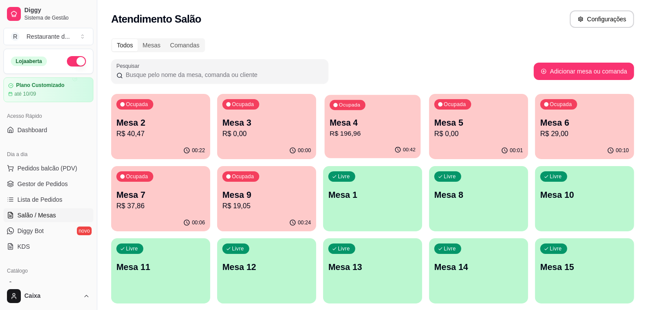
click at [402, 119] on p "Mesa 4" at bounding box center [373, 123] width 86 height 12
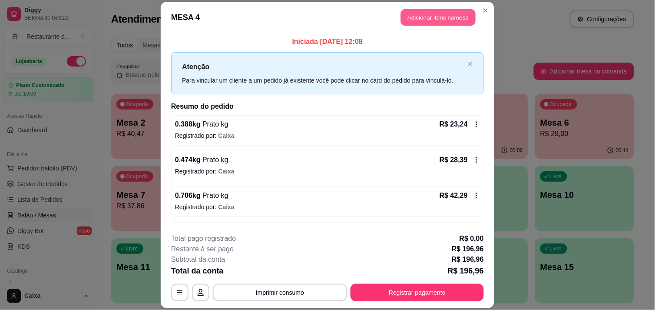
click at [446, 16] on button "Adicionar itens na mesa" at bounding box center [438, 17] width 75 height 17
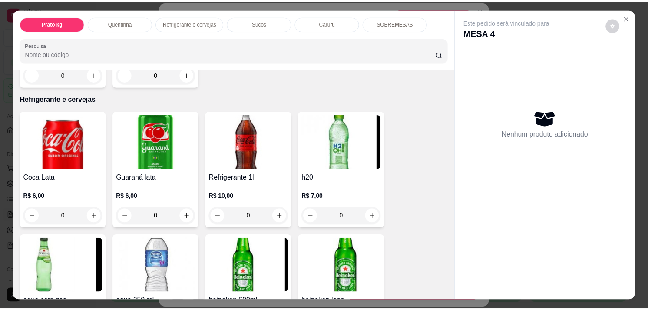
scroll to position [405, 0]
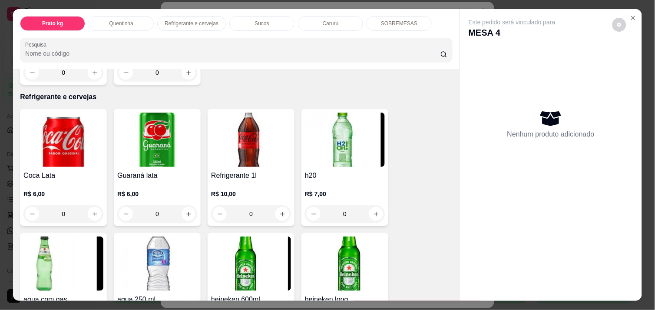
click at [183, 273] on img at bounding box center [157, 263] width 80 height 54
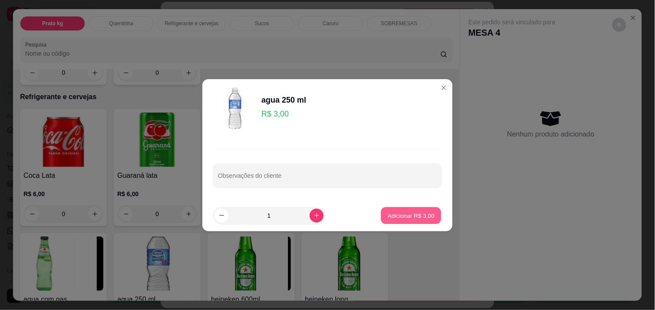
click at [390, 217] on p "Adicionar R$ 3,00" at bounding box center [411, 215] width 47 height 8
type input "1"
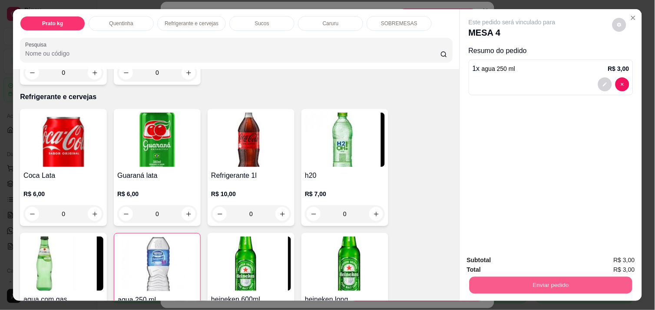
click at [491, 285] on button "Enviar pedido" at bounding box center [551, 284] width 163 height 17
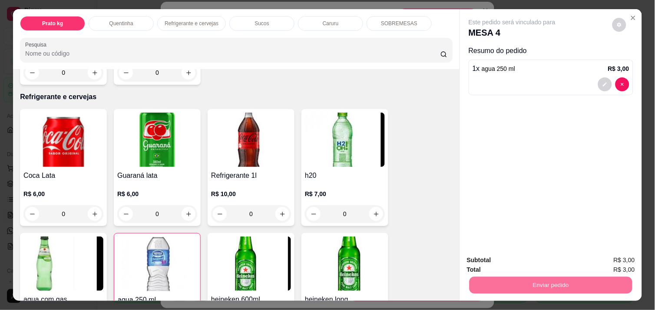
click at [500, 260] on button "Não registrar e enviar pedido" at bounding box center [522, 260] width 88 height 16
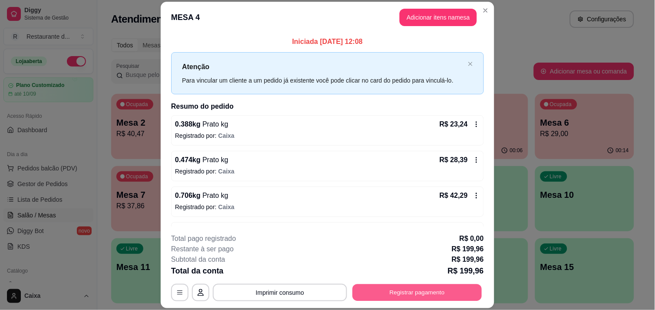
click at [454, 285] on button "Registrar pagamento" at bounding box center [417, 292] width 129 height 17
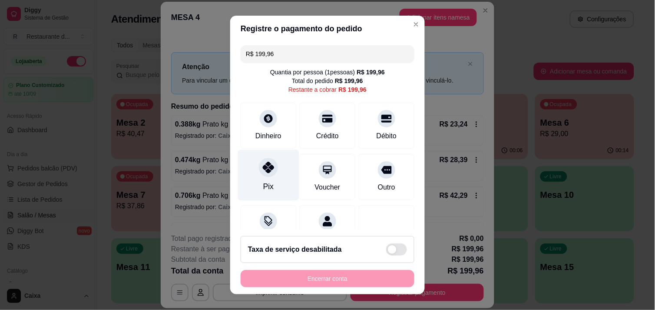
click at [274, 182] on div "Pix" at bounding box center [268, 174] width 61 height 51
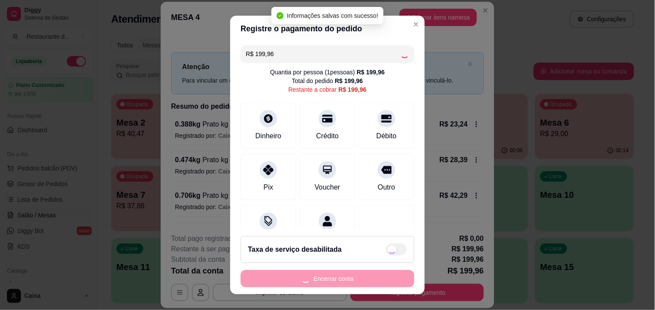
type input "R$ 0,00"
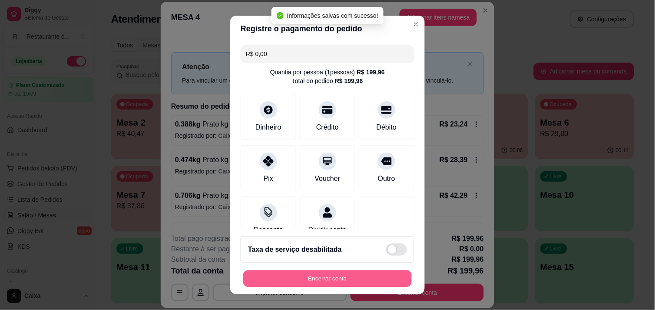
click at [318, 279] on button "Encerrar conta" at bounding box center [327, 278] width 169 height 17
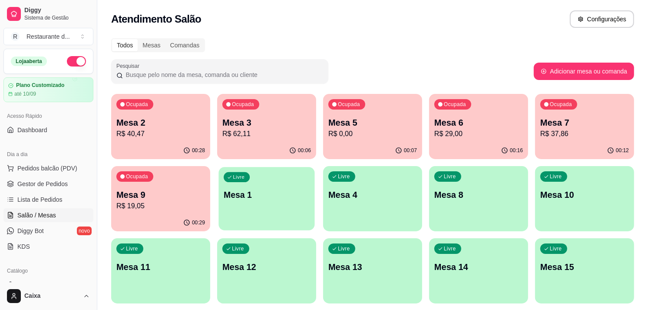
click at [268, 223] on div "button" at bounding box center [267, 225] width 96 height 10
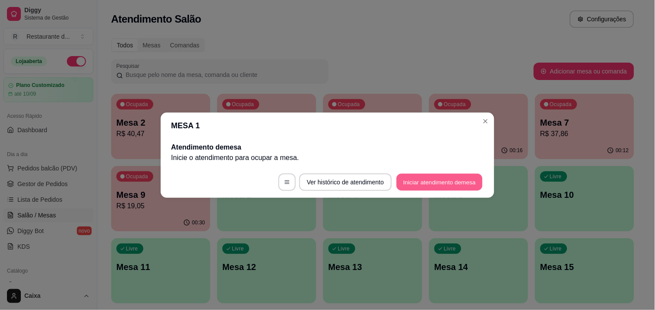
click at [428, 184] on button "Iniciar atendimento de mesa" at bounding box center [440, 181] width 86 height 17
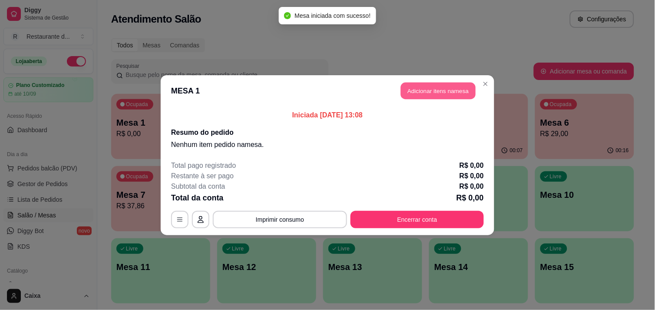
click at [440, 97] on button "Adicionar itens na mesa" at bounding box center [438, 90] width 75 height 17
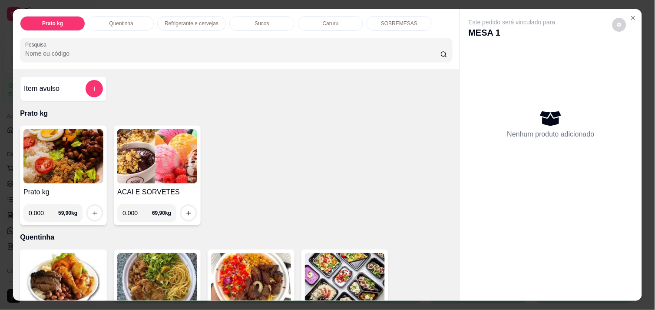
click at [40, 213] on input "0.000" at bounding box center [44, 212] width 30 height 17
type input "0.332"
click at [93, 212] on icon "increase-product-quantity" at bounding box center [95, 213] width 7 height 7
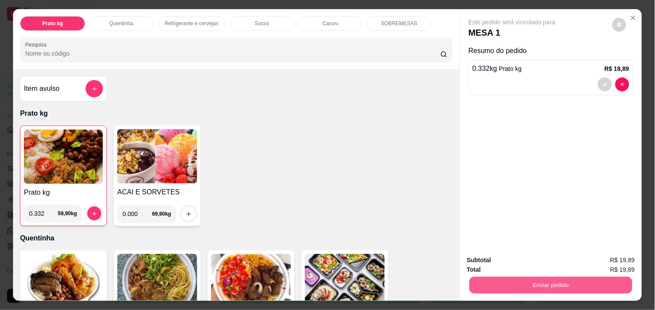
click at [498, 276] on button "Enviar pedido" at bounding box center [551, 284] width 163 height 17
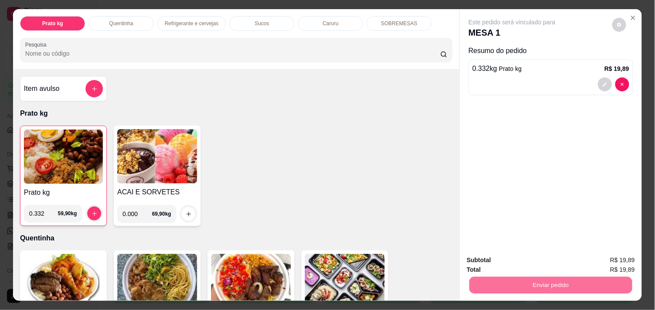
click at [502, 260] on button "Não registrar e enviar pedido" at bounding box center [522, 260] width 88 height 16
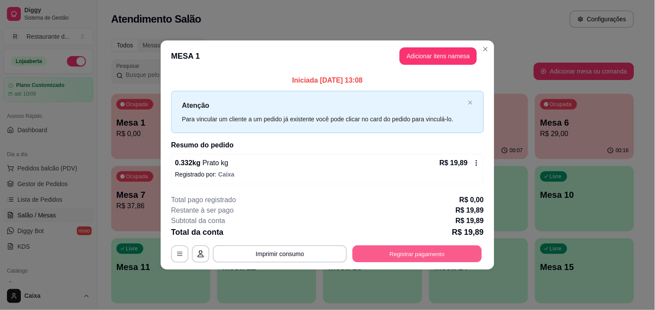
click at [416, 249] on button "Registrar pagamento" at bounding box center [417, 253] width 129 height 17
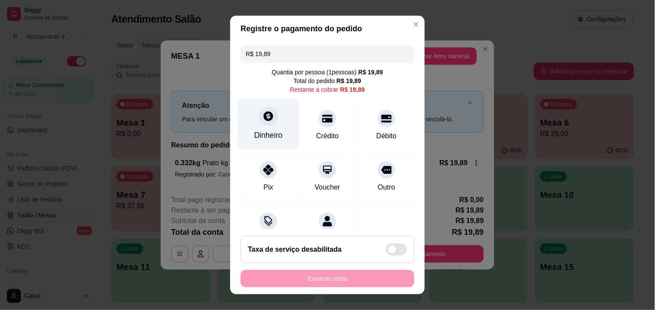
click at [276, 136] on div "Dinheiro" at bounding box center [268, 134] width 29 height 11
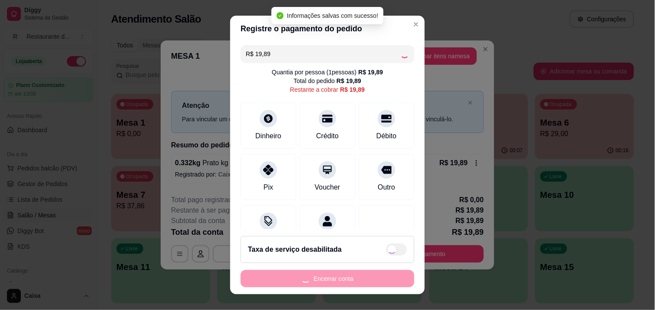
type input "R$ 0,00"
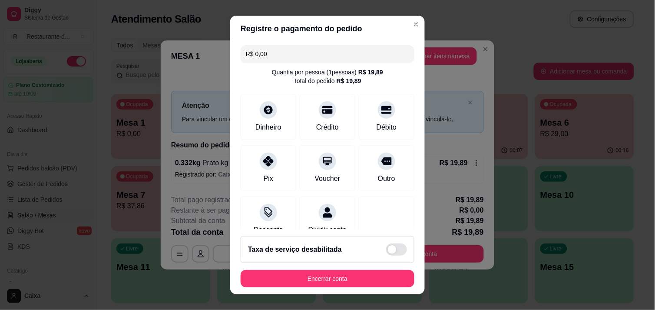
click at [363, 292] on footer "Taxa de serviço desabilitada Encerrar conta" at bounding box center [327, 261] width 195 height 65
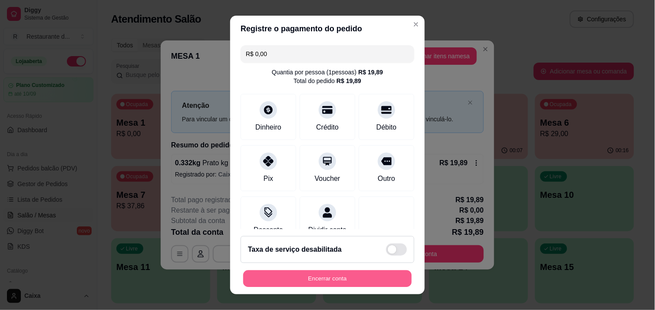
click at [351, 272] on button "Encerrar conta" at bounding box center [327, 278] width 169 height 17
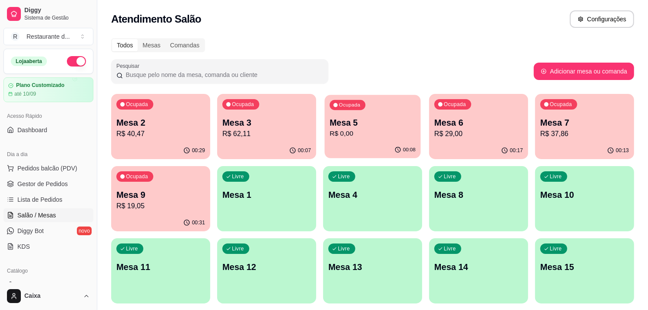
click at [361, 138] on div "Ocupada Mesa 5 R$ 0,00" at bounding box center [373, 118] width 96 height 47
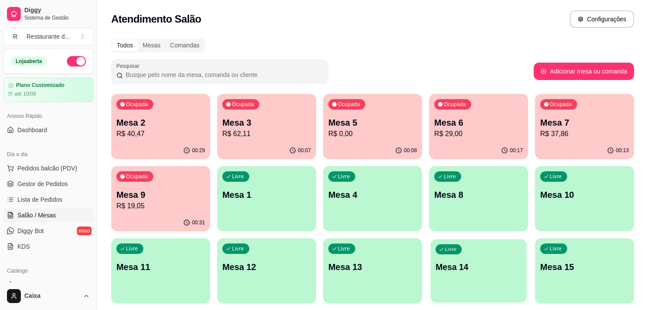
click at [434, 285] on div "Livre Mesa 14" at bounding box center [479, 265] width 96 height 53
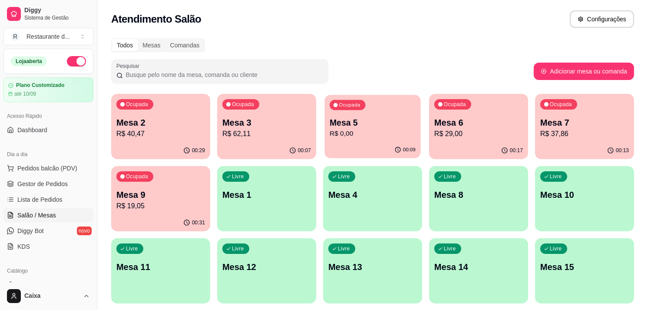
click at [389, 145] on div "00:09" at bounding box center [373, 150] width 96 height 17
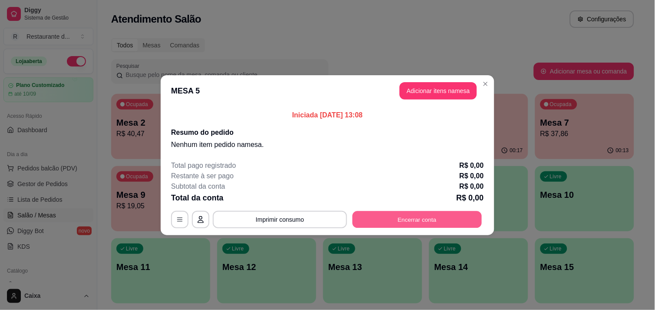
click at [394, 215] on button "Encerrar conta" at bounding box center [417, 219] width 129 height 17
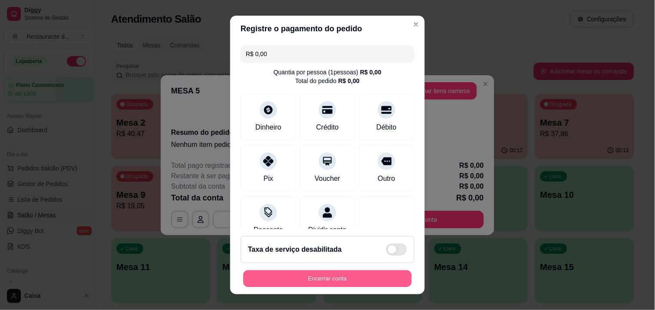
click at [368, 272] on button "Encerrar conta" at bounding box center [327, 278] width 169 height 17
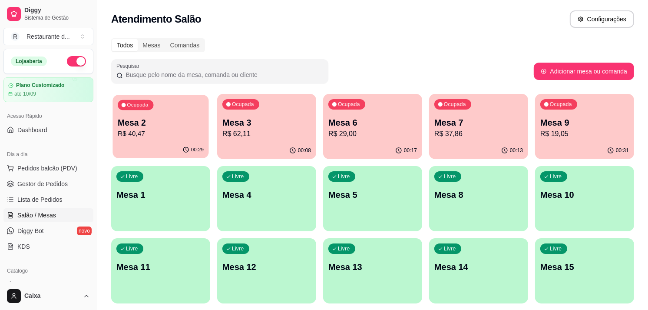
click at [166, 136] on p "R$ 40,47" at bounding box center [161, 134] width 86 height 10
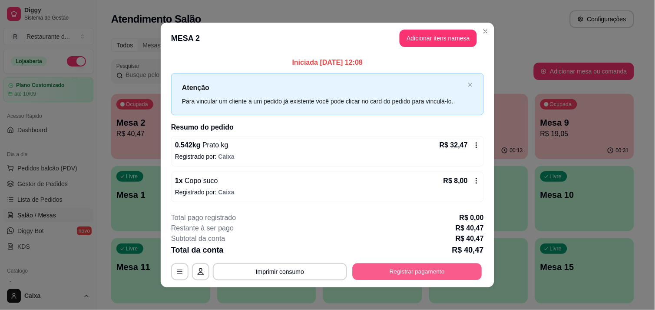
click at [412, 272] on button "Registrar pagamento" at bounding box center [417, 271] width 129 height 17
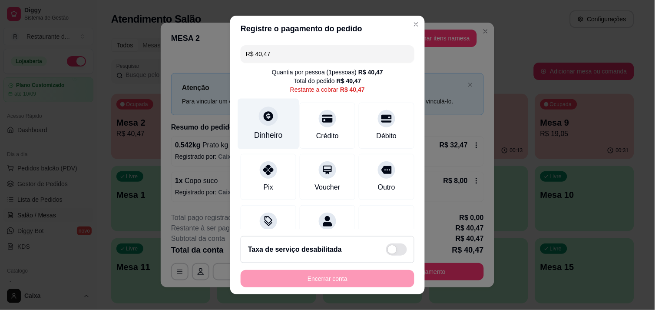
click at [268, 119] on icon at bounding box center [268, 115] width 11 height 11
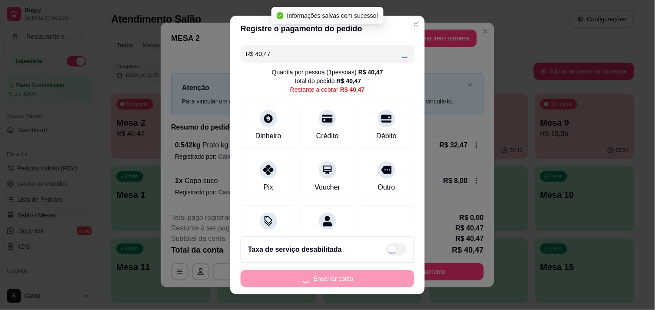
type input "R$ 0,00"
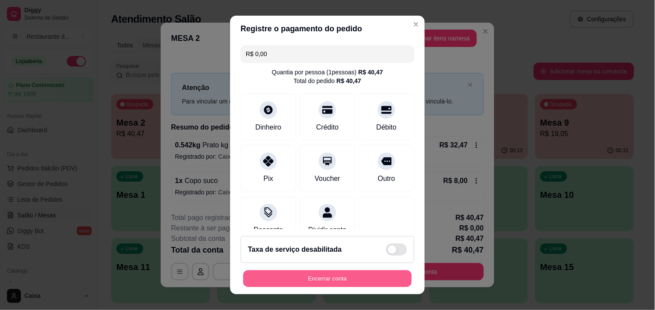
click at [351, 280] on button "Encerrar conta" at bounding box center [327, 278] width 169 height 17
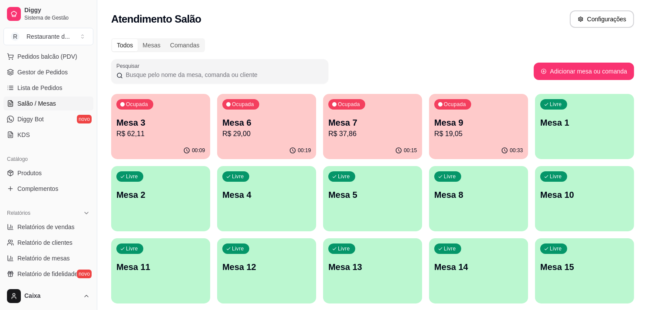
scroll to position [116, 0]
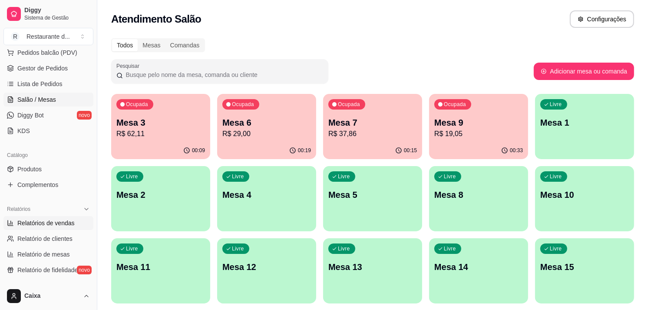
click at [62, 224] on span "Relatórios de vendas" at bounding box center [45, 223] width 57 height 9
select select "ALL"
select select "0"
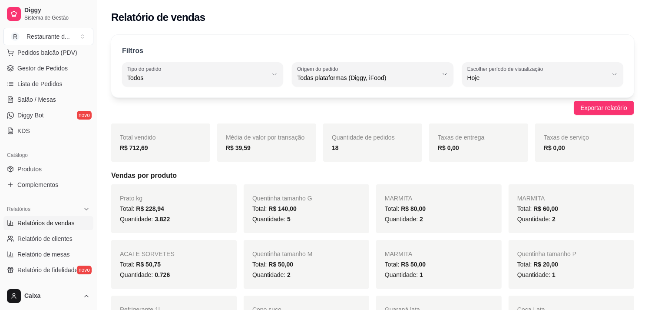
click at [607, 285] on div "Quentinha tamanho P Total: R$ 20,00 Quantidade: 1" at bounding box center [572, 264] width 126 height 49
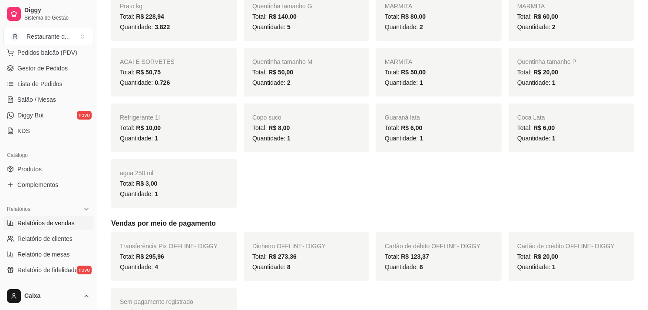
scroll to position [193, 0]
click at [441, 154] on div "Prato kg Total: R$ 228,94 Quantidade: 3.822 Quentinha tamanho G Total: R$ 140,0…" at bounding box center [372, 98] width 523 height 215
click at [53, 96] on span "Salão / Mesas" at bounding box center [36, 99] width 39 height 9
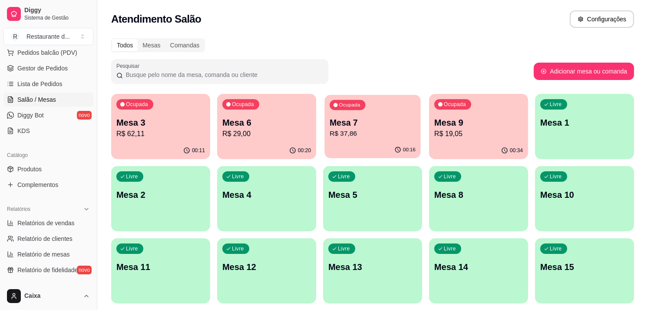
click at [371, 128] on div "Mesa 7 R$ 37,86" at bounding box center [373, 128] width 86 height 22
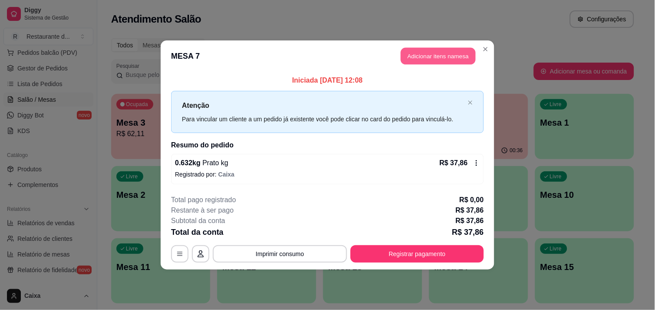
click at [432, 50] on button "Adicionar itens na mesa" at bounding box center [438, 56] width 75 height 17
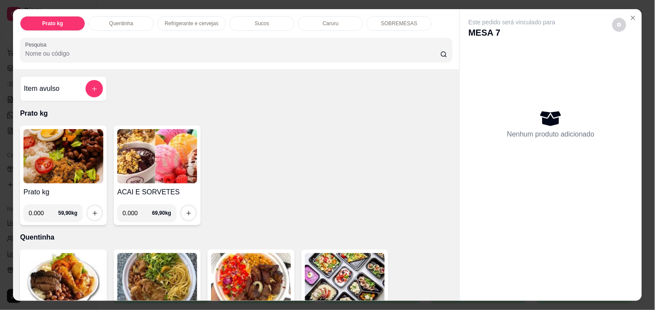
click at [44, 214] on input "0.000" at bounding box center [44, 212] width 30 height 17
type input "0.172"
click at [96, 209] on button "increase-product-quantity" at bounding box center [94, 212] width 13 height 13
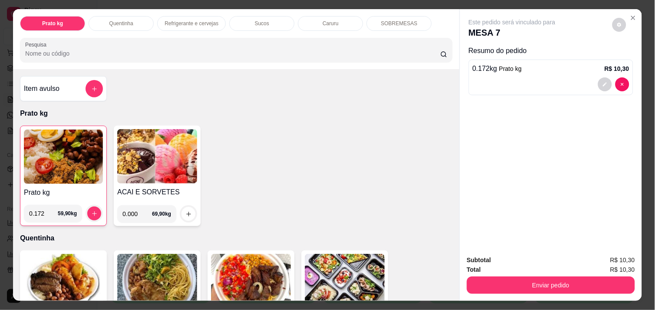
click at [527, 290] on div "Subtotal R$ 10,30 Total R$ 10,30 Enviar pedido" at bounding box center [551, 274] width 182 height 53
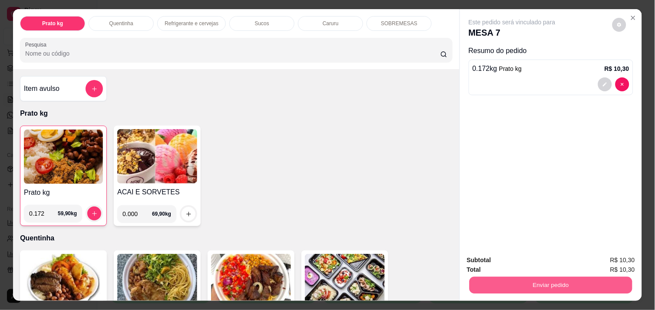
click at [533, 283] on button "Enviar pedido" at bounding box center [551, 284] width 163 height 17
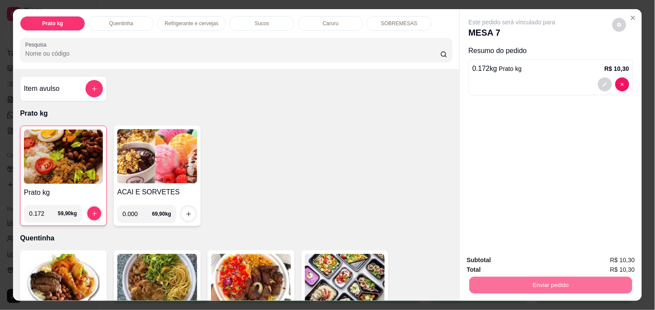
click at [524, 260] on button "Não registrar e enviar pedido" at bounding box center [522, 260] width 88 height 16
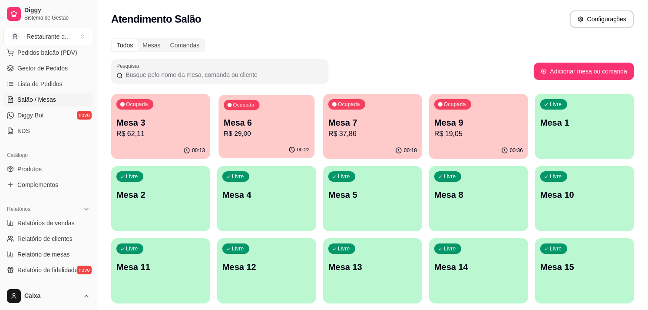
click at [250, 124] on p "Mesa 6" at bounding box center [267, 123] width 86 height 12
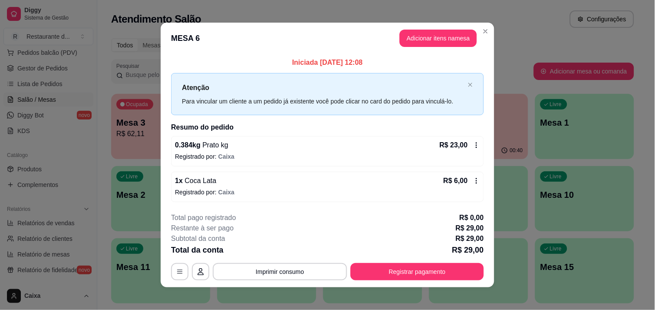
click at [473, 181] on icon at bounding box center [476, 180] width 7 height 7
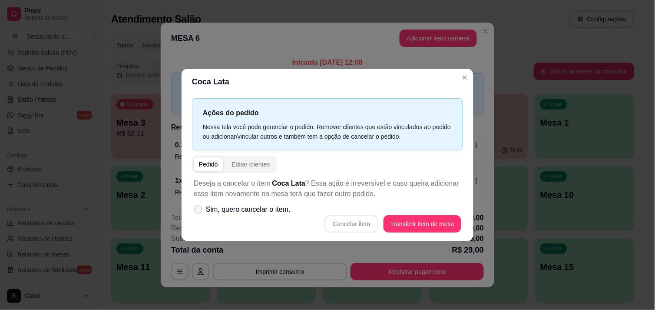
click at [201, 210] on icon at bounding box center [198, 209] width 7 height 5
click at [199, 211] on input "Sim, quero cancelar o item." at bounding box center [196, 214] width 6 height 6
checkbox input "true"
click at [359, 215] on button "Cancelar item" at bounding box center [352, 223] width 52 height 17
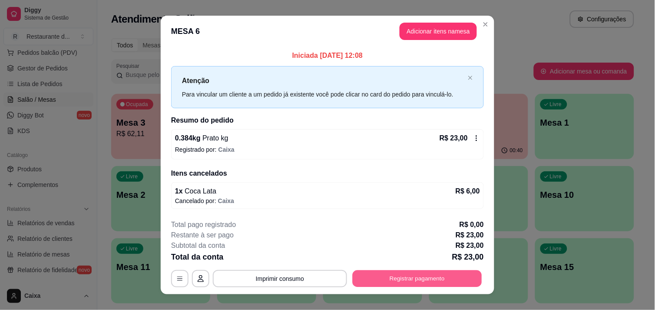
click at [428, 285] on button "Registrar pagamento" at bounding box center [417, 278] width 129 height 17
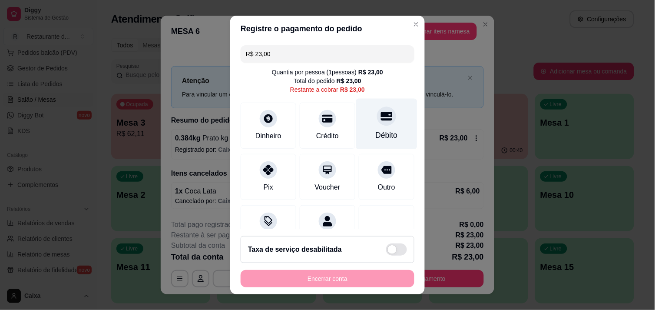
click at [381, 118] on icon at bounding box center [386, 116] width 11 height 9
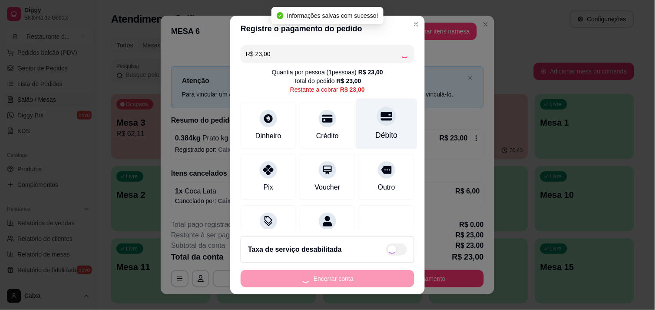
type input "R$ 0,00"
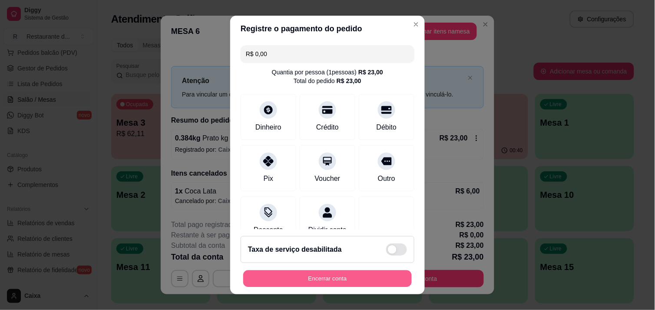
click at [348, 275] on button "Encerrar conta" at bounding box center [327, 278] width 169 height 17
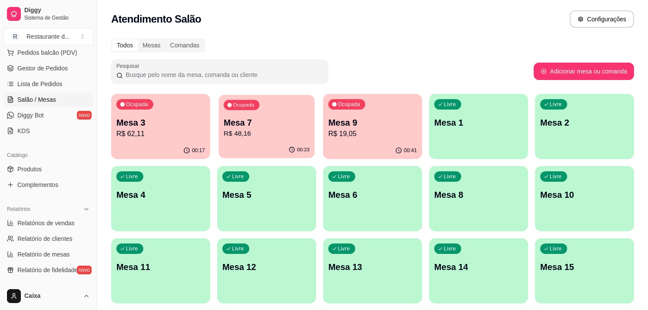
click at [275, 151] on div "00:23" at bounding box center [267, 150] width 96 height 17
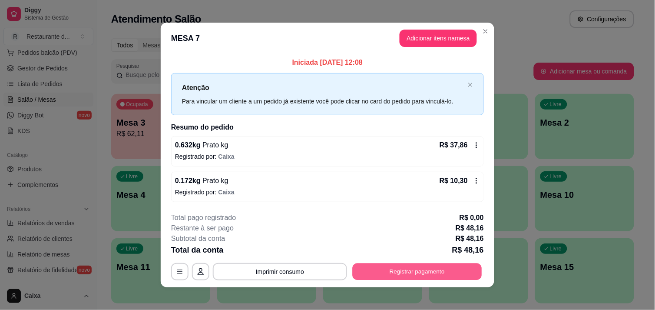
click at [428, 263] on button "Registrar pagamento" at bounding box center [417, 271] width 129 height 17
click at [428, 268] on button "Registrar pagamento" at bounding box center [417, 271] width 129 height 17
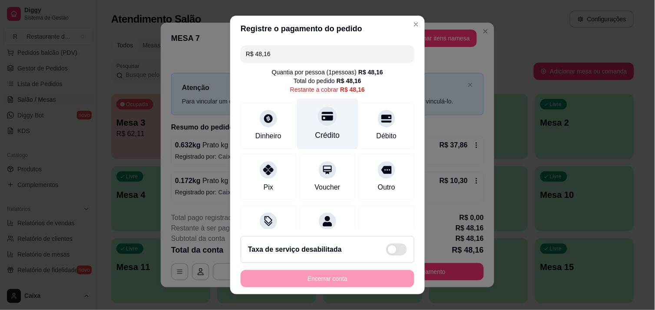
click at [315, 131] on div "Crédito" at bounding box center [327, 134] width 25 height 11
type input "R$ 0,00"
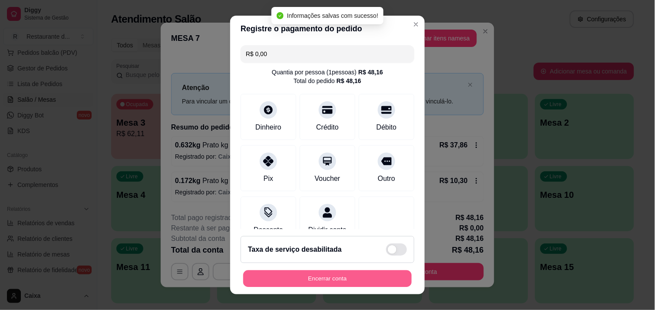
click at [321, 279] on button "Encerrar conta" at bounding box center [327, 278] width 169 height 17
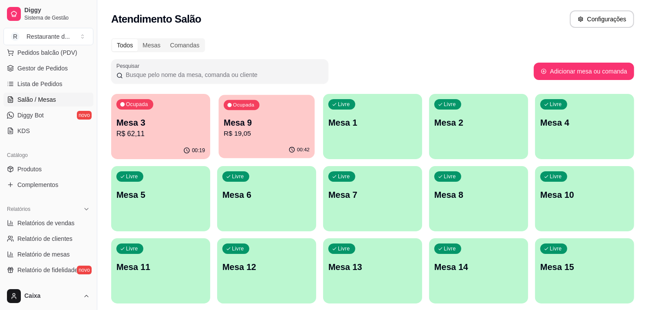
click at [270, 141] on div "Ocupada Mesa 9 R$ 19,05" at bounding box center [267, 118] width 96 height 47
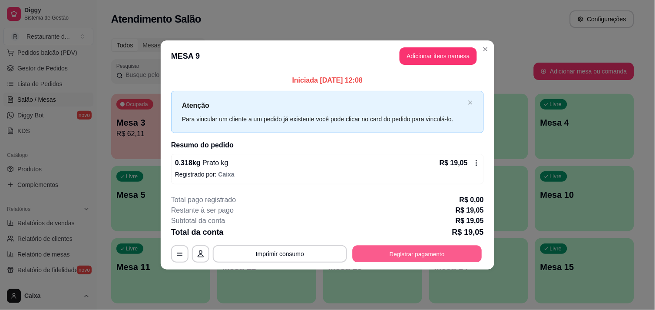
click at [365, 247] on button "Registrar pagamento" at bounding box center [417, 253] width 129 height 17
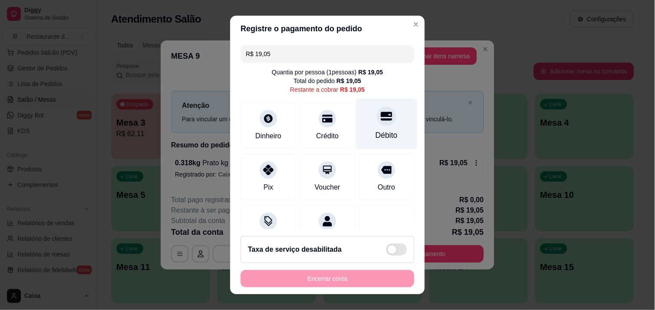
click at [377, 129] on div "Débito" at bounding box center [387, 134] width 22 height 11
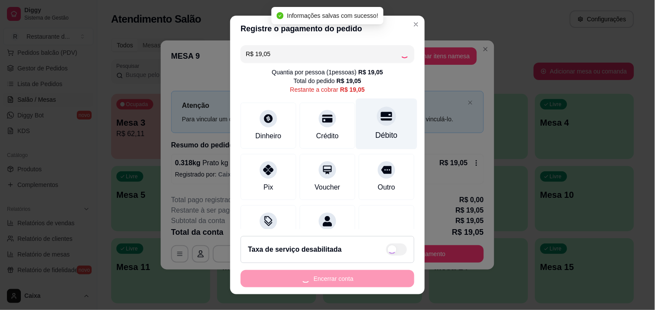
type input "R$ 0,00"
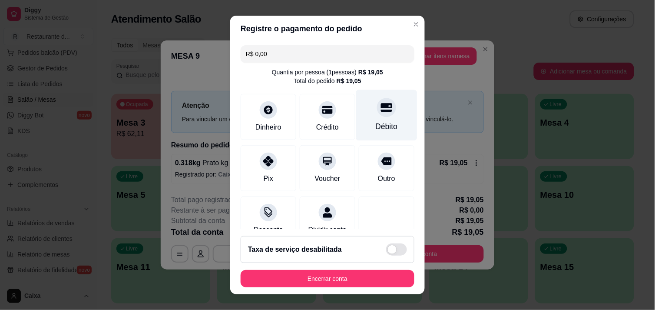
click at [377, 129] on div "Débito" at bounding box center [387, 126] width 22 height 11
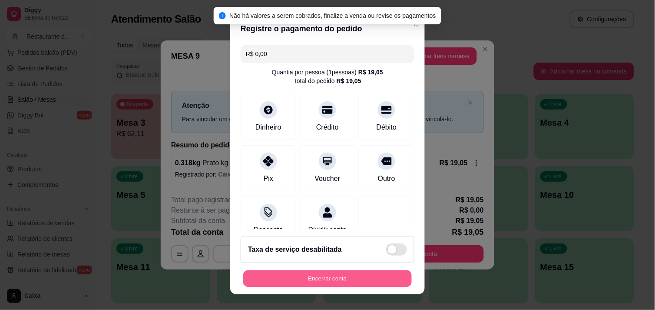
click at [357, 280] on button "Encerrar conta" at bounding box center [327, 278] width 169 height 17
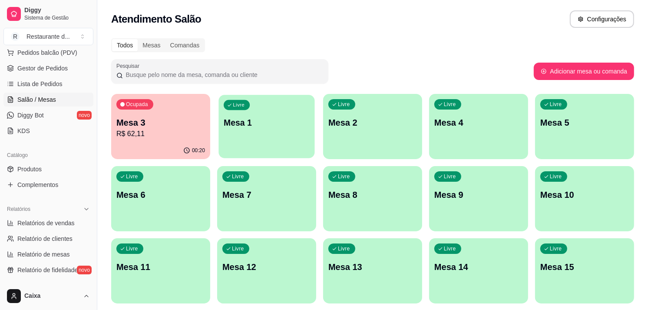
click at [235, 114] on div "Livre Mesa 1" at bounding box center [267, 121] width 96 height 53
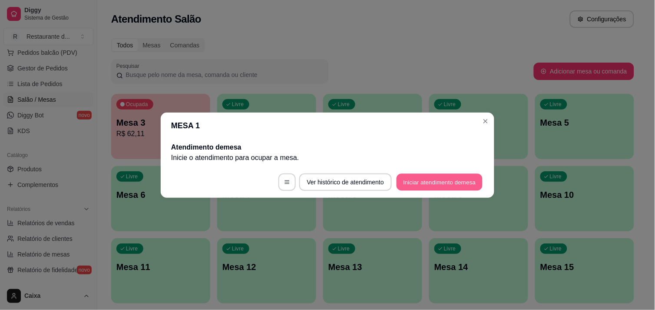
click at [439, 189] on button "Iniciar atendimento de mesa" at bounding box center [440, 181] width 86 height 17
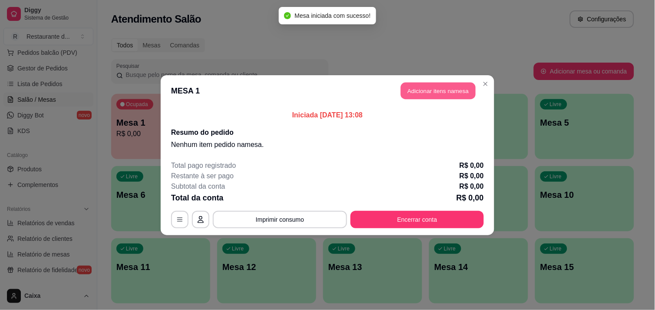
click at [443, 89] on button "Adicionar itens na mesa" at bounding box center [438, 90] width 75 height 17
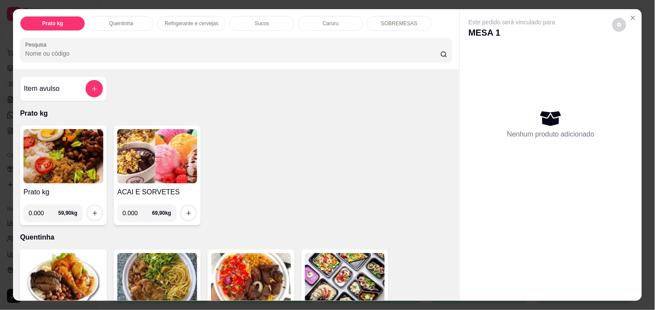
click at [61, 197] on div "0.000 59,90 kg" at bounding box center [63, 209] width 80 height 24
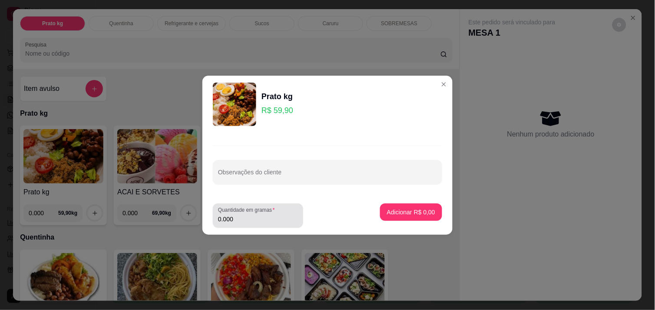
click at [253, 223] on div "0.000" at bounding box center [258, 215] width 80 height 17
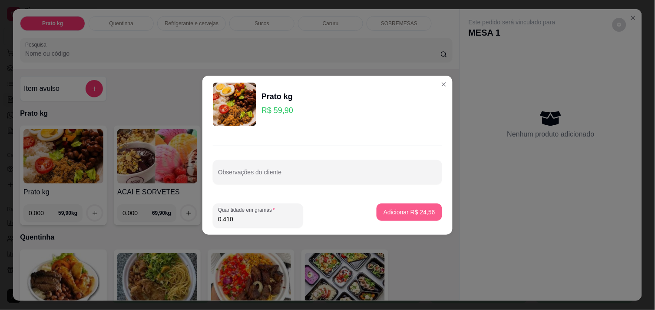
type input "0.410"
click at [420, 207] on button "Adicionar R$ 24,56" at bounding box center [410, 211] width 64 height 17
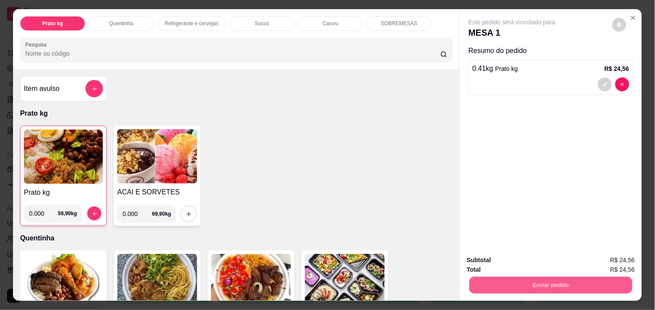
click at [529, 285] on button "Enviar pedido" at bounding box center [551, 284] width 163 height 17
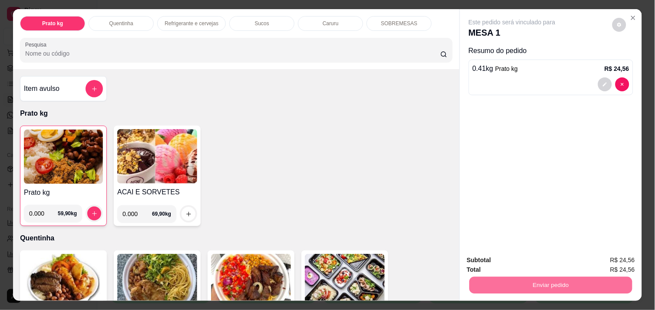
click at [536, 257] on button "Não registrar e enviar pedido" at bounding box center [522, 260] width 88 height 16
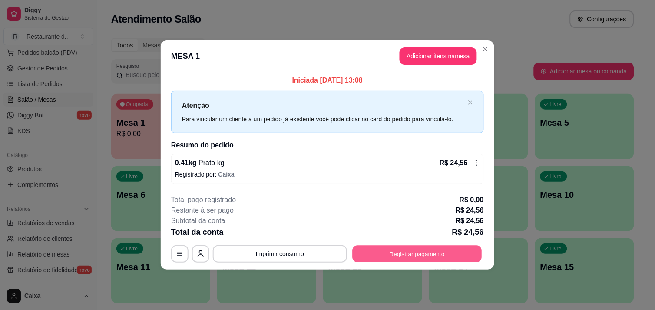
click at [428, 247] on button "Registrar pagamento" at bounding box center [417, 253] width 129 height 17
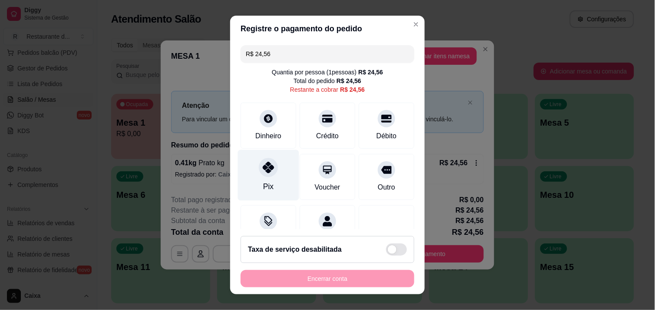
click at [276, 168] on div "Pix" at bounding box center [268, 174] width 61 height 51
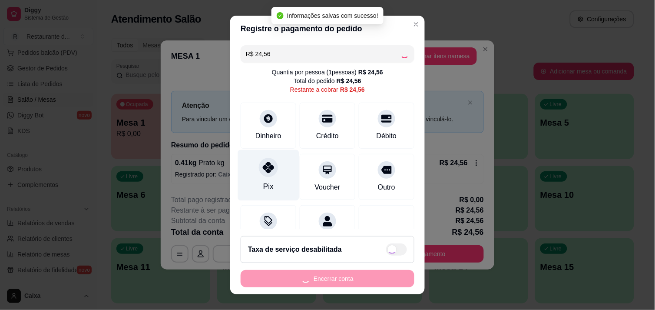
type input "R$ 0,00"
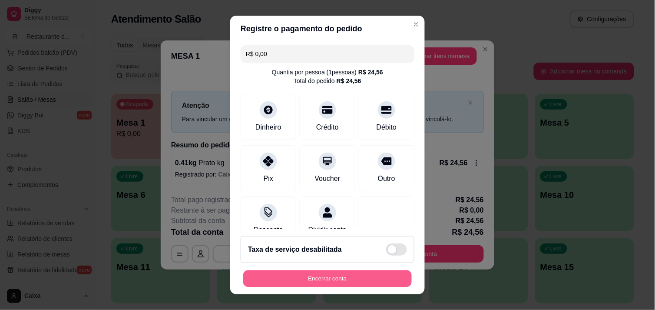
click at [349, 276] on button "Encerrar conta" at bounding box center [327, 278] width 169 height 17
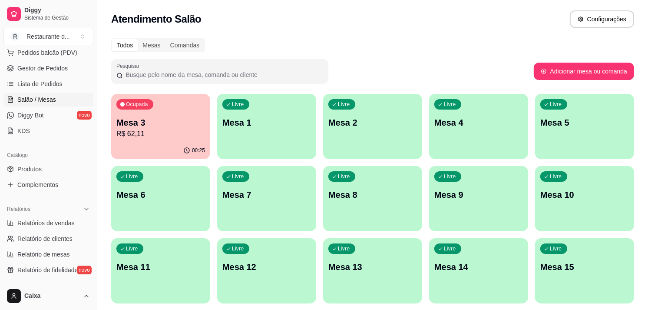
click at [159, 141] on div "Ocupada Mesa 3 R$ 62,11" at bounding box center [160, 118] width 99 height 48
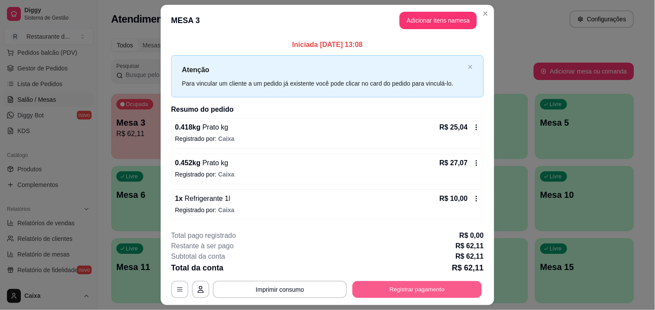
click at [422, 290] on button "Registrar pagamento" at bounding box center [417, 289] width 129 height 17
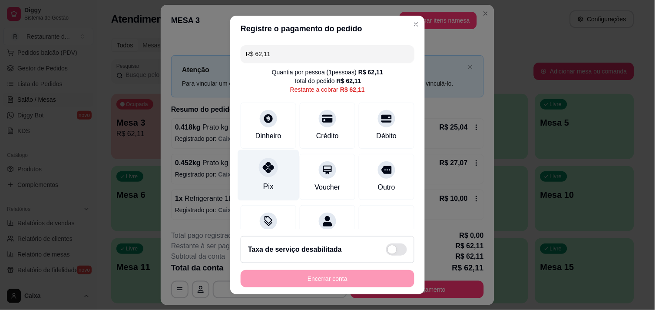
click at [266, 171] on icon at bounding box center [268, 167] width 11 height 11
type input "R$ 0,00"
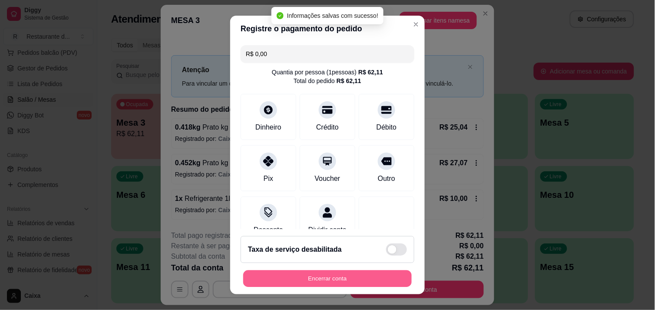
click at [345, 271] on button "Encerrar conta" at bounding box center [327, 278] width 169 height 17
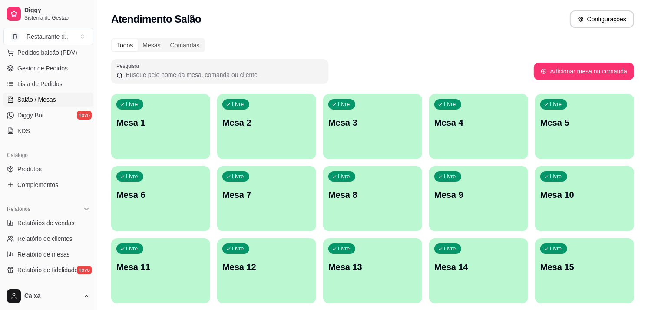
click at [162, 137] on div "Livre Mesa 1" at bounding box center [160, 121] width 99 height 55
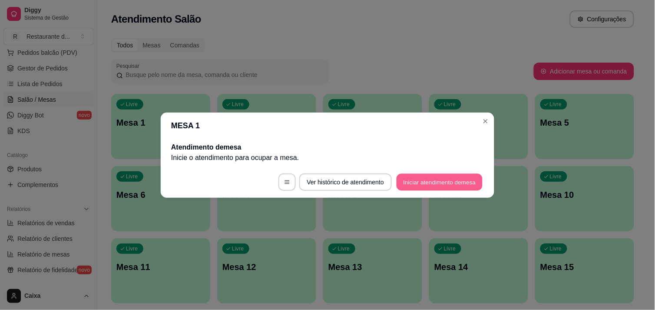
click at [435, 186] on button "Iniciar atendimento de mesa" at bounding box center [440, 181] width 86 height 17
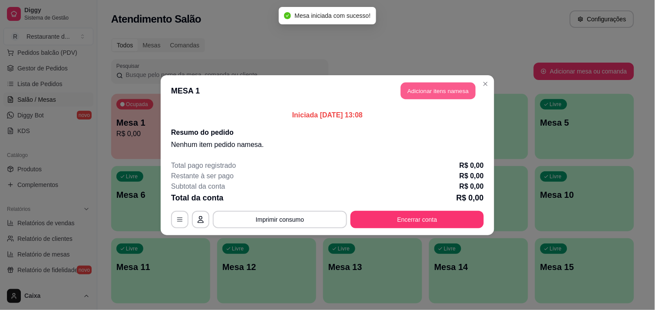
click at [453, 83] on button "Adicionar itens na mesa" at bounding box center [438, 90] width 75 height 17
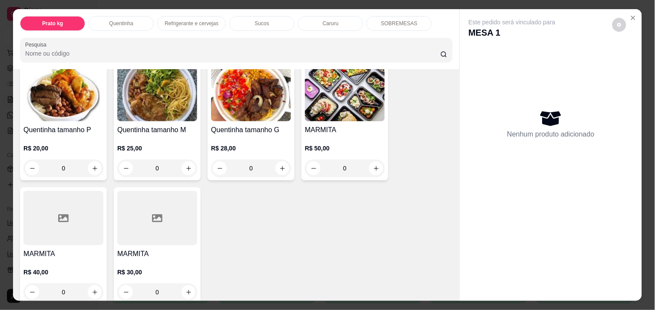
scroll to position [189, 0]
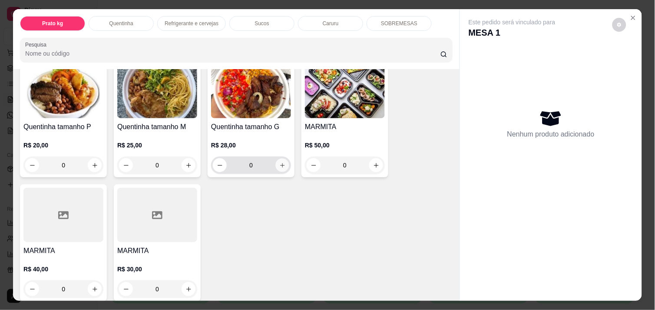
click at [279, 162] on icon "increase-product-quantity" at bounding box center [282, 165] width 7 height 7
type input "1"
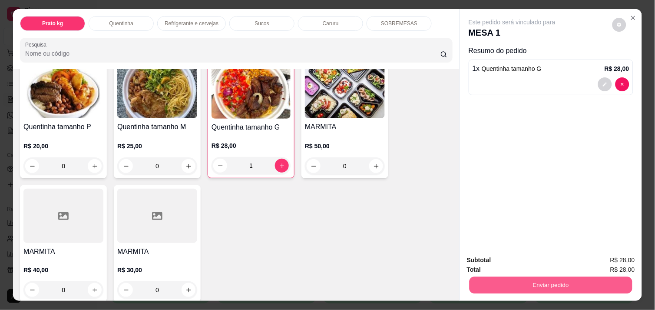
click at [534, 281] on button "Enviar pedido" at bounding box center [551, 284] width 163 height 17
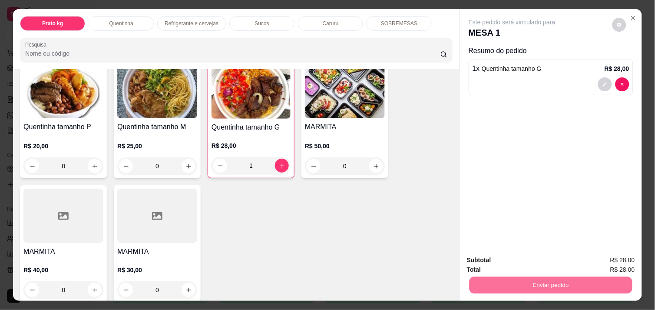
click at [352, 276] on div "Quentinha tamanho P R$ 20,00 0 Quentinha tamanho M R$ 25,00 0 Quentinha tamanho…" at bounding box center [236, 181] width 433 height 242
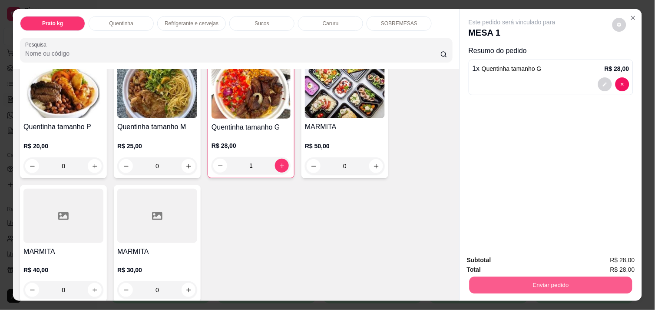
click at [506, 281] on button "Enviar pedido" at bounding box center [551, 284] width 163 height 17
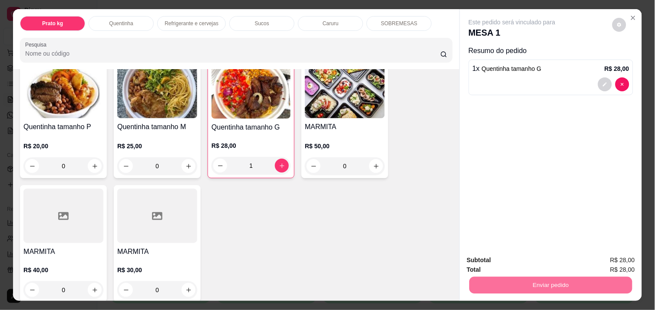
click at [527, 258] on button "Não registrar e enviar pedido" at bounding box center [522, 260] width 88 height 16
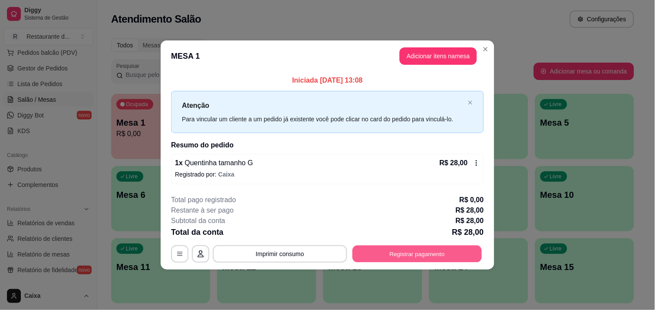
click at [393, 257] on button "Registrar pagamento" at bounding box center [417, 253] width 129 height 17
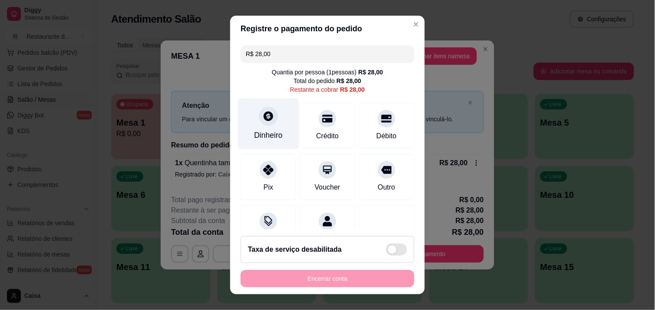
click at [272, 132] on div "Dinheiro" at bounding box center [268, 134] width 29 height 11
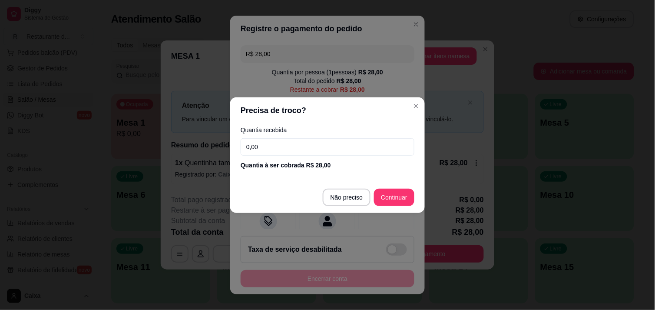
click at [334, 146] on input "0,00" at bounding box center [328, 146] width 174 height 17
type input "28,00"
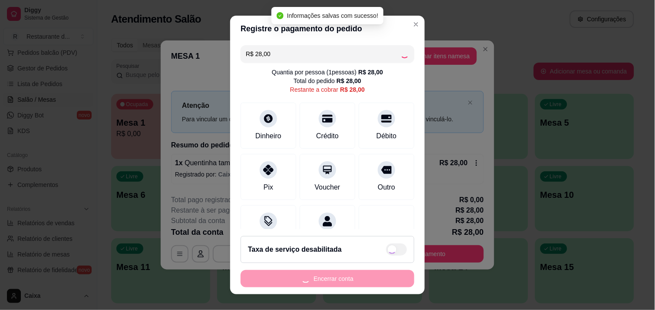
type input "R$ 0,00"
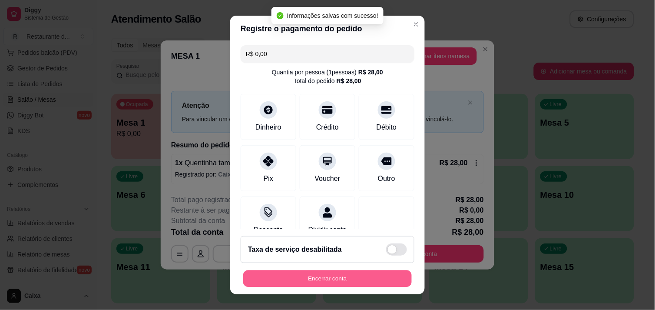
click at [334, 277] on button "Encerrar conta" at bounding box center [327, 278] width 169 height 17
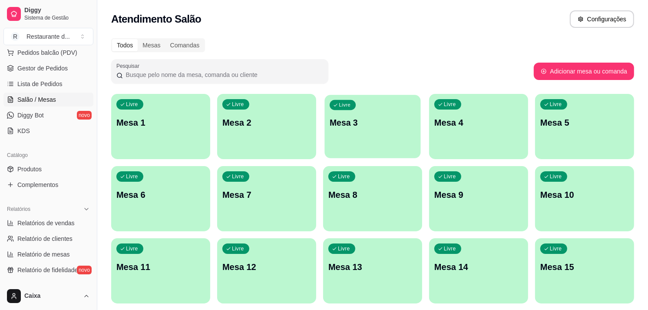
click at [360, 129] on div "Livre Mesa 3" at bounding box center [373, 121] width 96 height 53
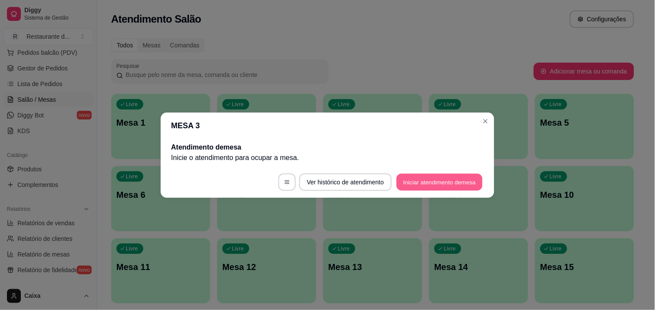
click at [428, 179] on button "Iniciar atendimento de mesa" at bounding box center [440, 181] width 86 height 17
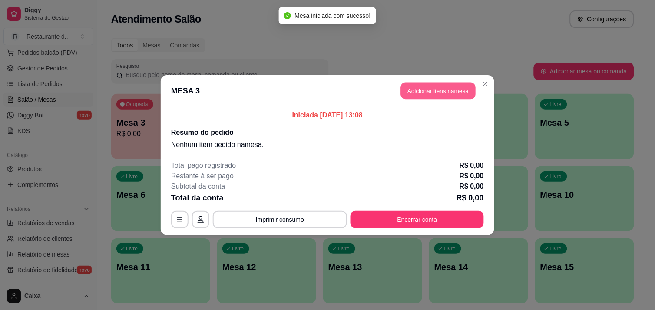
click at [431, 92] on button "Adicionar itens na mesa" at bounding box center [438, 90] width 75 height 17
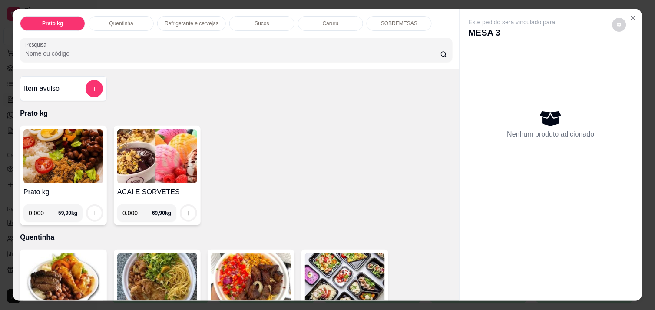
click at [71, 166] on img at bounding box center [63, 156] width 80 height 54
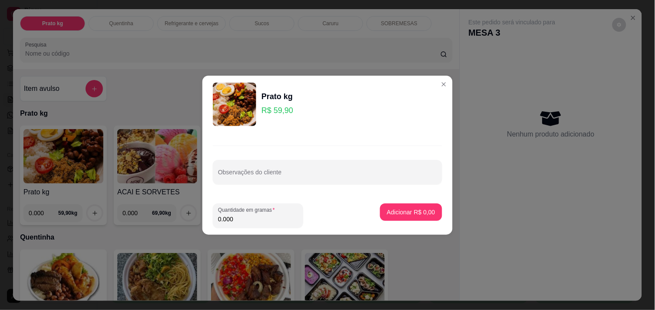
click at [256, 222] on input "0.000" at bounding box center [258, 219] width 80 height 9
type input "0.602"
click at [405, 208] on p "Adicionar R$ 36,06" at bounding box center [409, 212] width 50 height 8
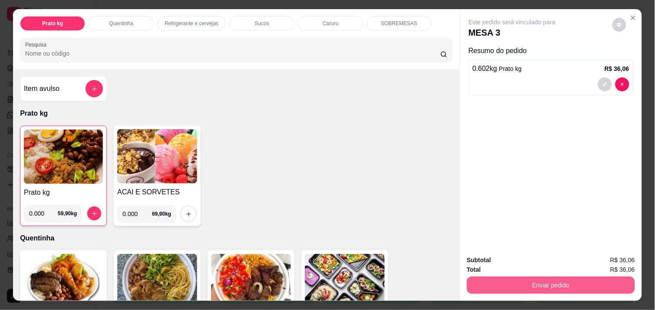
click at [528, 276] on button "Enviar pedido" at bounding box center [551, 284] width 168 height 17
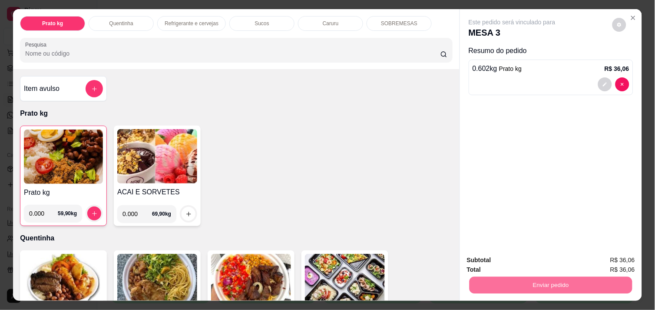
click at [520, 255] on button "Não registrar e enviar pedido" at bounding box center [522, 260] width 88 height 16
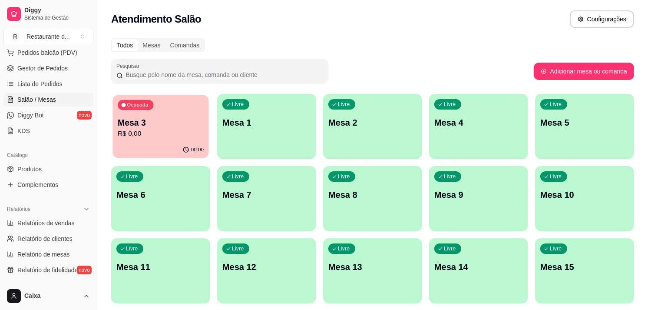
click at [171, 124] on p "Mesa 3" at bounding box center [161, 123] width 86 height 12
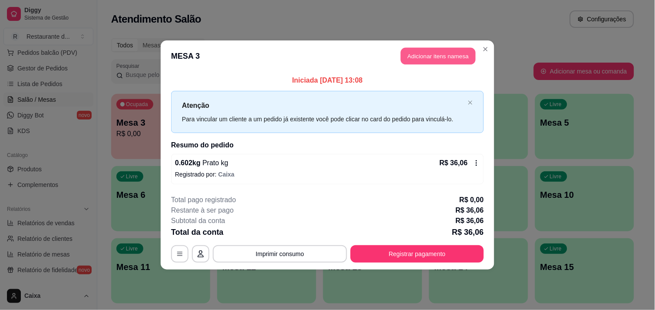
click at [456, 48] on button "Adicionar itens na mesa" at bounding box center [438, 56] width 75 height 17
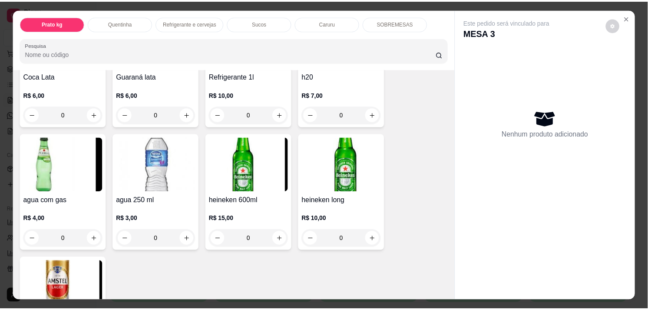
scroll to position [507, 0]
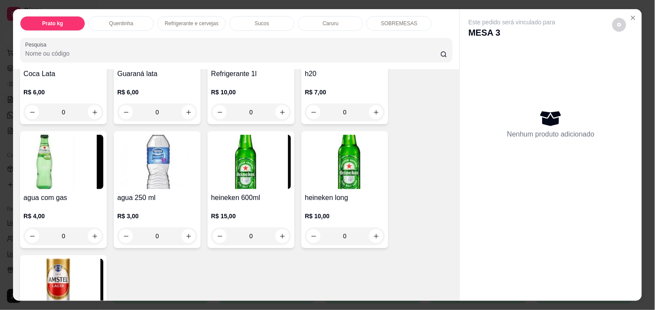
click at [45, 176] on img at bounding box center [63, 162] width 80 height 54
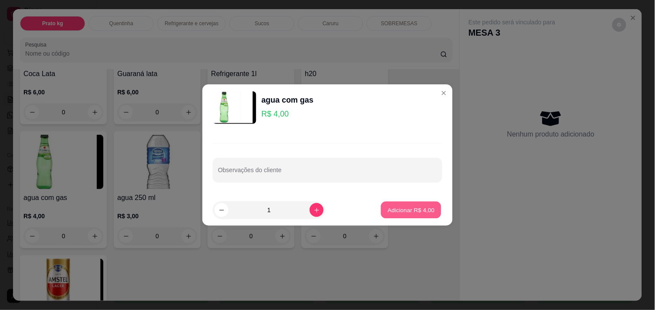
click at [400, 215] on button "Adicionar R$ 4,00" at bounding box center [411, 210] width 60 height 17
type input "1"
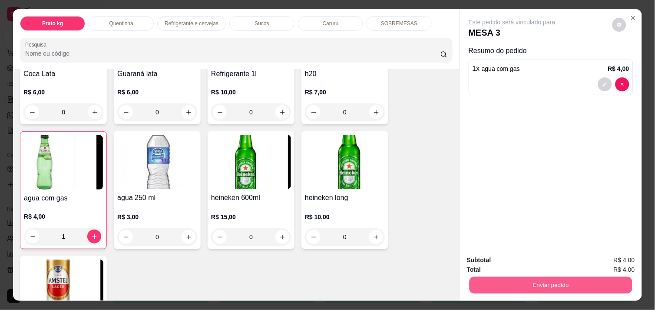
click at [550, 283] on button "Enviar pedido" at bounding box center [551, 284] width 163 height 17
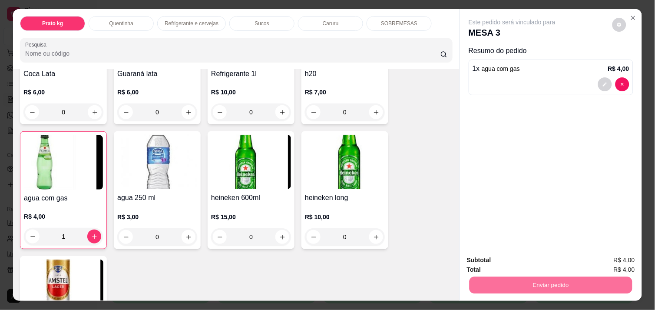
click at [539, 258] on button "Não registrar e enviar pedido" at bounding box center [522, 260] width 88 height 16
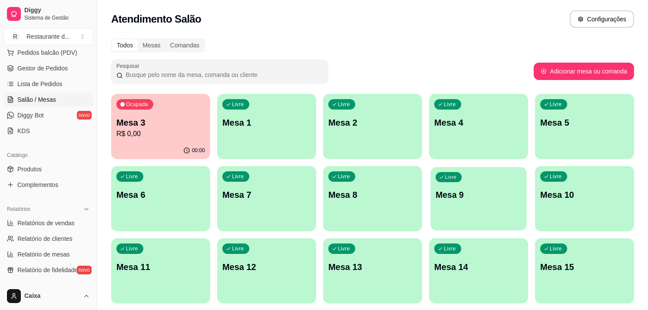
click at [456, 202] on div "Livre Mesa 9" at bounding box center [479, 193] width 96 height 53
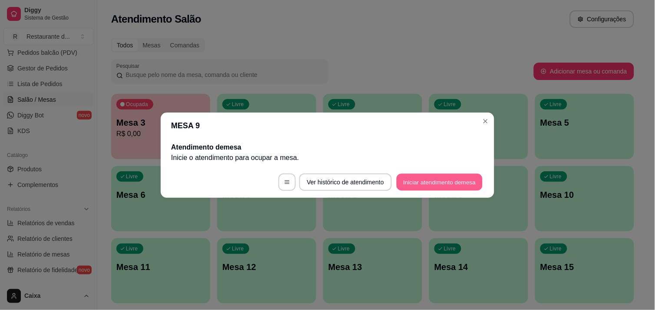
click at [443, 181] on button "Iniciar atendimento de mesa" at bounding box center [440, 181] width 86 height 17
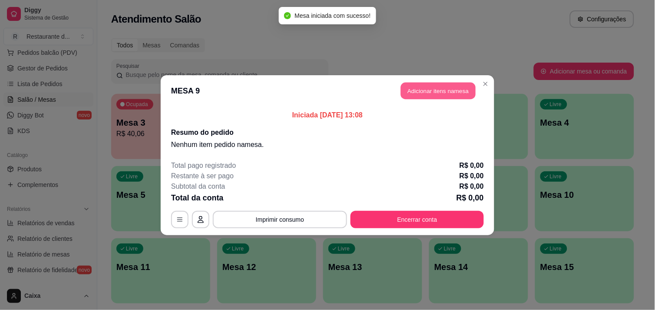
click at [443, 92] on button "Adicionar itens na mesa" at bounding box center [438, 90] width 75 height 17
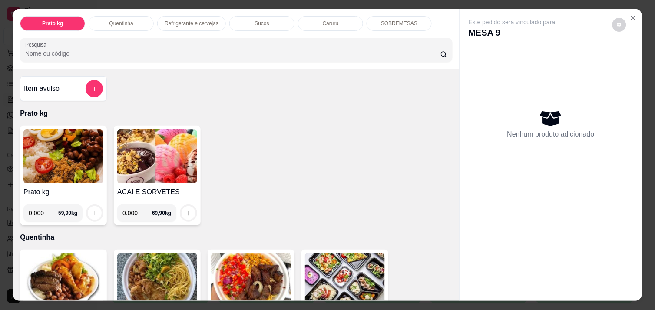
click at [40, 211] on input "0.000" at bounding box center [44, 212] width 30 height 17
type input "0.380"
click at [88, 206] on button "increase-product-quantity" at bounding box center [94, 212] width 13 height 13
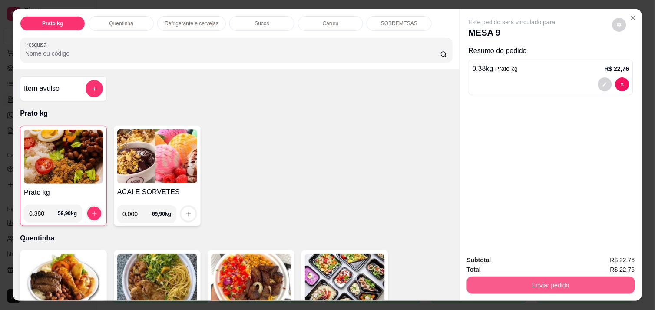
click at [503, 281] on button "Enviar pedido" at bounding box center [551, 284] width 168 height 17
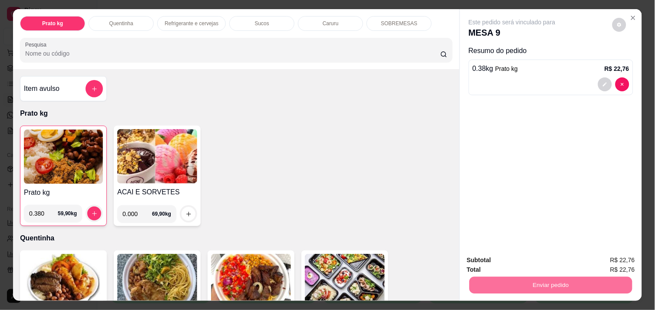
click at [501, 260] on button "Não registrar e enviar pedido" at bounding box center [522, 260] width 88 height 16
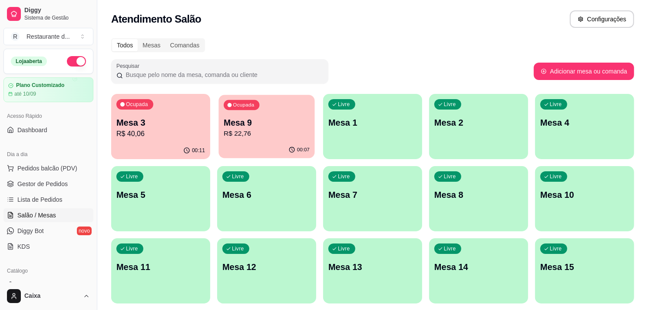
click at [237, 136] on p "R$ 22,76" at bounding box center [267, 134] width 86 height 10
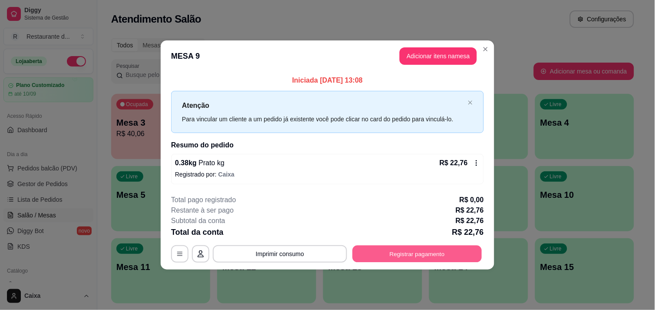
click at [435, 255] on button "Registrar pagamento" at bounding box center [417, 253] width 129 height 17
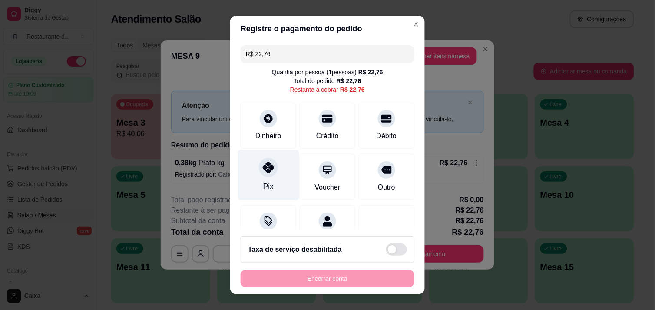
click at [267, 166] on icon at bounding box center [268, 167] width 11 height 11
type input "R$ 0,00"
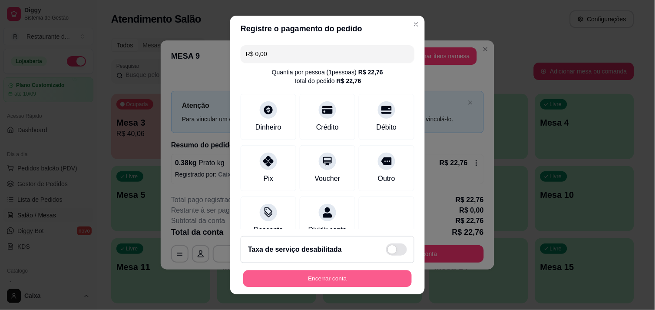
click at [348, 282] on button "Encerrar conta" at bounding box center [327, 278] width 169 height 17
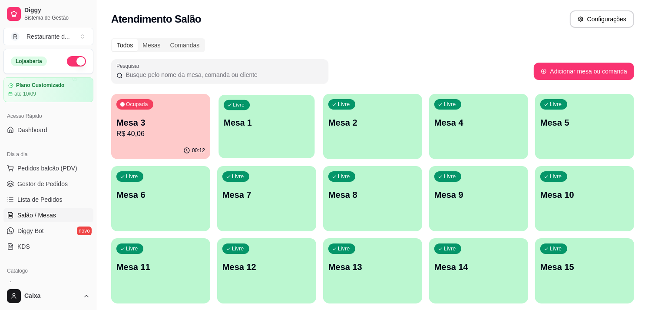
click at [287, 134] on div "Livre Mesa 1" at bounding box center [267, 121] width 96 height 53
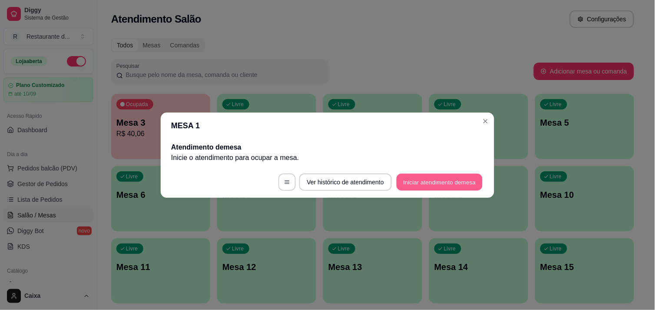
click at [428, 176] on button "Iniciar atendimento de mesa" at bounding box center [440, 181] width 86 height 17
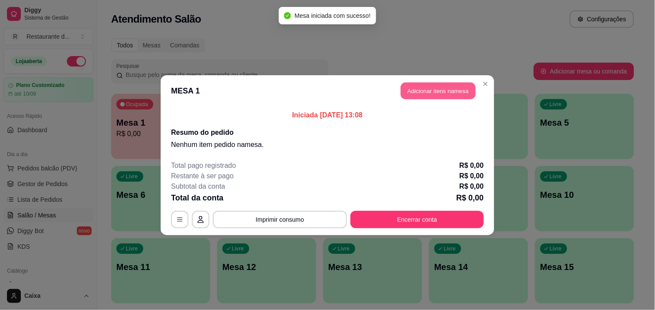
click at [452, 89] on button "Adicionar itens na mesa" at bounding box center [438, 90] width 75 height 17
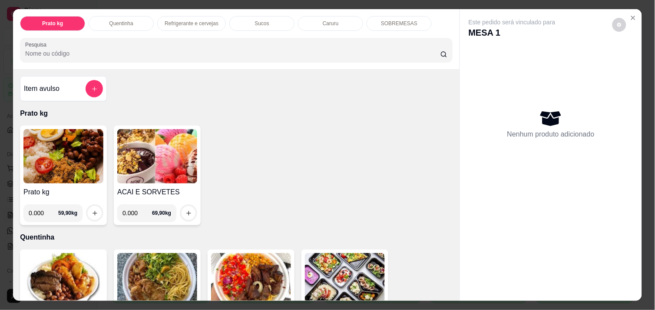
click at [136, 214] on input "0.000" at bounding box center [138, 212] width 30 height 17
click at [140, 159] on img at bounding box center [157, 156] width 80 height 54
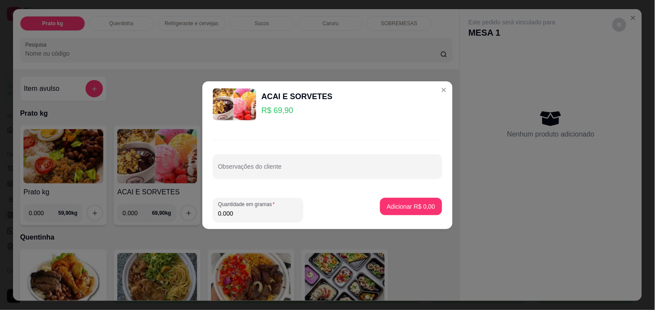
click at [243, 215] on input "0.000" at bounding box center [258, 213] width 80 height 9
type input "0.686"
click at [407, 200] on button "Adicionar R$ 47,95" at bounding box center [410, 206] width 64 height 17
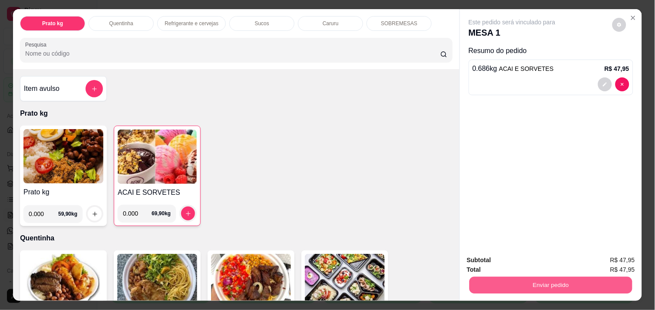
click at [563, 280] on button "Enviar pedido" at bounding box center [551, 284] width 163 height 17
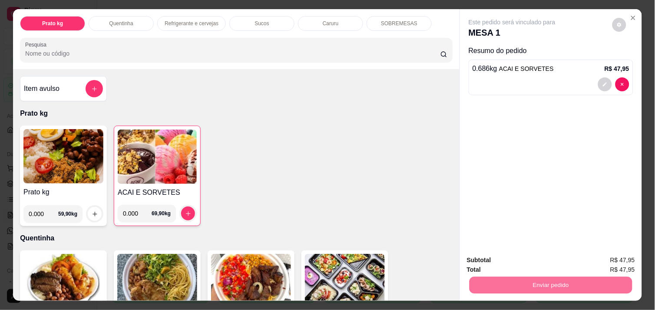
click at [530, 252] on button "Não registrar e enviar pedido" at bounding box center [522, 260] width 88 height 16
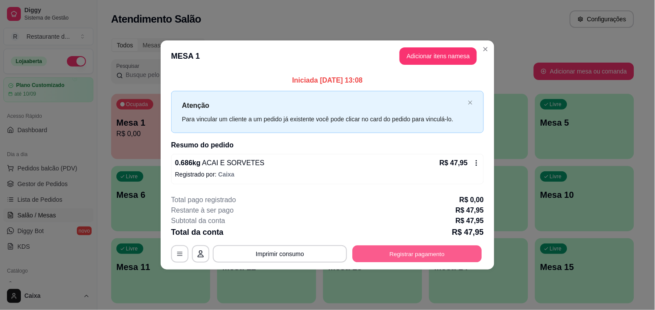
click at [432, 256] on button "Registrar pagamento" at bounding box center [417, 253] width 129 height 17
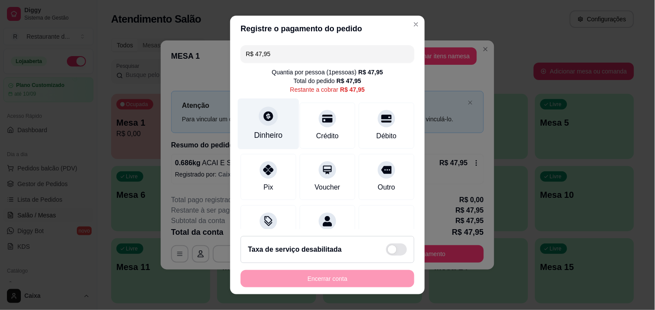
click at [263, 132] on div "Dinheiro" at bounding box center [268, 134] width 29 height 11
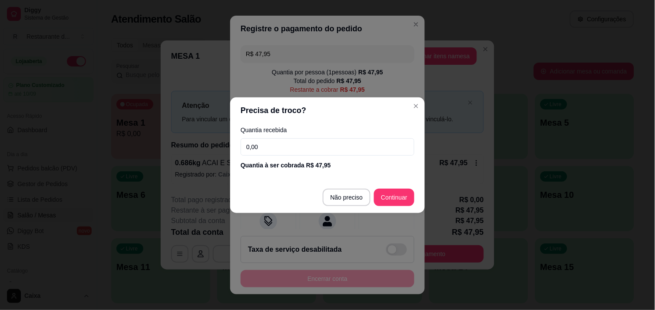
click at [279, 142] on input "0,00" at bounding box center [328, 146] width 174 height 17
type input "47,95"
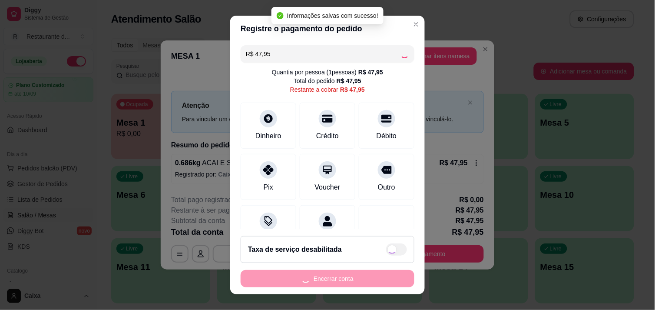
type input "R$ 0,00"
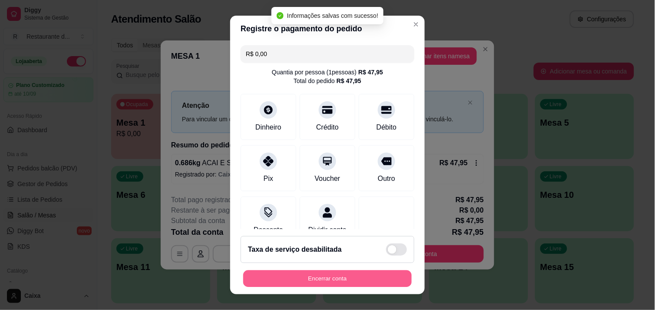
click at [345, 282] on button "Encerrar conta" at bounding box center [327, 278] width 169 height 17
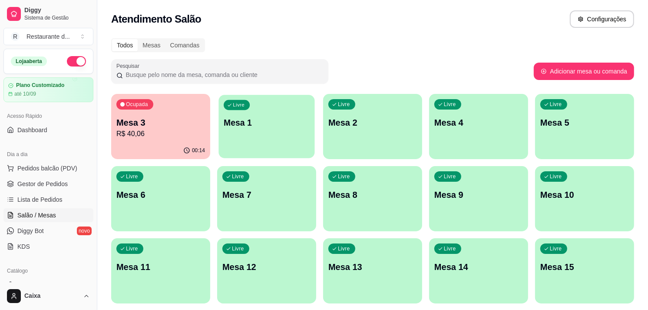
click at [265, 157] on div "button" at bounding box center [267, 153] width 96 height 10
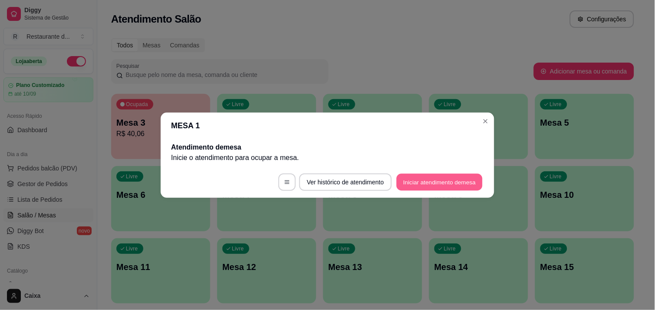
click at [437, 180] on button "Iniciar atendimento de mesa" at bounding box center [440, 181] width 86 height 17
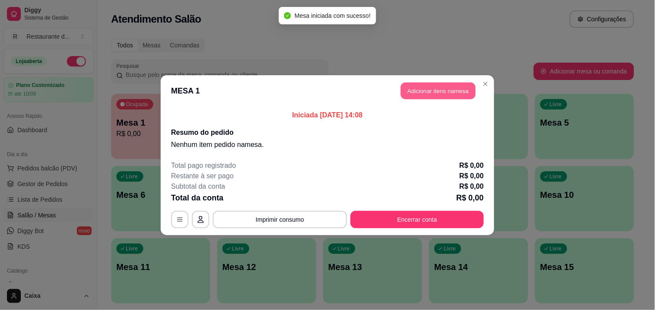
click at [436, 93] on button "Adicionar itens na mesa" at bounding box center [438, 90] width 75 height 17
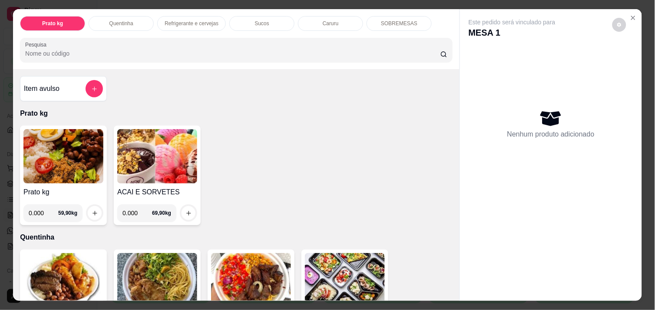
click at [134, 213] on input "0.000" at bounding box center [138, 212] width 30 height 17
type input "0.296"
click at [190, 210] on button "increase-product-quantity" at bounding box center [189, 213] width 14 height 14
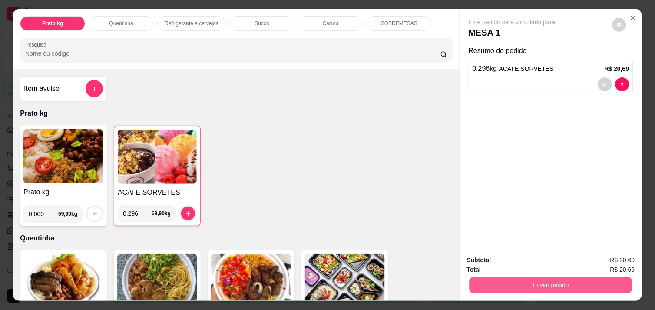
click at [518, 285] on button "Enviar pedido" at bounding box center [551, 284] width 163 height 17
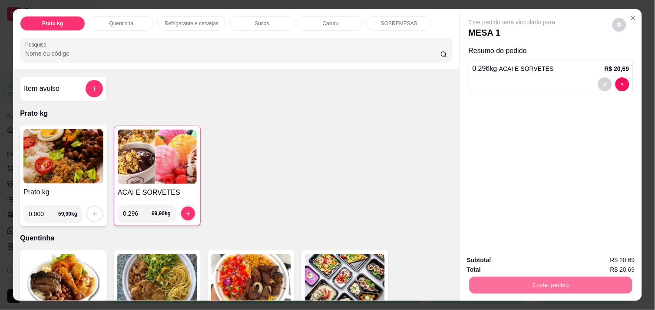
click at [518, 259] on button "Não registrar e enviar pedido" at bounding box center [522, 260] width 88 height 16
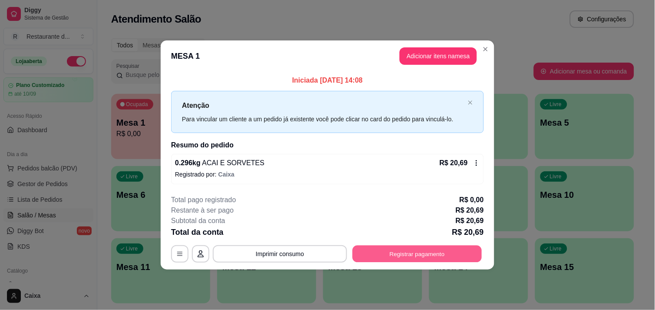
click at [447, 255] on button "Registrar pagamento" at bounding box center [417, 253] width 129 height 17
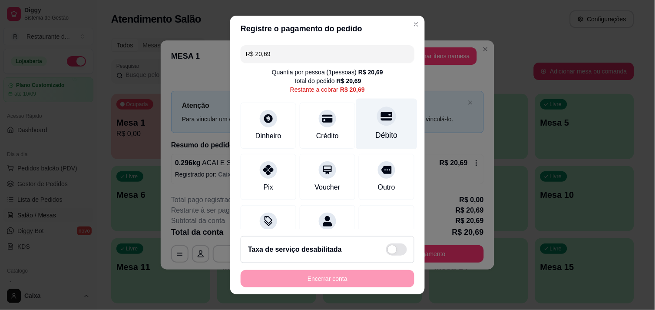
click at [381, 113] on icon at bounding box center [386, 116] width 11 height 9
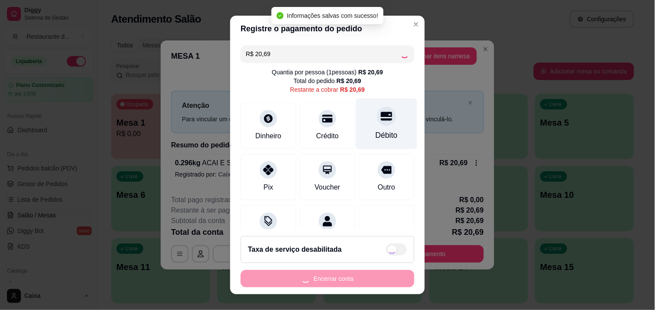
type input "R$ 0,00"
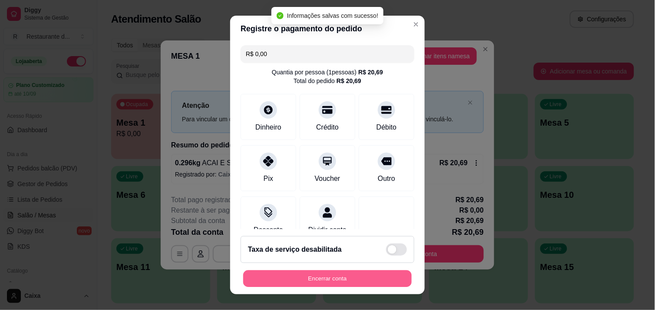
click at [320, 283] on button "Encerrar conta" at bounding box center [327, 278] width 169 height 17
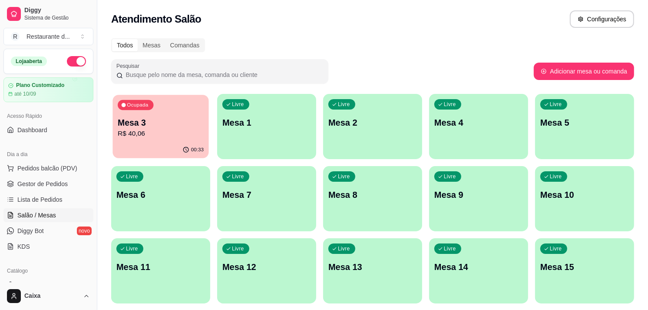
click at [167, 133] on p "R$ 40,06" at bounding box center [161, 134] width 86 height 10
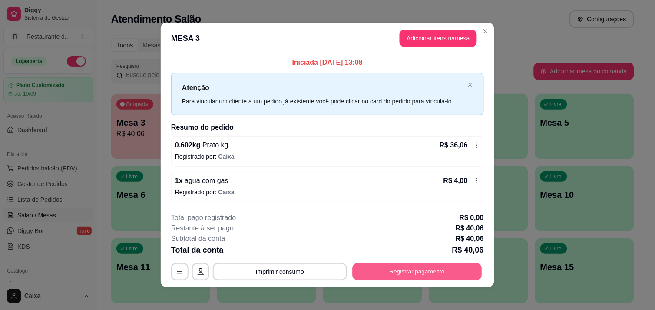
click at [427, 270] on button "Registrar pagamento" at bounding box center [417, 271] width 129 height 17
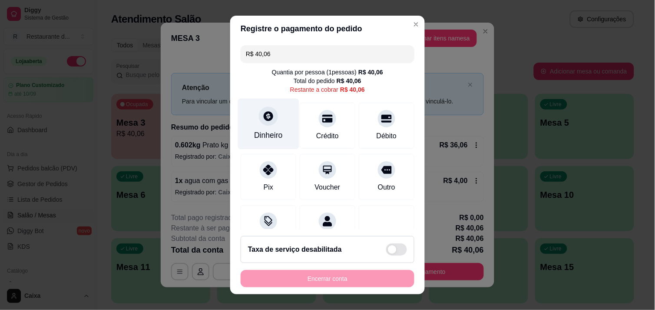
click at [272, 129] on div "Dinheiro" at bounding box center [268, 134] width 29 height 11
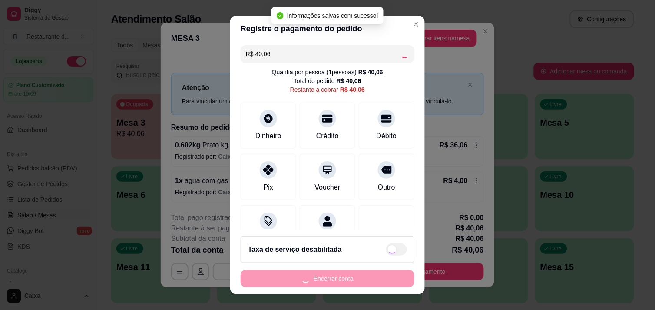
type input "R$ 0,00"
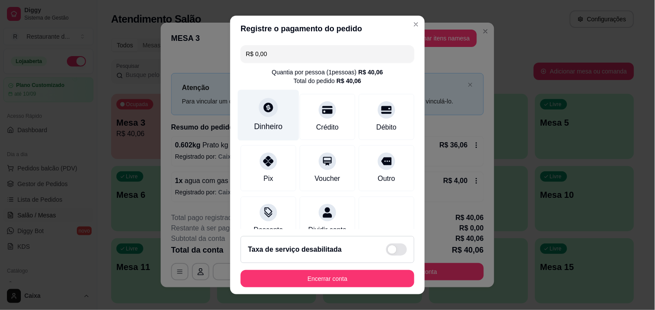
click at [262, 123] on div "Dinheiro" at bounding box center [268, 126] width 29 height 11
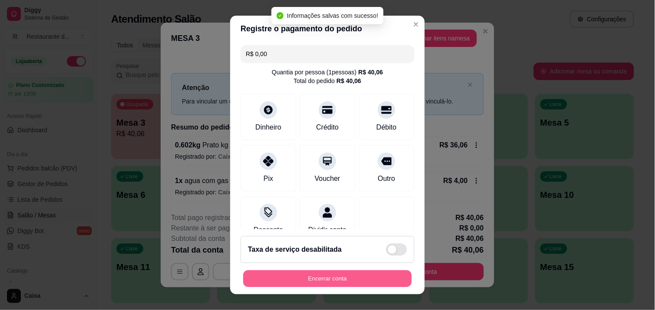
click at [339, 280] on button "Encerrar conta" at bounding box center [327, 278] width 169 height 17
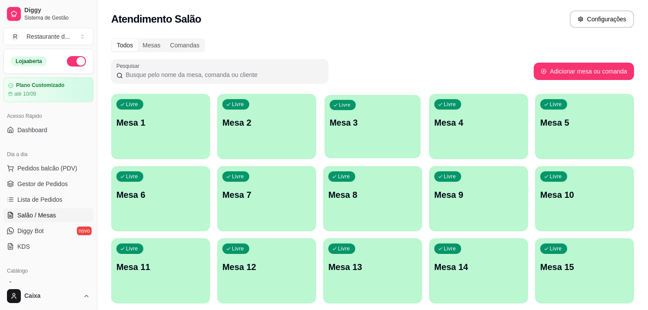
click at [349, 129] on div "Livre Mesa 3" at bounding box center [373, 121] width 96 height 53
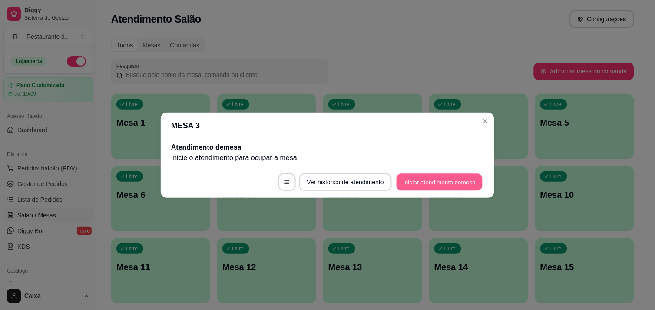
click at [435, 181] on button "Iniciar atendimento de mesa" at bounding box center [440, 181] width 86 height 17
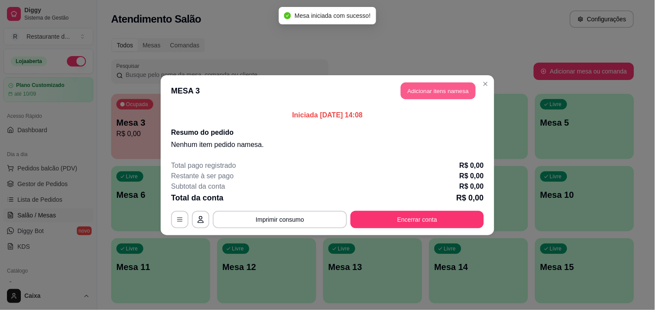
click at [454, 89] on button "Adicionar itens na mesa" at bounding box center [438, 90] width 75 height 17
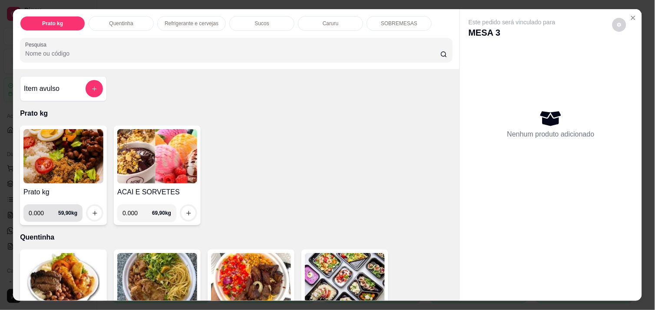
click at [42, 211] on input "0.000" at bounding box center [44, 212] width 30 height 17
type input "0.356"
click at [92, 210] on icon "increase-product-quantity" at bounding box center [95, 213] width 7 height 7
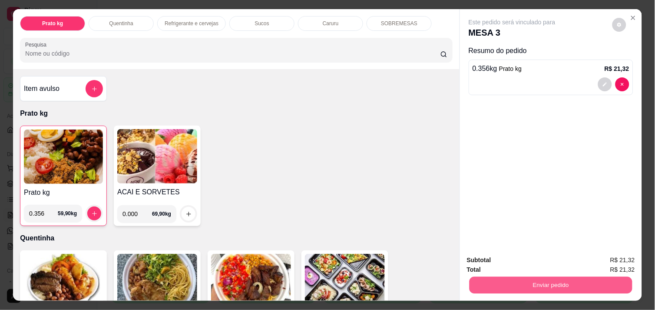
click at [507, 282] on button "Enviar pedido" at bounding box center [551, 284] width 163 height 17
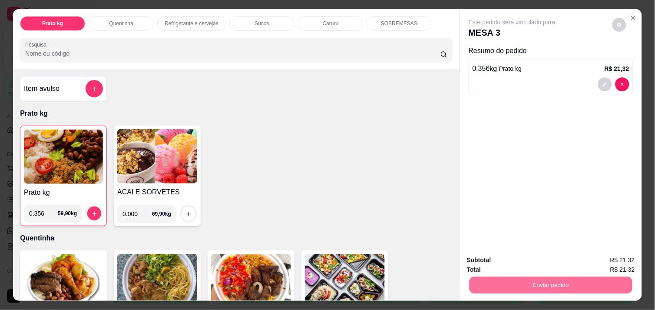
click at [520, 255] on button "Não registrar e enviar pedido" at bounding box center [522, 260] width 88 height 16
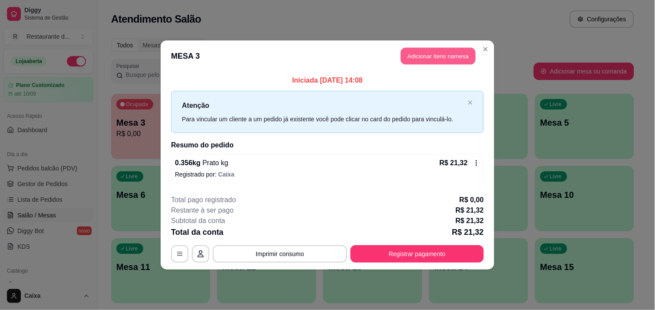
click at [441, 48] on button "Adicionar itens na mesa" at bounding box center [438, 56] width 75 height 17
click at [445, 53] on button "Adicionar itens na mesa" at bounding box center [438, 56] width 75 height 17
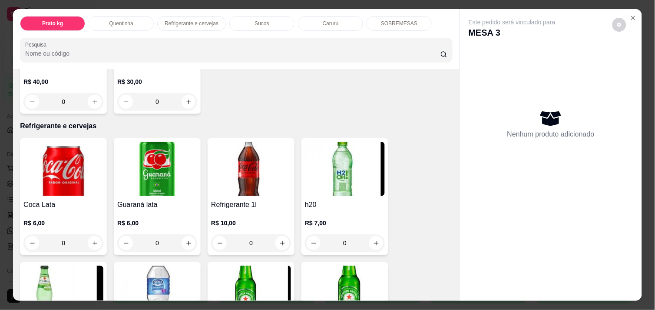
scroll to position [386, 0]
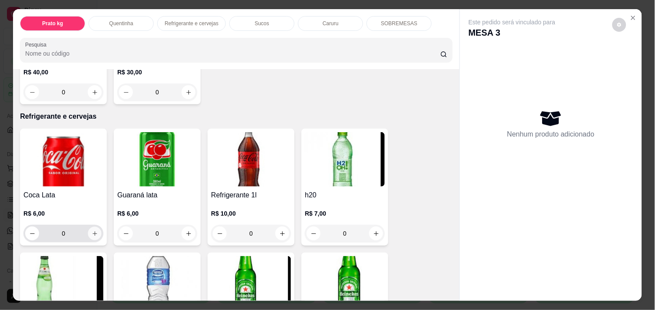
click at [92, 232] on icon "increase-product-quantity" at bounding box center [95, 233] width 7 height 7
type input "1"
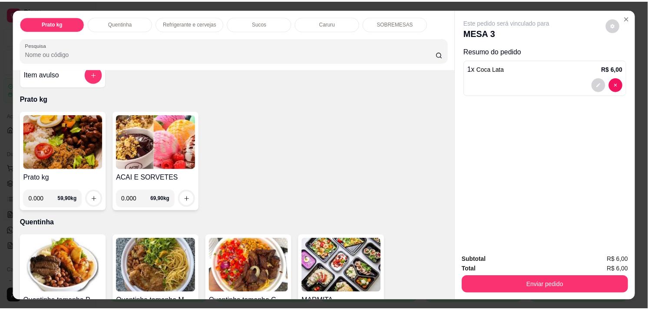
scroll to position [0, 0]
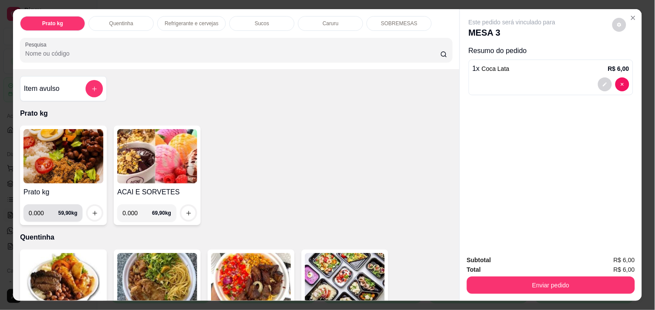
click at [42, 206] on input "0.000" at bounding box center [44, 212] width 30 height 17
type input "0.258"
click at [94, 209] on button "increase-product-quantity" at bounding box center [94, 212] width 13 height 13
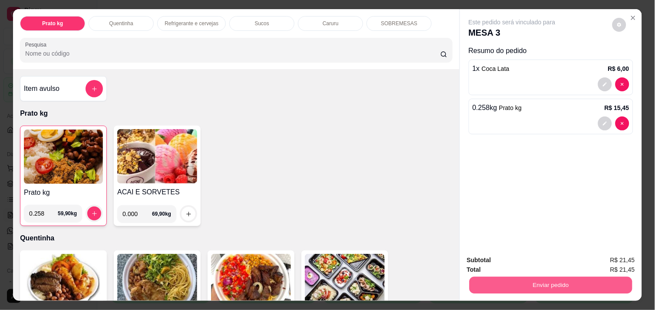
click at [511, 282] on button "Enviar pedido" at bounding box center [551, 284] width 163 height 17
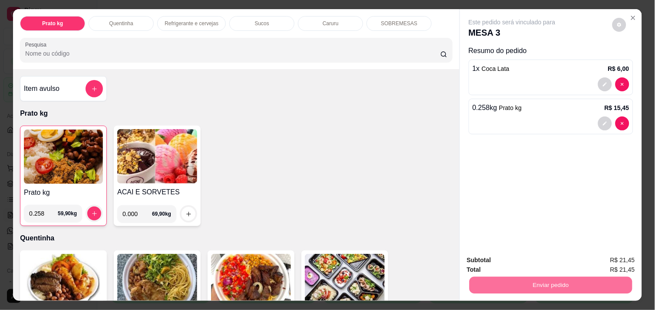
click at [503, 259] on button "Não registrar e enviar pedido" at bounding box center [522, 260] width 88 height 16
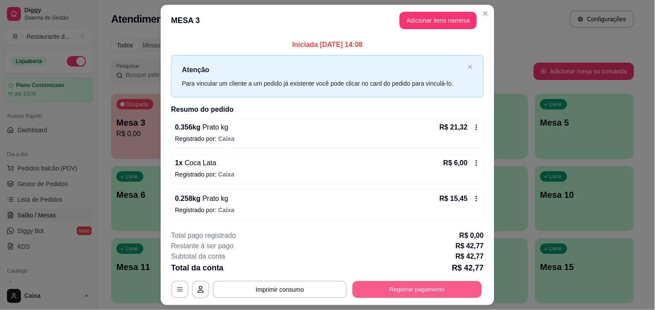
click at [394, 288] on button "Registrar pagamento" at bounding box center [417, 289] width 129 height 17
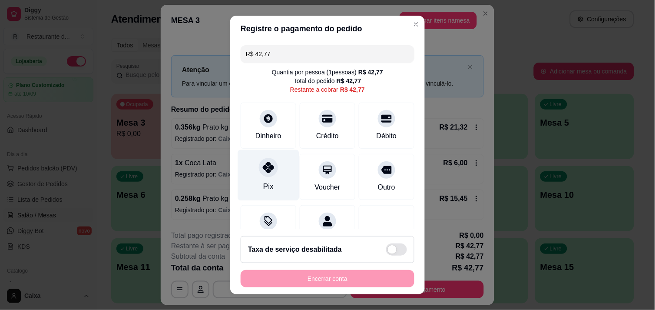
click at [263, 171] on icon at bounding box center [268, 167] width 11 height 11
type input "R$ 0,00"
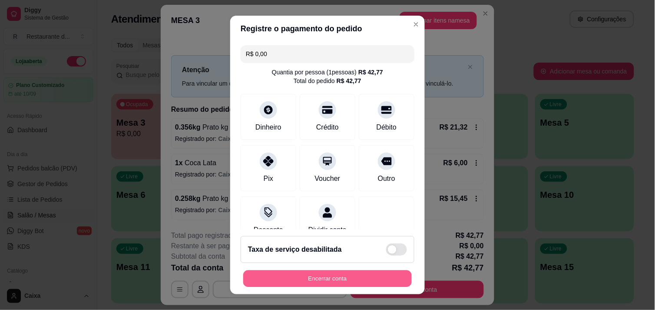
click at [301, 279] on button "Encerrar conta" at bounding box center [327, 278] width 169 height 17
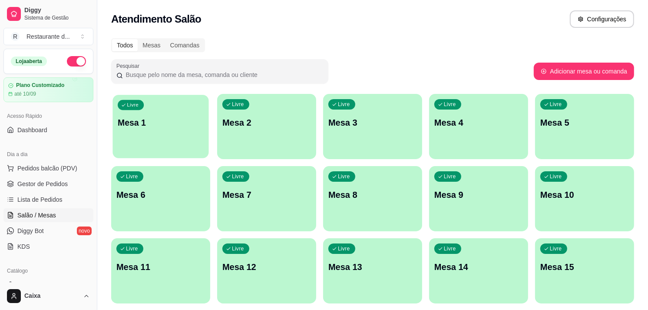
click at [139, 138] on div "Livre Mesa 1" at bounding box center [161, 121] width 96 height 53
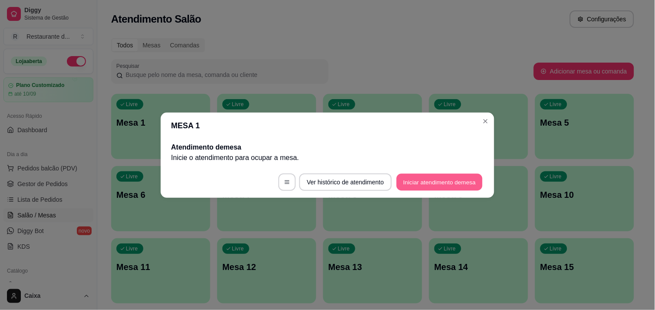
click at [413, 181] on button "Iniciar atendimento de mesa" at bounding box center [440, 181] width 86 height 17
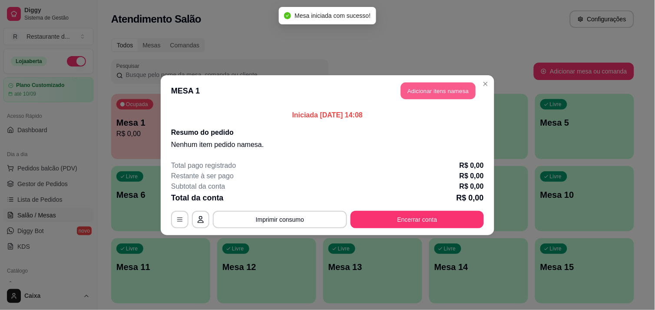
click at [439, 94] on button "Adicionar itens na mesa" at bounding box center [438, 90] width 75 height 17
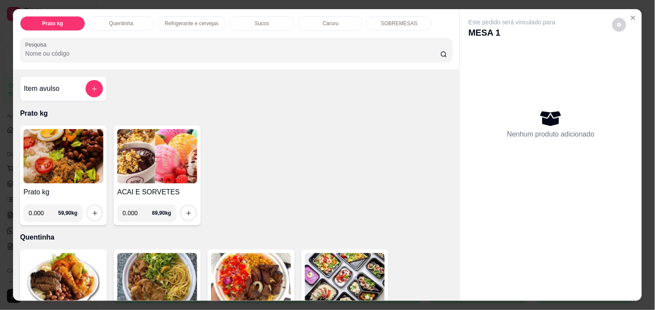
click at [149, 164] on img at bounding box center [157, 156] width 80 height 54
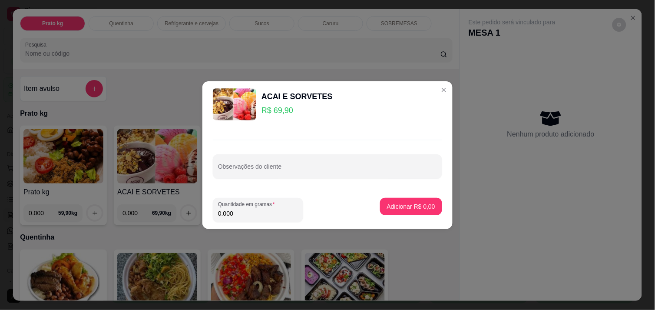
click at [258, 216] on input "0.000" at bounding box center [258, 213] width 80 height 9
type input "0.510"
click at [416, 210] on button "Adicionar R$ 35,65" at bounding box center [410, 206] width 64 height 17
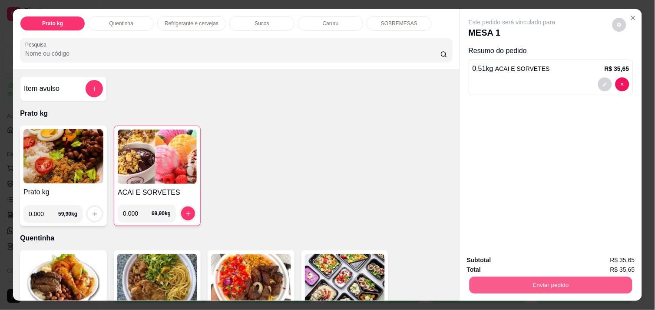
click at [554, 278] on button "Enviar pedido" at bounding box center [551, 284] width 163 height 17
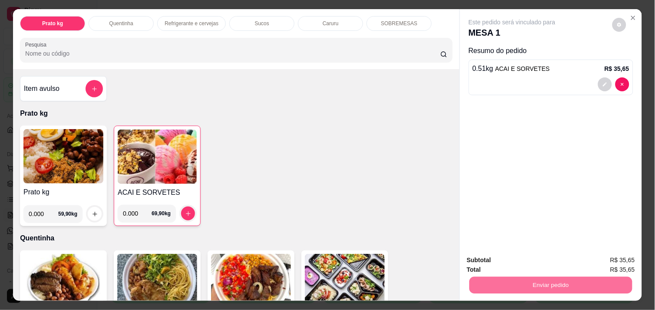
click at [531, 255] on button "Não registrar e enviar pedido" at bounding box center [522, 260] width 88 height 16
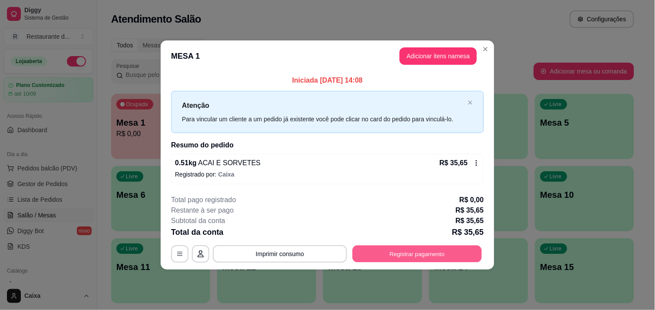
click at [434, 245] on button "Registrar pagamento" at bounding box center [417, 253] width 129 height 17
click at [429, 249] on button "Registrar pagamento" at bounding box center [417, 253] width 129 height 17
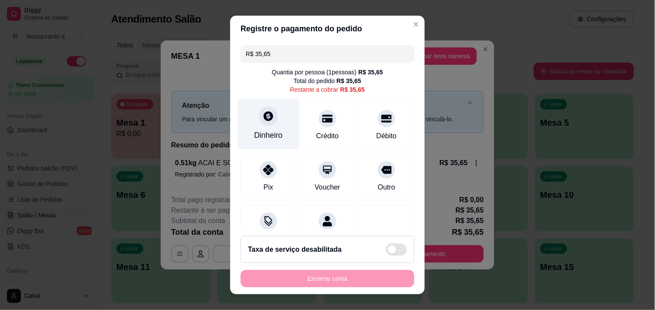
click at [272, 131] on div "Dinheiro" at bounding box center [268, 134] width 29 height 11
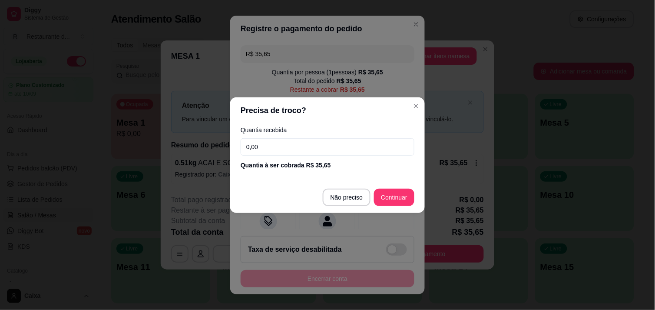
click at [289, 146] on input "0,00" at bounding box center [328, 146] width 174 height 17
type input "35,65"
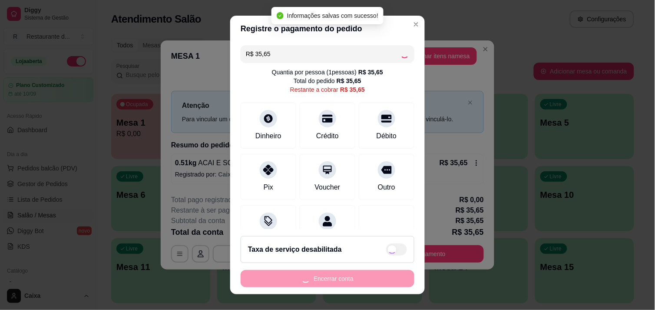
type input "R$ 0,00"
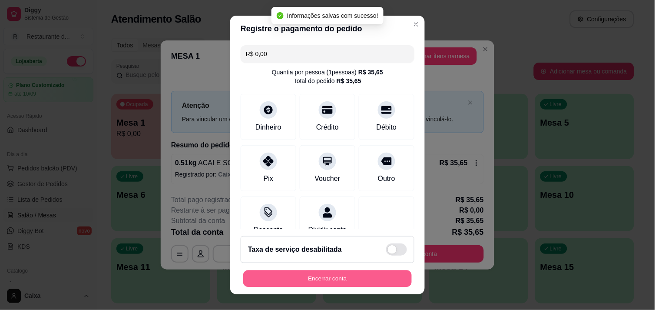
click at [328, 281] on button "Encerrar conta" at bounding box center [327, 278] width 169 height 17
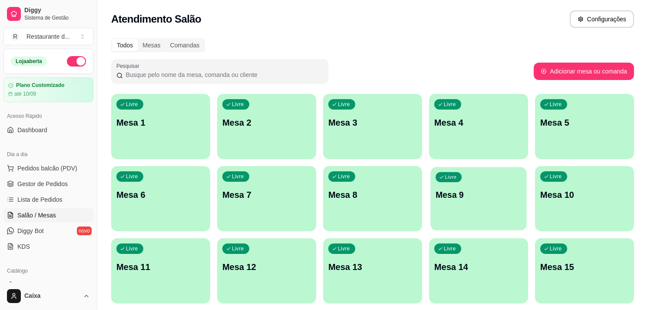
click at [452, 205] on div "Livre Mesa 9" at bounding box center [479, 193] width 96 height 53
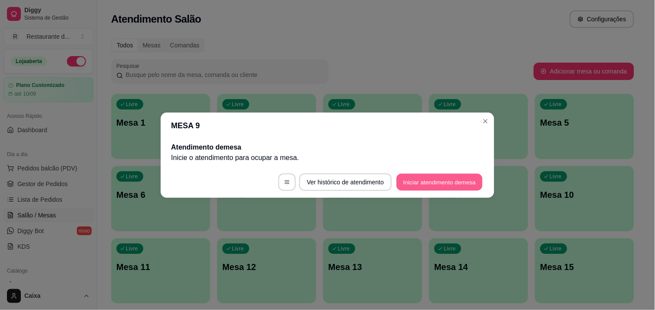
click at [423, 176] on button "Iniciar atendimento de mesa" at bounding box center [440, 181] width 86 height 17
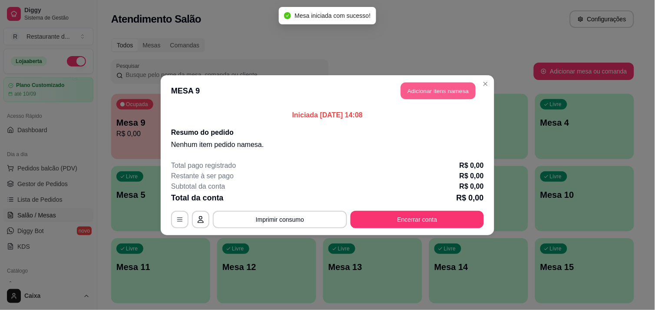
click at [447, 86] on button "Adicionar itens na mesa" at bounding box center [438, 90] width 75 height 17
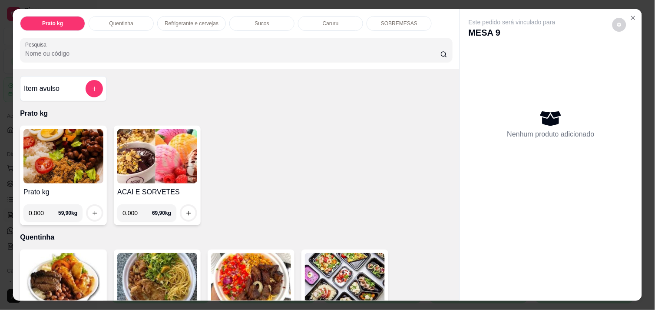
click at [163, 163] on img at bounding box center [157, 156] width 80 height 54
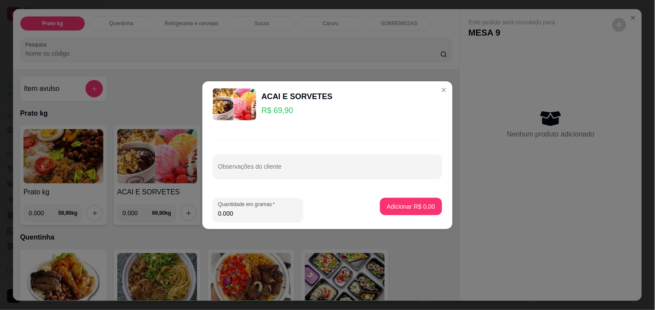
click at [246, 214] on input "0.000" at bounding box center [258, 213] width 80 height 9
type input "0.128"
click at [398, 209] on p "Adicionar R$ 8,95" at bounding box center [411, 206] width 47 height 8
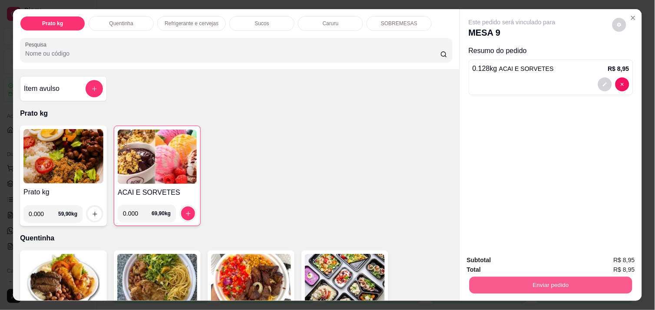
click at [527, 282] on button "Enviar pedido" at bounding box center [551, 284] width 163 height 17
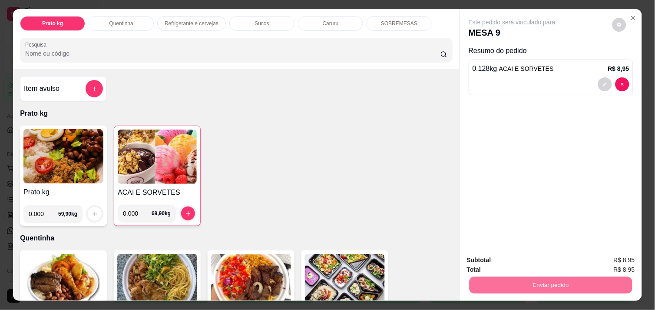
click at [527, 261] on button "Não registrar e enviar pedido" at bounding box center [522, 260] width 88 height 16
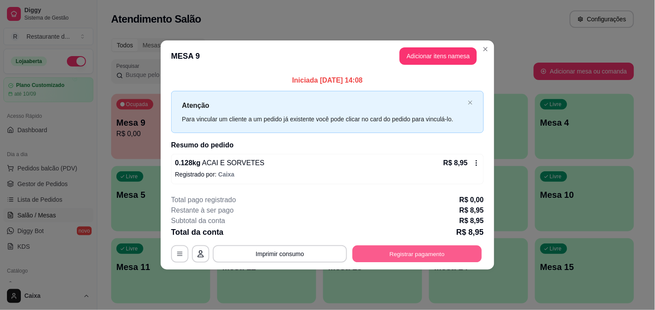
click at [431, 257] on button "Registrar pagamento" at bounding box center [417, 253] width 129 height 17
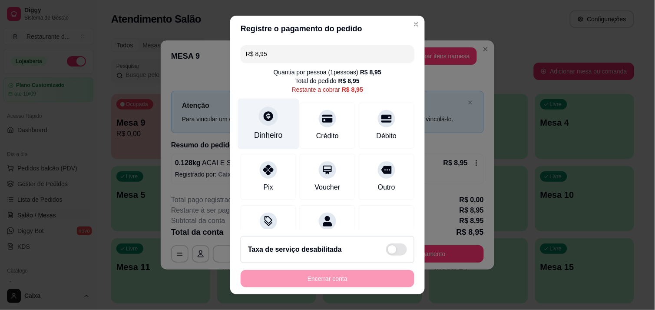
click at [266, 121] on icon at bounding box center [268, 115] width 11 height 11
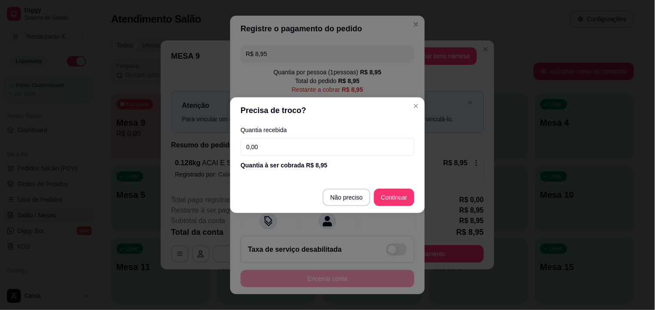
click at [272, 152] on input "0,00" at bounding box center [328, 146] width 174 height 17
type input "8,95"
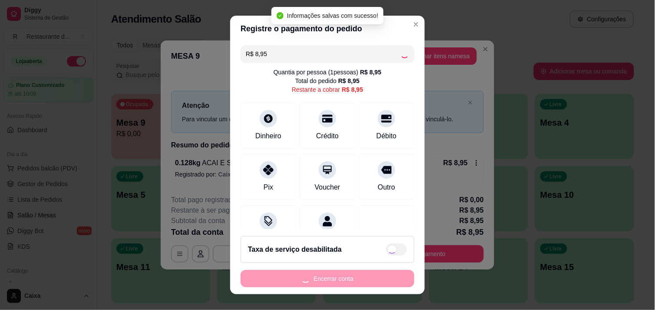
type input "R$ 0,00"
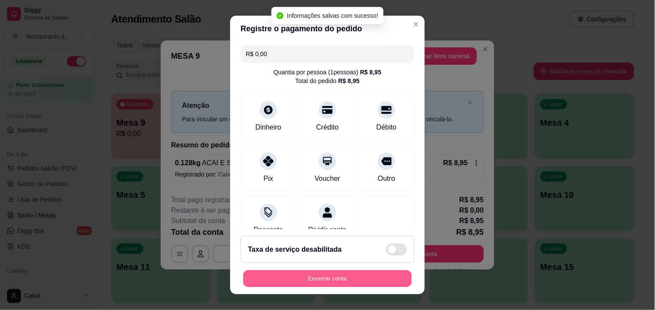
click at [345, 280] on button "Encerrar conta" at bounding box center [327, 278] width 169 height 17
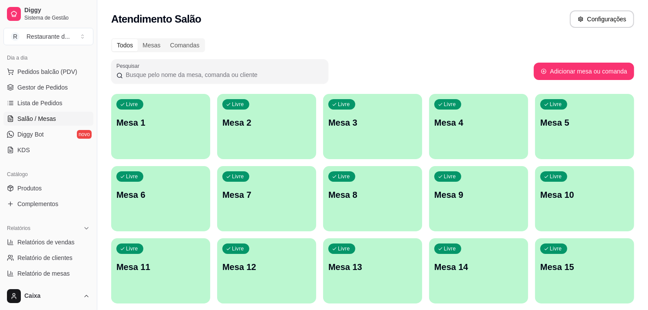
scroll to position [116, 0]
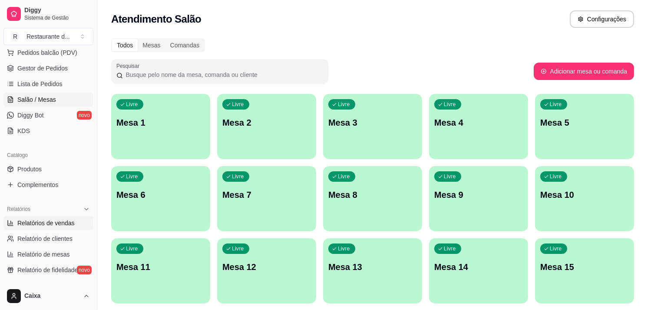
click at [63, 226] on span "Relatórios de vendas" at bounding box center [45, 223] width 57 height 9
select select "ALL"
select select "0"
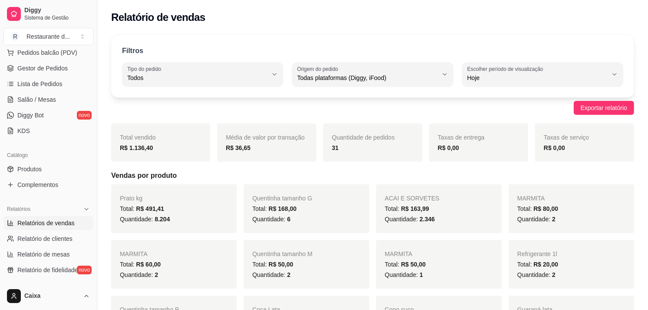
scroll to position [135, 0]
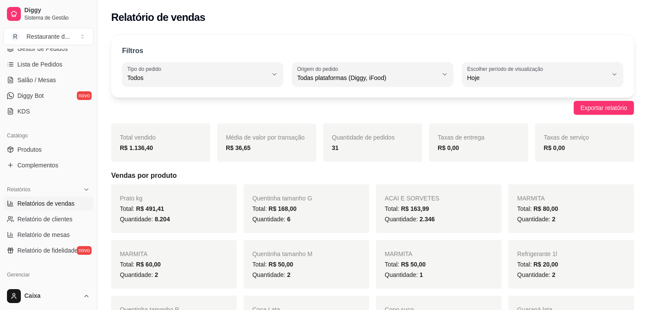
click at [626, 208] on div "MARMITA Total: R$ 80,00 Quantidade: 2" at bounding box center [572, 208] width 126 height 49
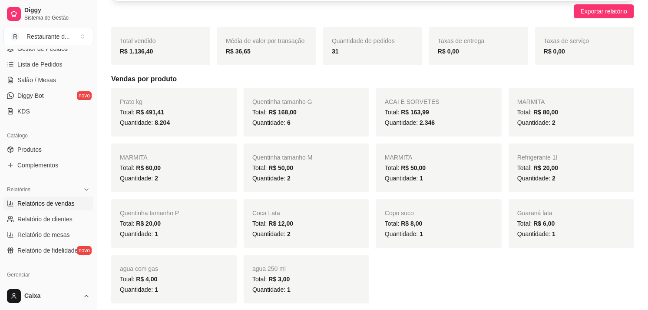
scroll to position [116, 0]
